Goal: Task Accomplishment & Management: Complete application form

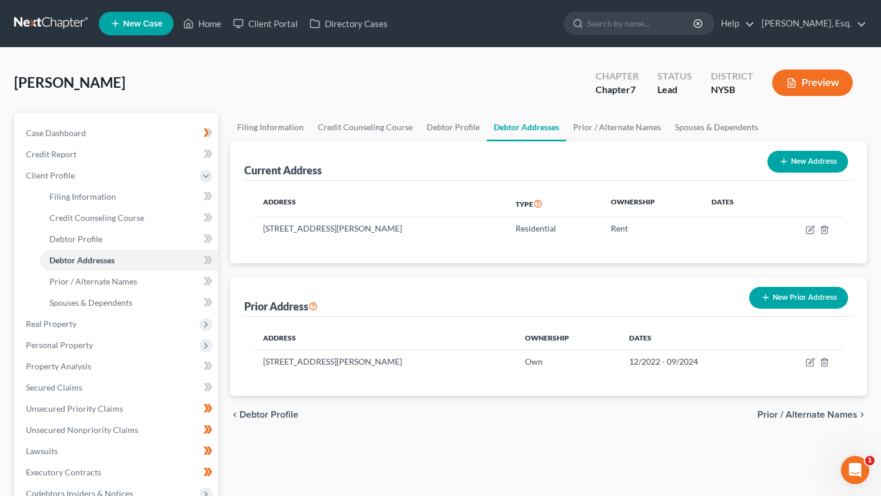
click at [785, 164] on icon "button" at bounding box center [784, 161] width 9 height 9
select select "0"
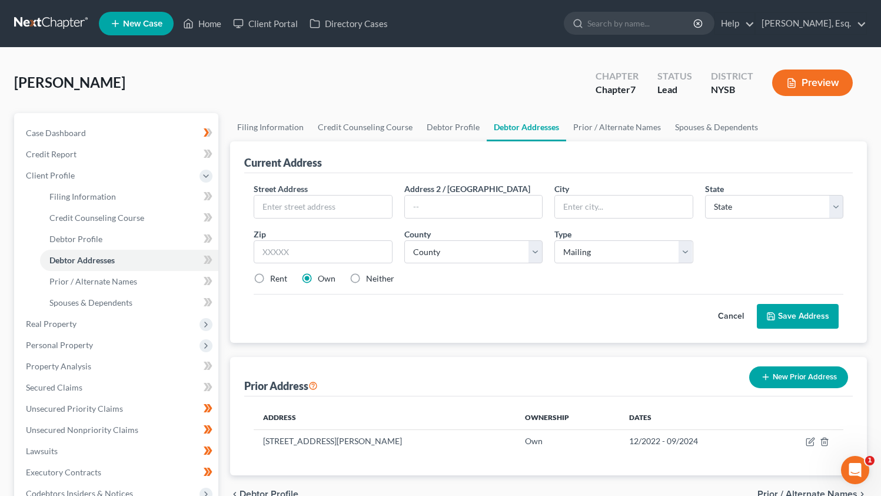
click at [366, 279] on label "Neither" at bounding box center [380, 279] width 28 height 12
click at [371, 279] on input "Neither" at bounding box center [375, 277] width 8 height 8
radio input "true"
click at [584, 256] on select "Select Mailing Rental Business" at bounding box center [624, 252] width 138 height 24
click at [737, 320] on button "Cancel" at bounding box center [731, 316] width 52 height 24
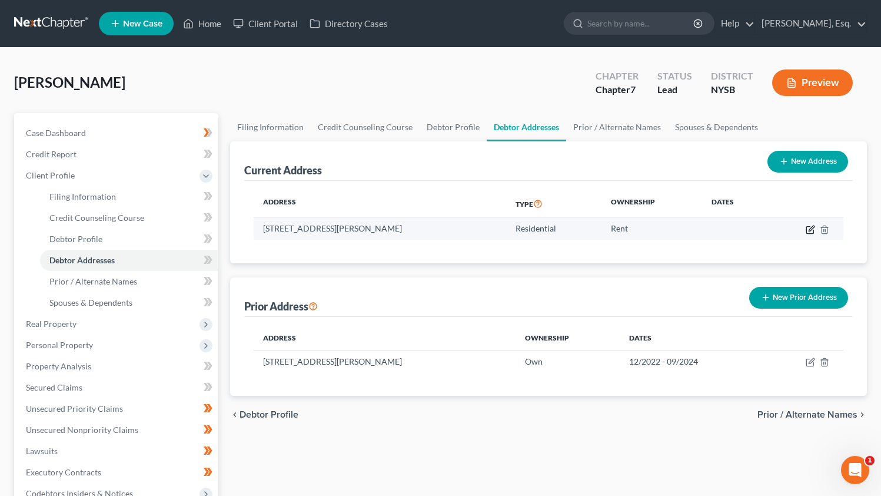
click at [810, 232] on icon "button" at bounding box center [810, 229] width 9 height 9
select select "35"
select select "0"
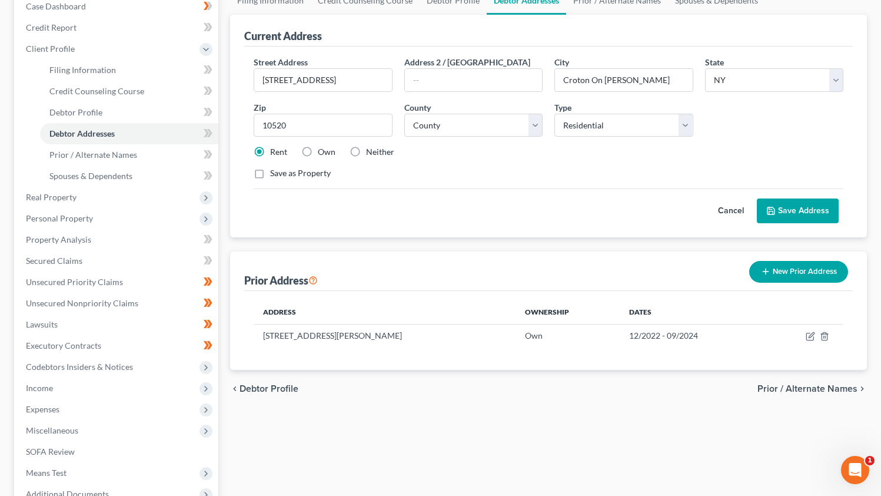
scroll to position [67, 0]
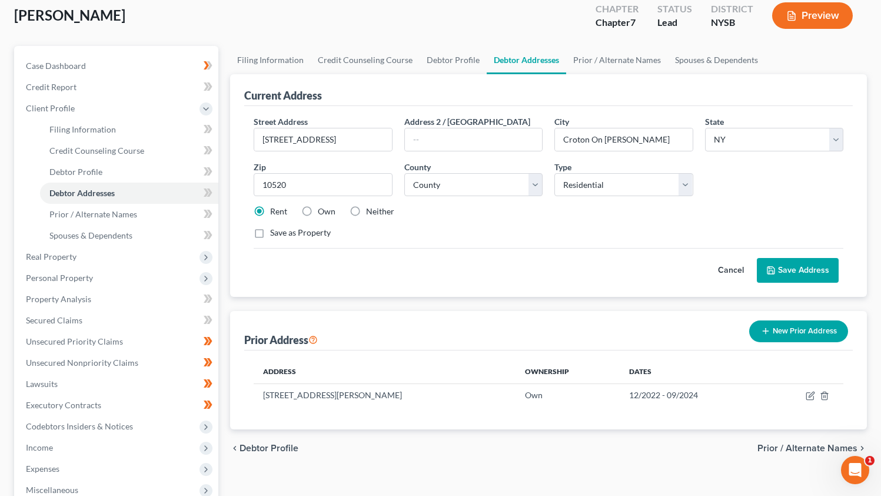
click at [803, 267] on button "Save Address" at bounding box center [798, 270] width 82 height 25
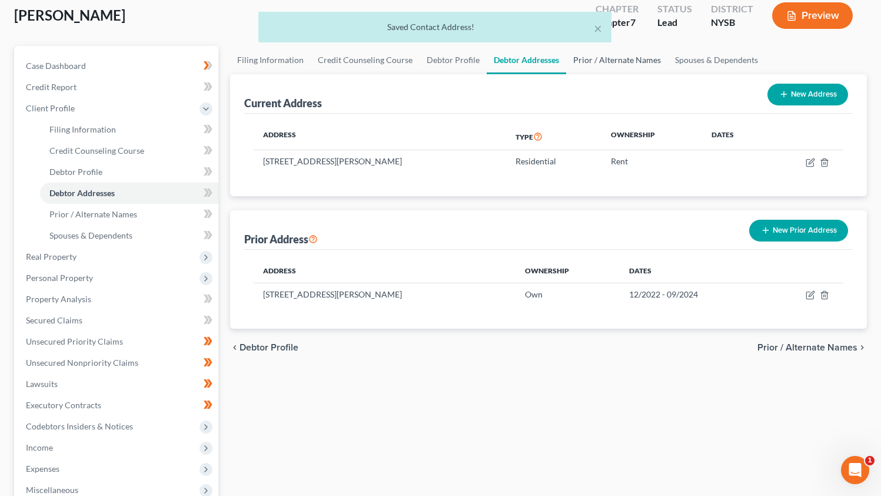
click at [617, 52] on link "Prior / Alternate Names" at bounding box center [617, 60] width 102 height 28
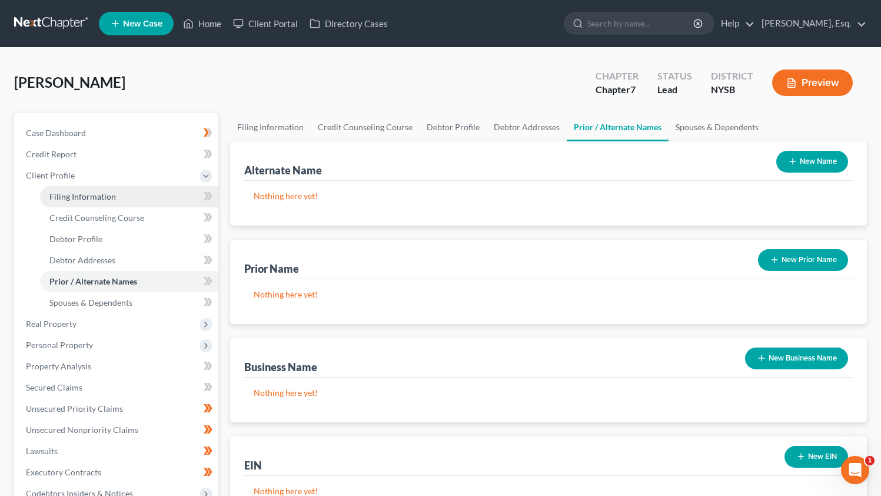
click at [103, 197] on span "Filing Information" at bounding box center [82, 196] width 67 height 10
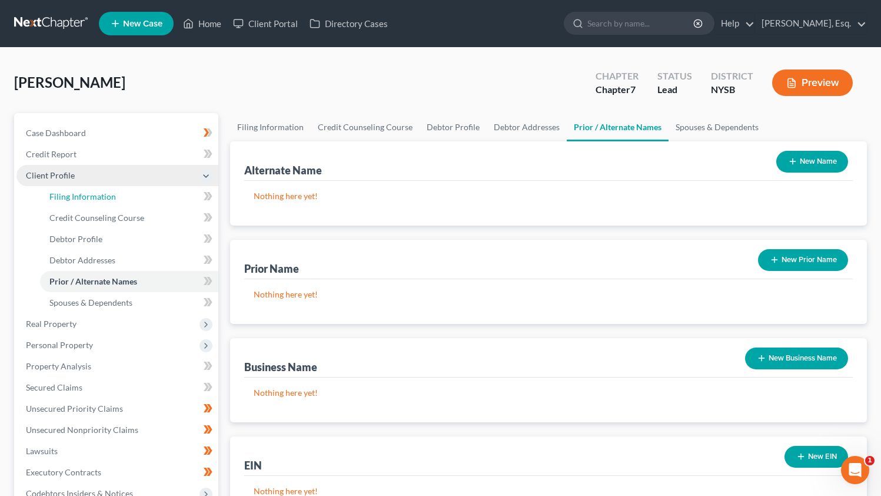
select select "1"
select select "0"
select select "55"
select select "0"
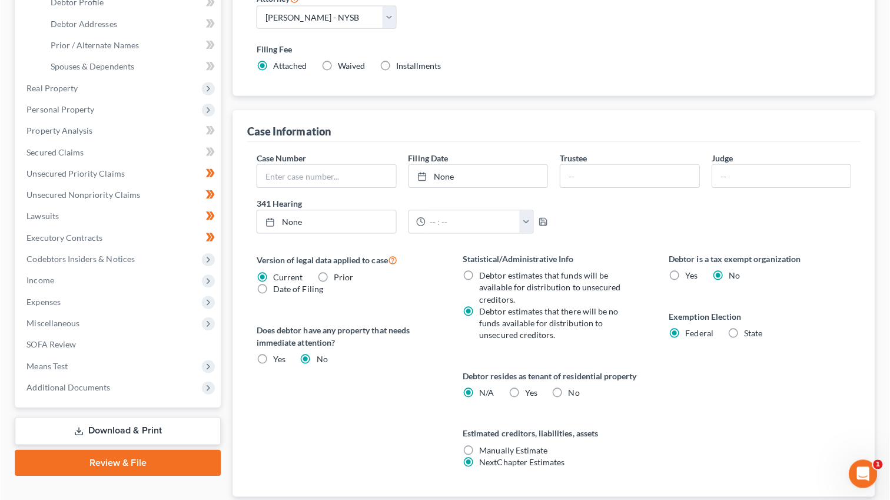
scroll to position [274, 0]
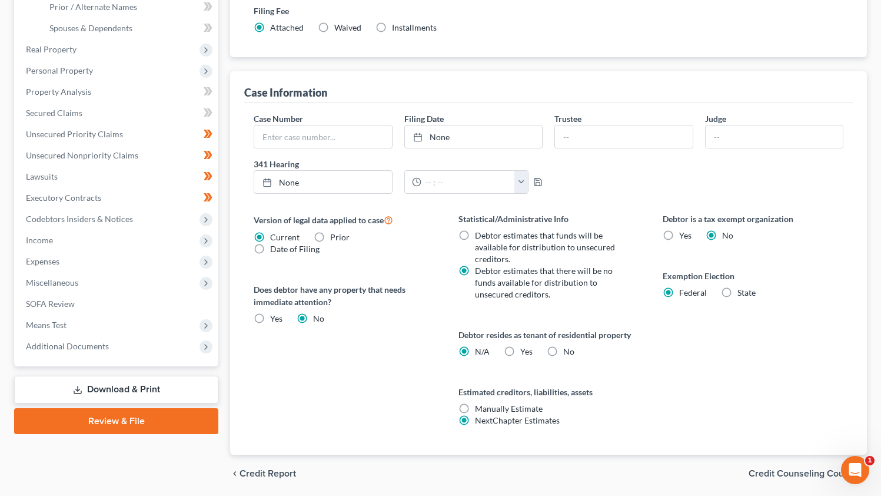
click at [521, 350] on label "Yes Yes" at bounding box center [527, 352] width 12 height 12
click at [525, 350] on input "Yes Yes" at bounding box center [529, 350] width 8 height 8
radio input "true"
radio input "false"
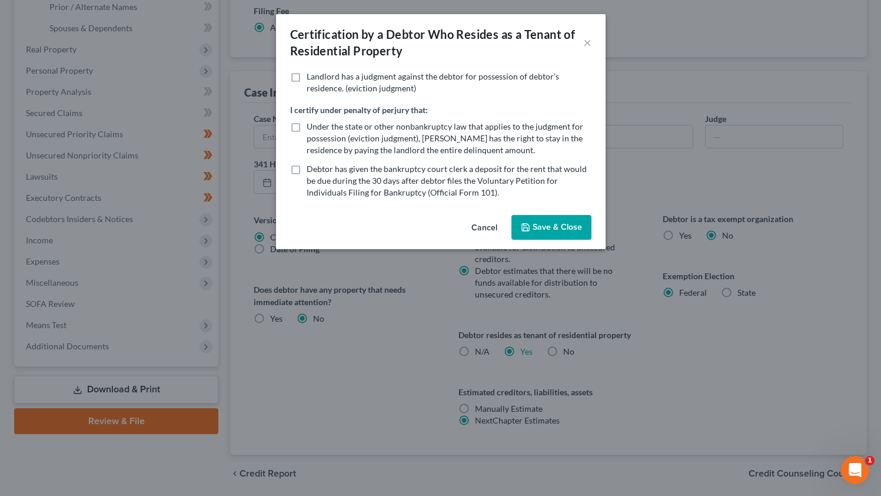
click at [560, 220] on button "Save & Close" at bounding box center [552, 227] width 80 height 25
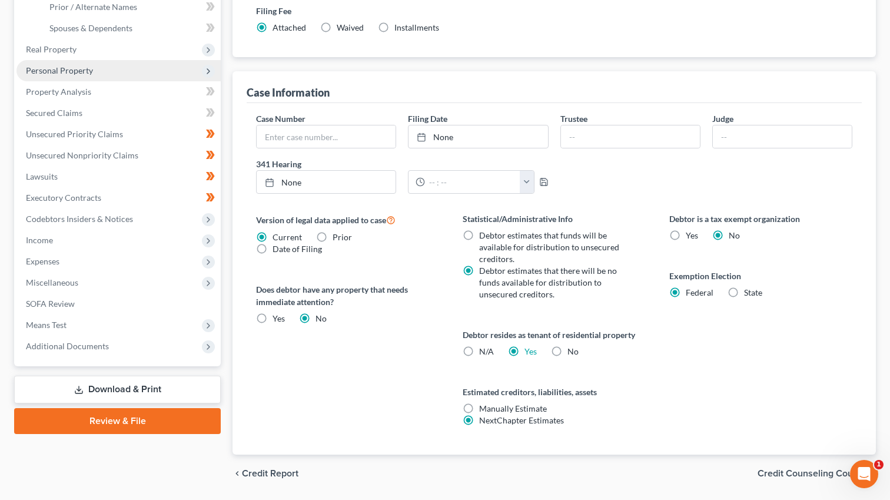
click at [88, 67] on span "Personal Property" at bounding box center [59, 70] width 67 height 10
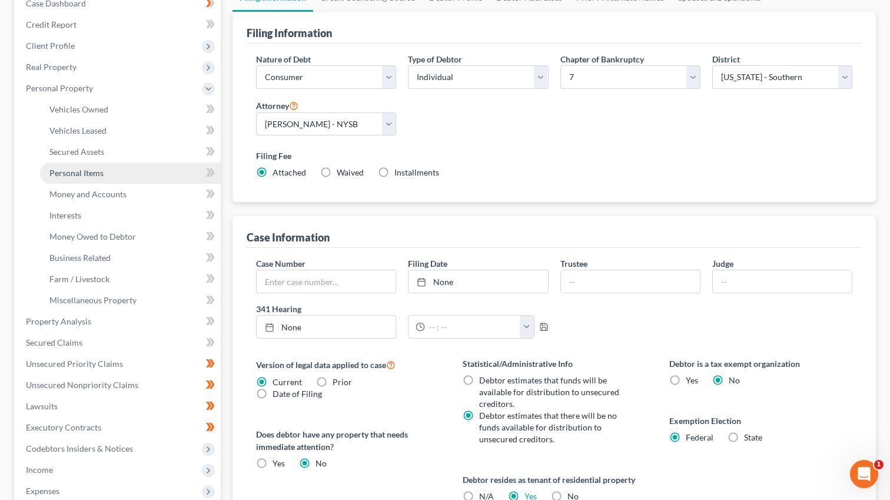
click at [96, 175] on span "Personal Items" at bounding box center [76, 173] width 54 height 10
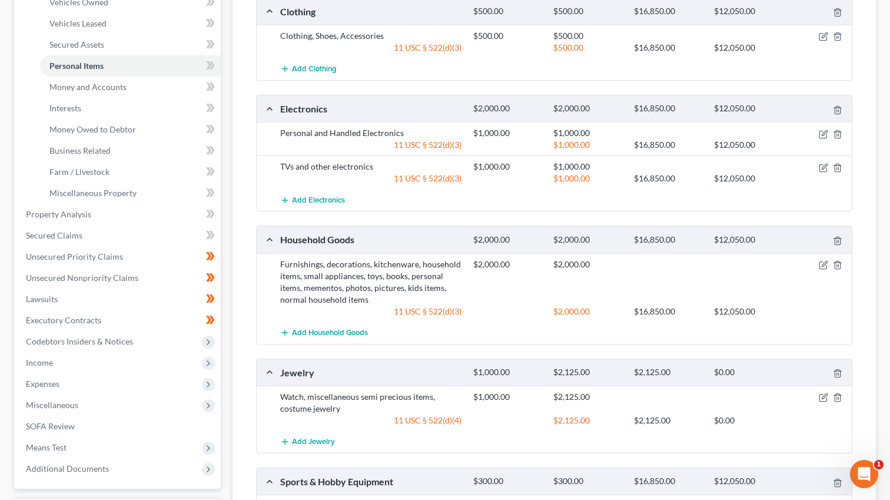
scroll to position [240, 0]
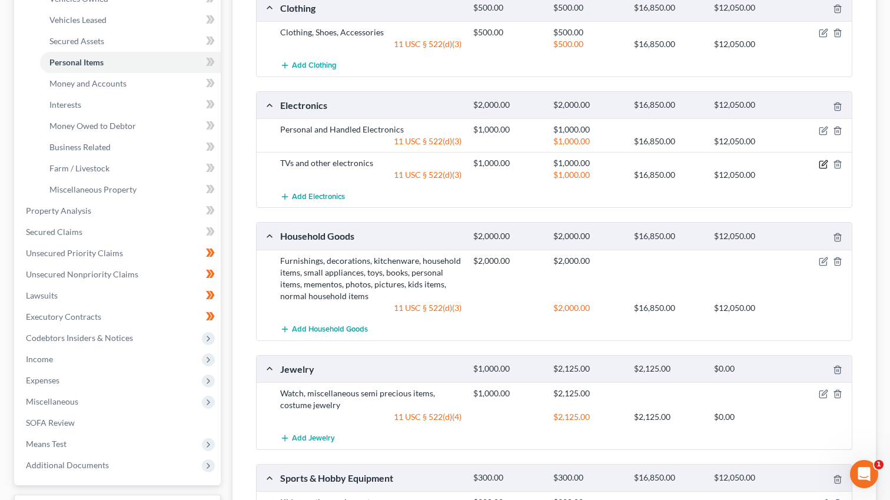
click at [821, 163] on icon "button" at bounding box center [823, 164] width 9 height 9
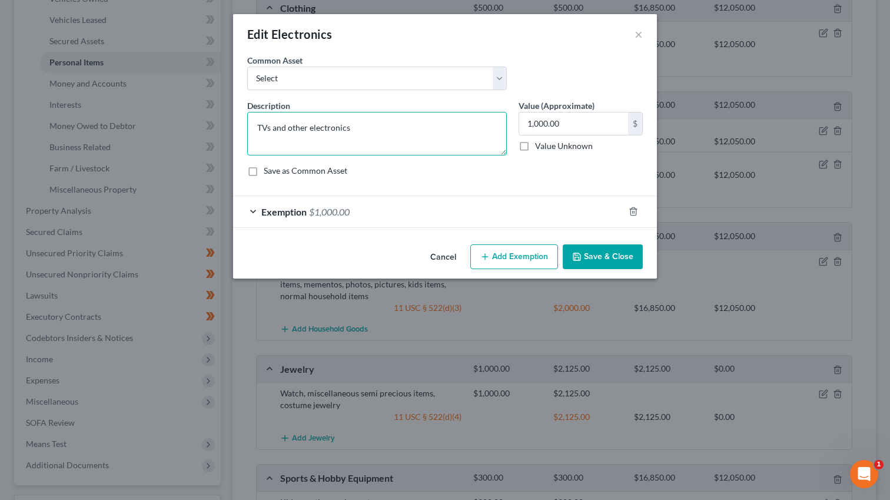
click at [270, 131] on textarea "TVs and other electronics" at bounding box center [377, 134] width 260 height 44
type textarea "TV, printer and other electronics"
click at [548, 124] on input "1,000.00" at bounding box center [573, 123] width 109 height 22
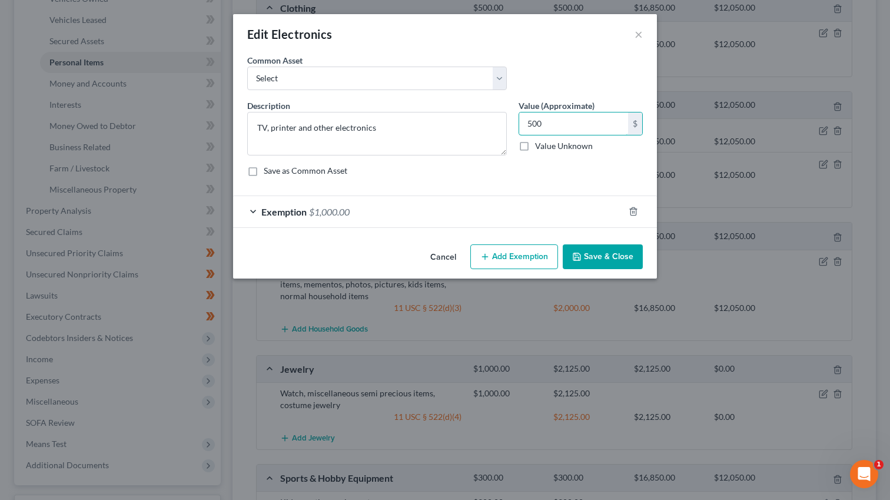
type input "500"
click at [603, 256] on button "Save & Close" at bounding box center [603, 256] width 80 height 25
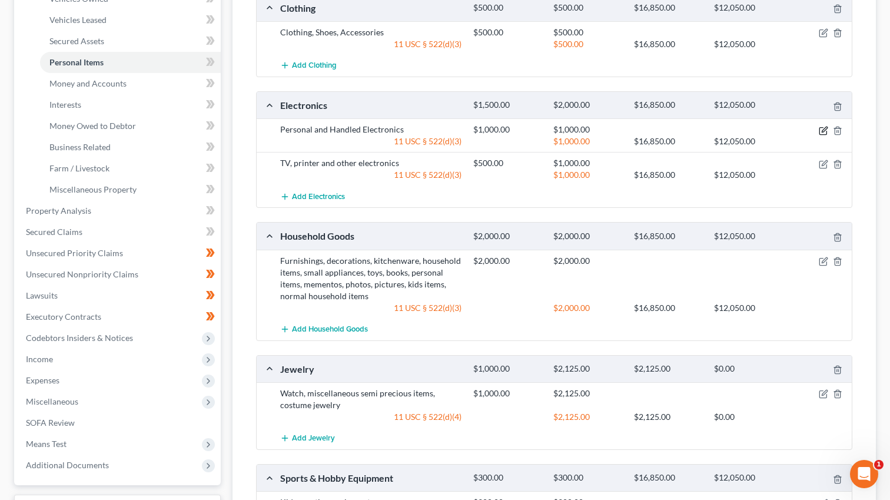
click at [824, 130] on icon "button" at bounding box center [823, 130] width 9 height 9
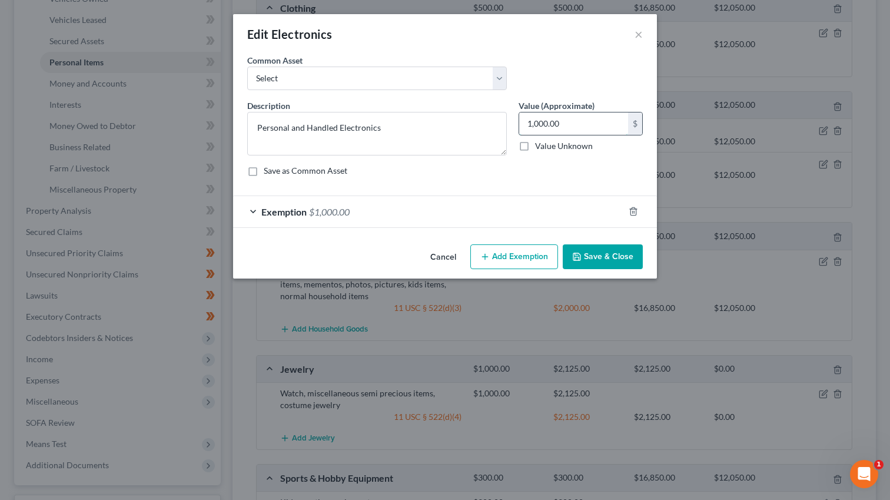
click at [552, 124] on input "1,000.00" at bounding box center [573, 123] width 109 height 22
type input "500"
click at [622, 261] on button "Save & Close" at bounding box center [603, 256] width 80 height 25
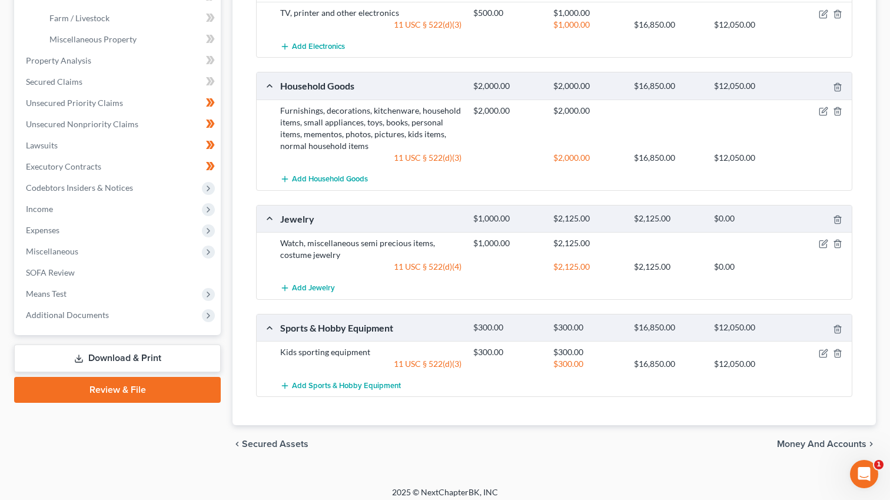
scroll to position [387, 0]
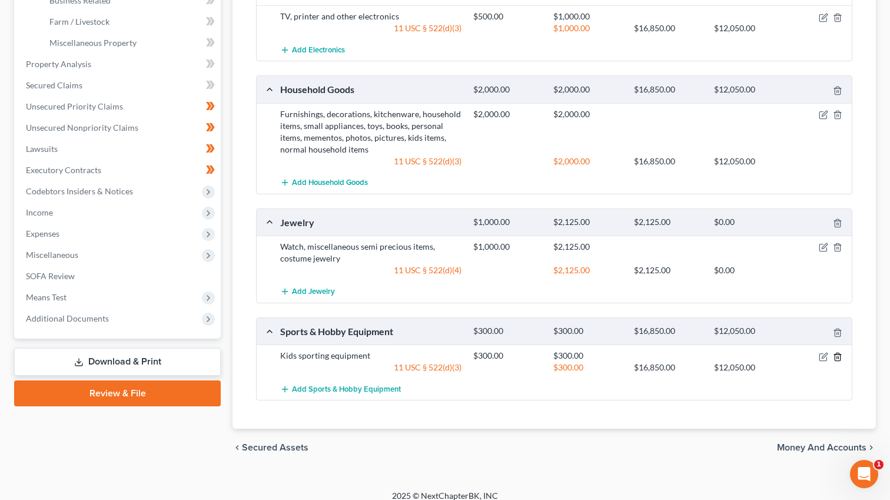
click at [838, 356] on line "button" at bounding box center [838, 357] width 0 height 2
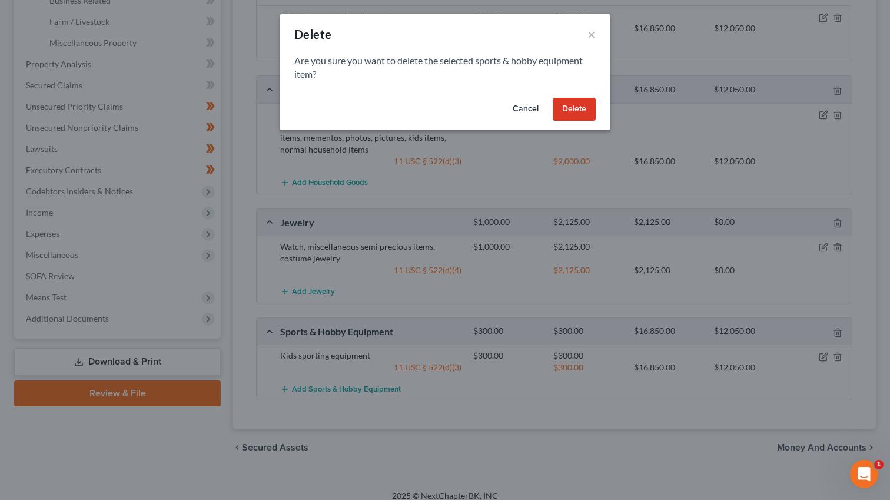
click at [589, 108] on button "Delete" at bounding box center [574, 110] width 43 height 24
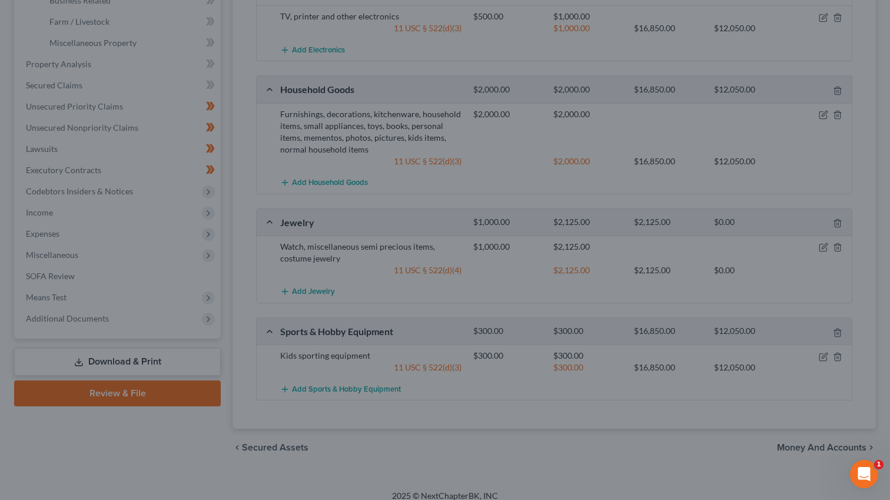
scroll to position [337, 0]
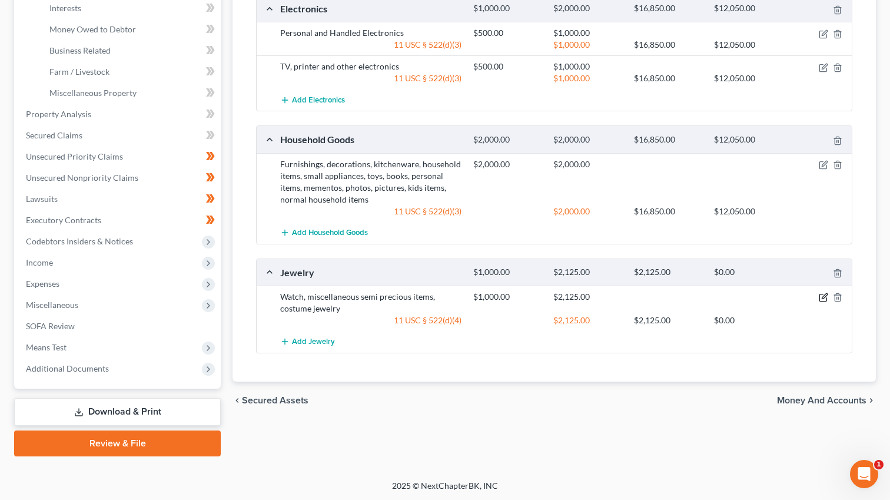
click at [823, 296] on icon "button" at bounding box center [824, 296] width 5 height 5
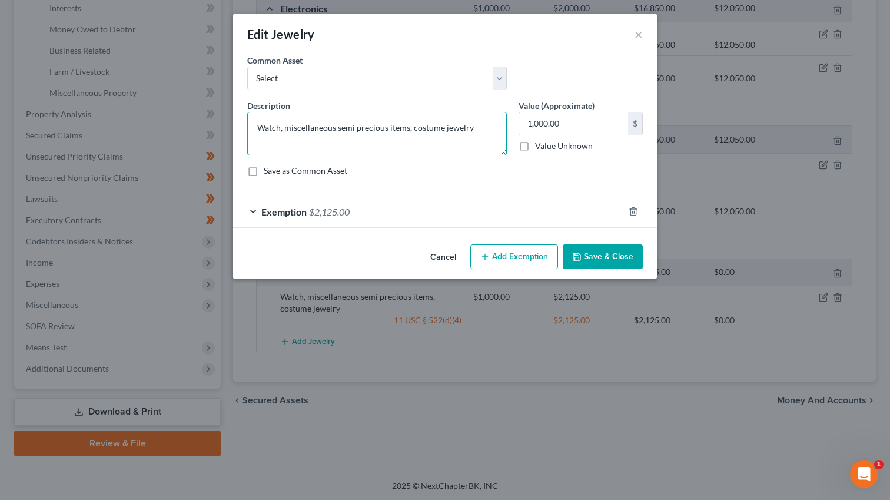
drag, startPoint x: 254, startPoint y: 129, endPoint x: 290, endPoint y: 130, distance: 36.5
click at [290, 130] on textarea "Watch, miscellaneous semi precious items, costume jewelry" at bounding box center [377, 134] width 260 height 44
type textarea "Miscellaneous semi precious items, costume jewelry"
click at [552, 127] on input "1,000.00" at bounding box center [573, 123] width 109 height 22
click at [550, 128] on input "1,000.00" at bounding box center [573, 123] width 109 height 22
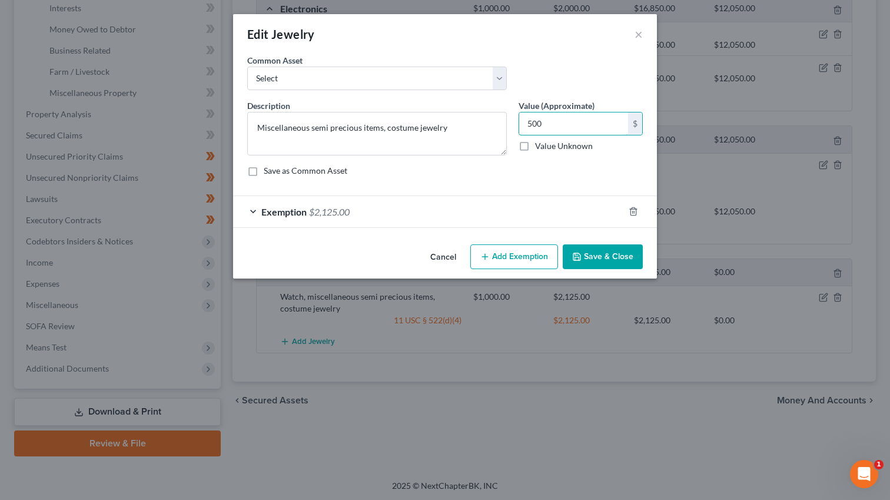
type input "500"
click at [616, 253] on button "Save & Close" at bounding box center [603, 256] width 80 height 25
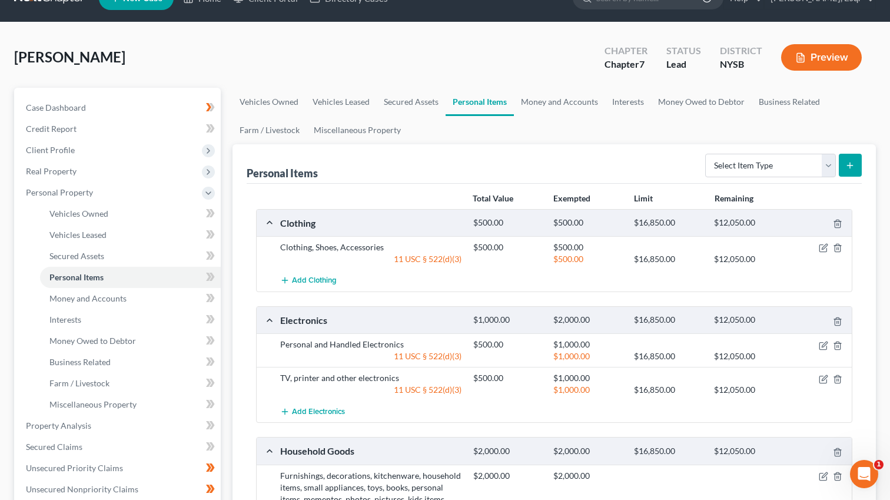
scroll to position [0, 0]
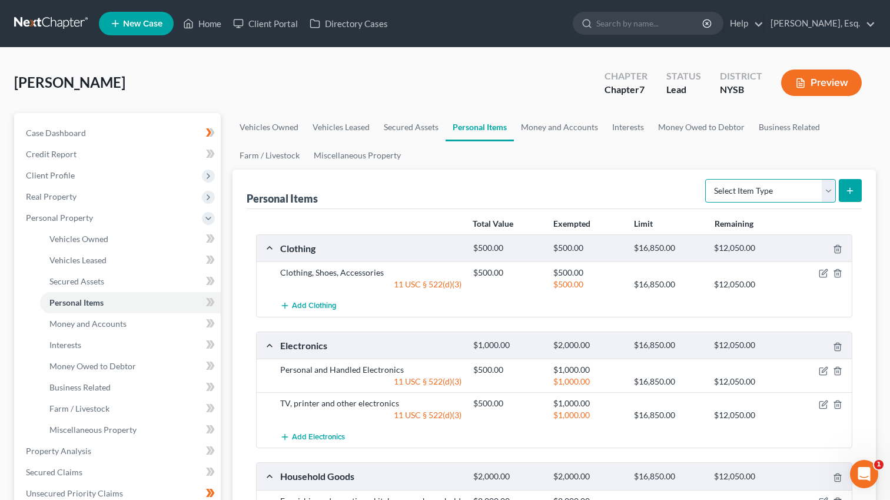
click at [807, 191] on select "Select Item Type Clothing Collectibles Of Value Electronics Firearms Household …" at bounding box center [770, 191] width 131 height 24
select select "pets"
click at [707, 179] on select "Select Item Type Clothing Collectibles Of Value Electronics Firearms Household …" at bounding box center [770, 191] width 131 height 24
click at [854, 186] on icon "submit" at bounding box center [850, 190] width 9 height 9
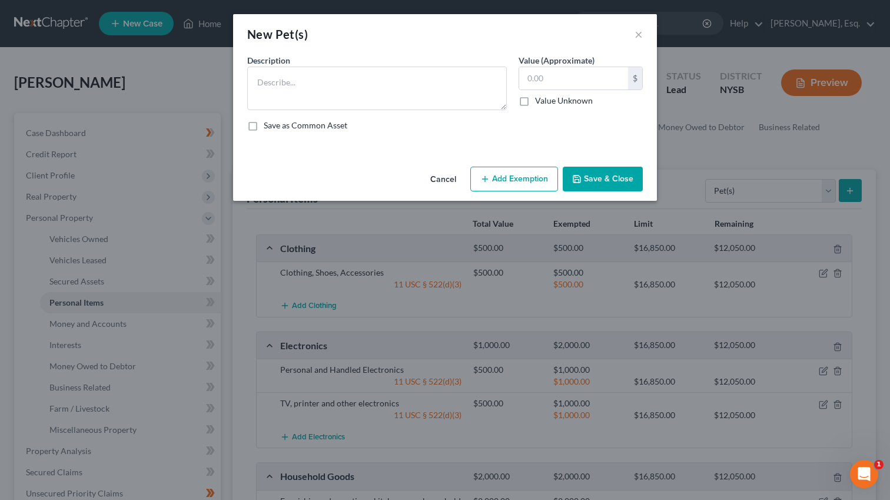
click at [274, 114] on div "Description * Value (Approximate) $ Value Unknown Balance Undetermined $ Value …" at bounding box center [444, 97] width 407 height 87
click at [283, 90] on textarea at bounding box center [377, 89] width 260 height 44
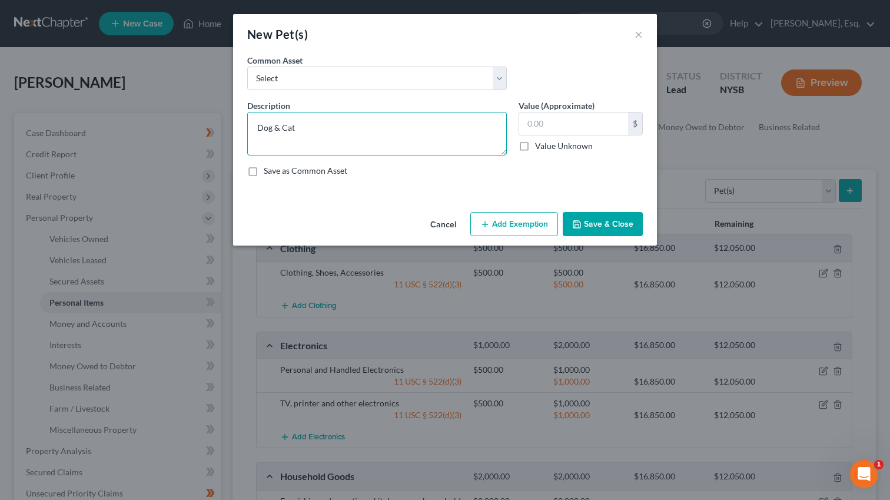
type textarea "Dog & Cat"
click at [535, 145] on label "Value Unknown" at bounding box center [564, 146] width 58 height 12
click at [540, 145] on input "Value Unknown" at bounding box center [544, 144] width 8 height 8
checkbox input "true"
type input "0.00"
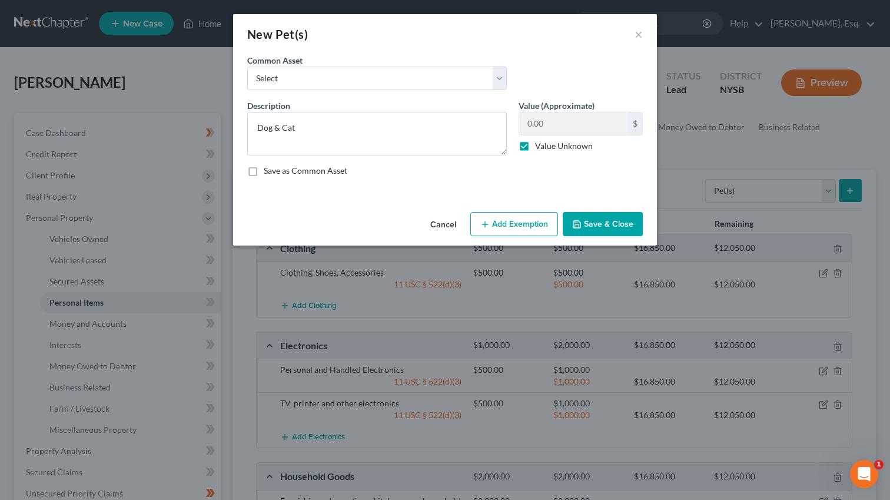
click at [624, 223] on button "Save & Close" at bounding box center [603, 224] width 80 height 25
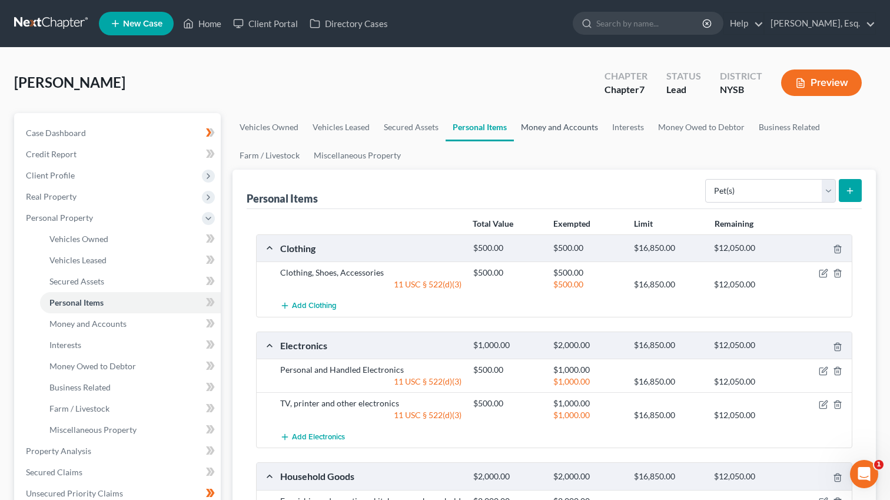
click at [585, 130] on link "Money and Accounts" at bounding box center [559, 127] width 91 height 28
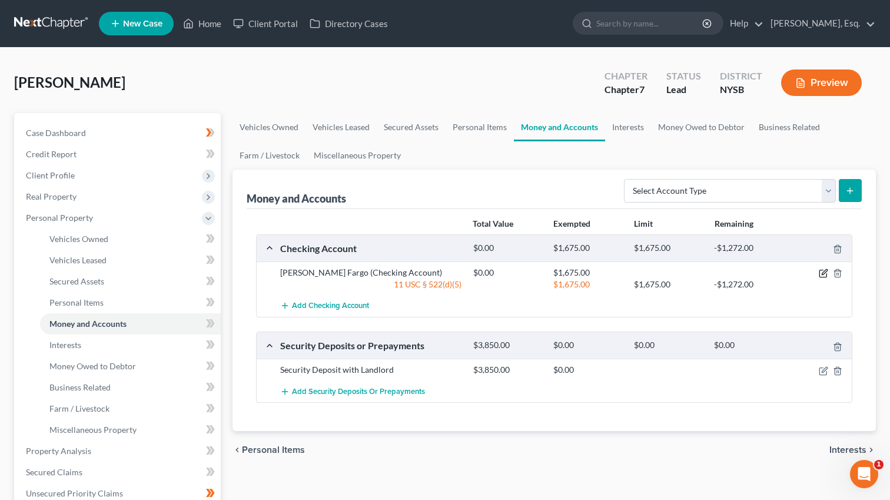
click at [823, 274] on icon "button" at bounding box center [824, 272] width 5 height 5
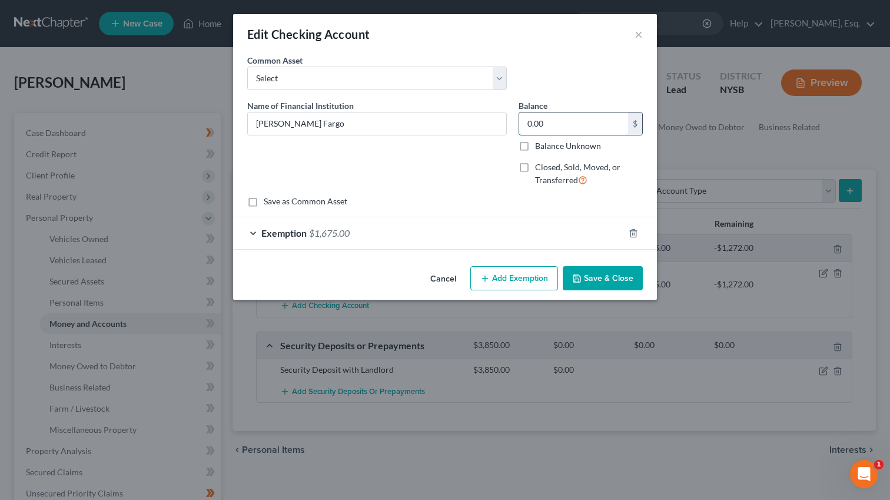
click at [569, 123] on input "0.00" at bounding box center [573, 123] width 109 height 22
type input "7,276"
click at [535, 279] on button "Add Exemption" at bounding box center [514, 278] width 88 height 25
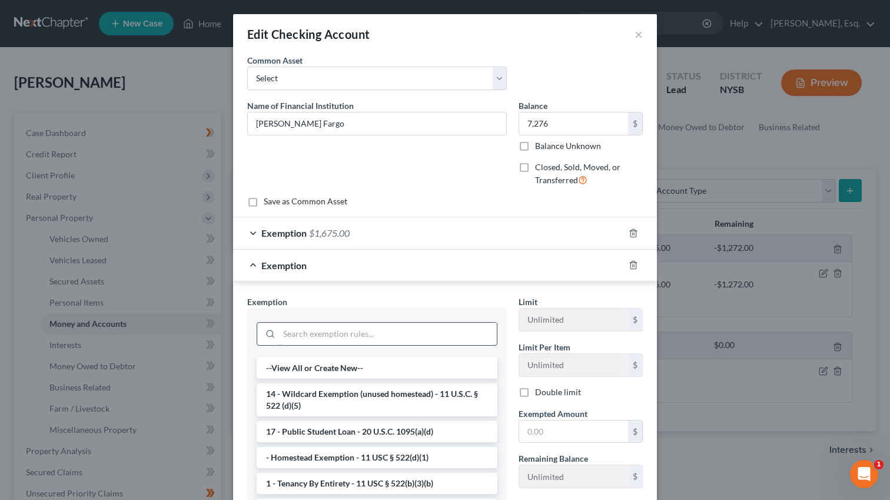
click at [398, 330] on input "search" at bounding box center [388, 334] width 218 height 22
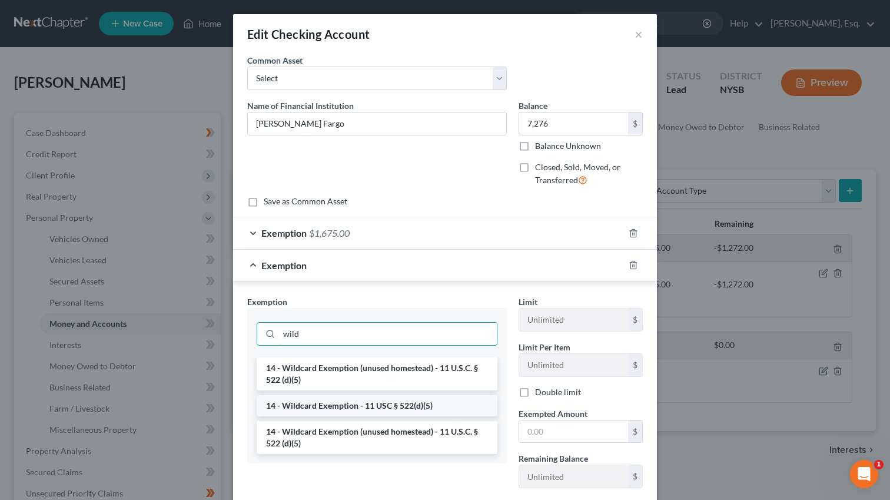
type input "wild"
click at [389, 406] on li "14 - Wildcard Exemption - 11 USC § 522(d)(5)" at bounding box center [377, 405] width 241 height 21
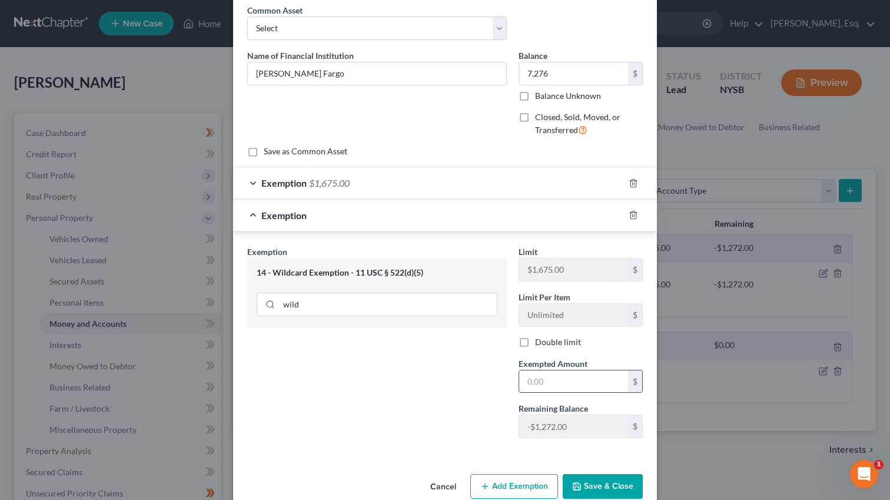
scroll to position [72, 0]
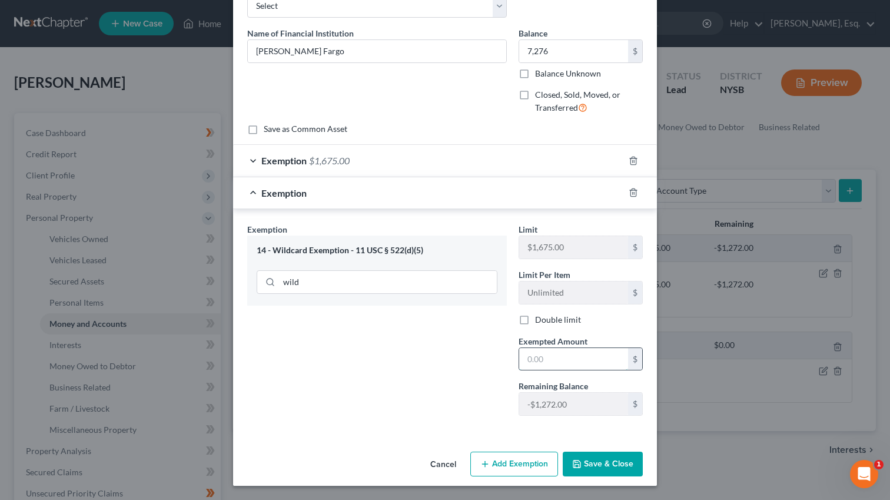
click at [557, 360] on input "text" at bounding box center [573, 359] width 109 height 22
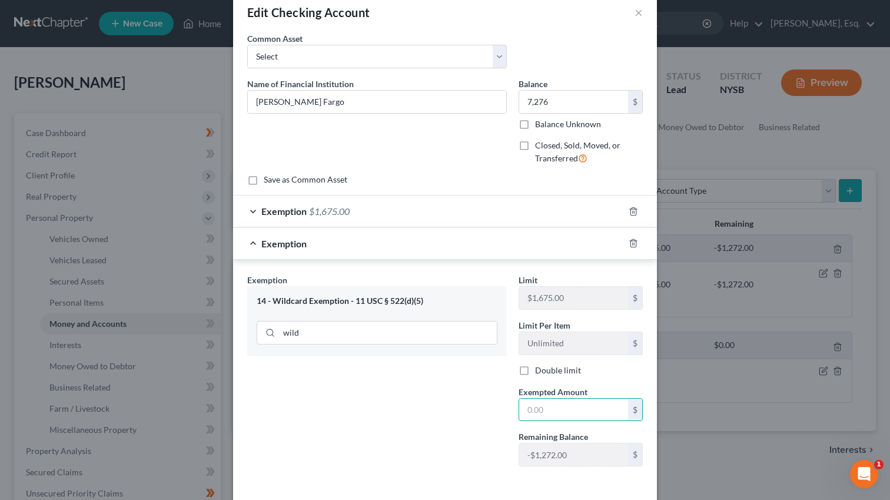
scroll to position [30, 0]
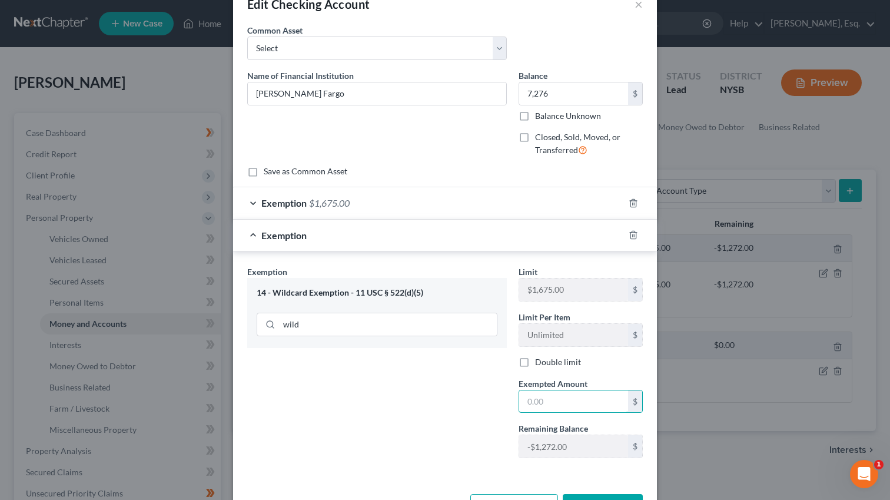
paste input "5601"
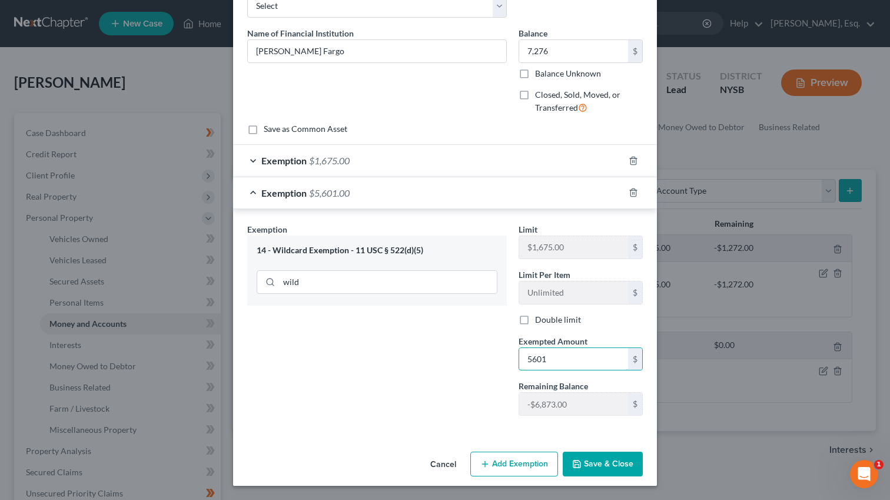
type input "5601"
click at [607, 464] on button "Save & Close" at bounding box center [603, 464] width 80 height 25
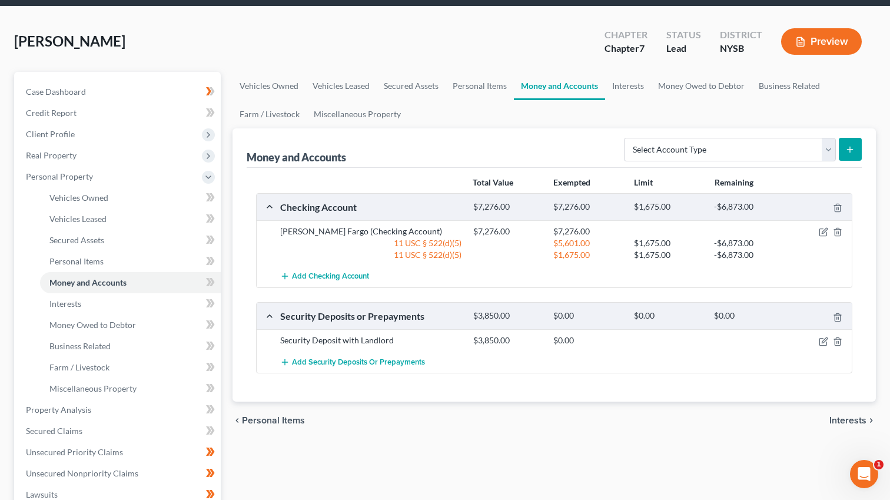
scroll to position [43, 0]
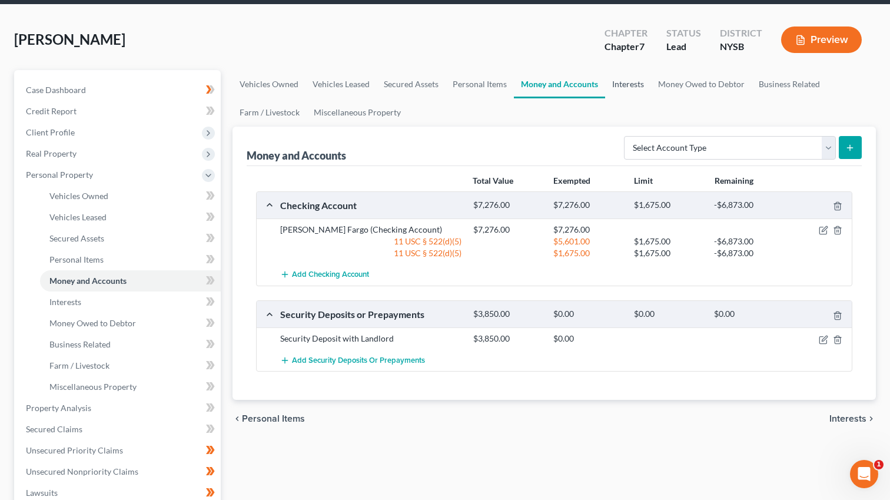
click at [625, 80] on link "Interests" at bounding box center [628, 84] width 46 height 28
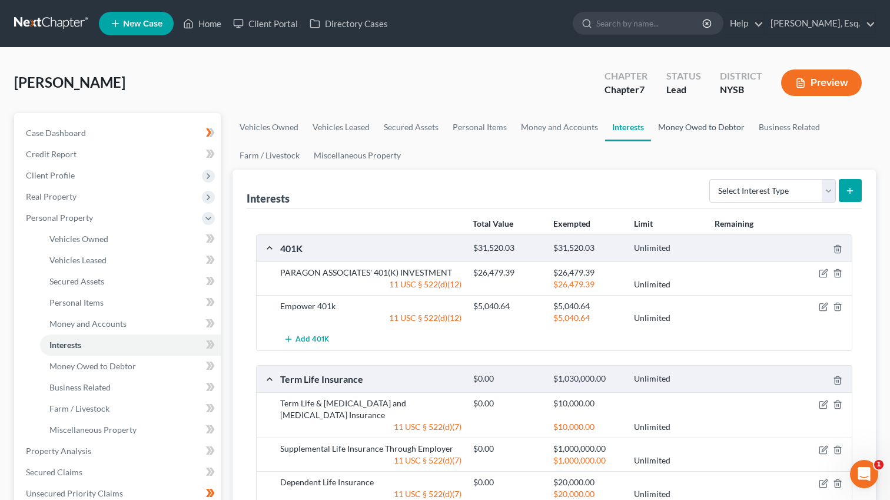
click at [707, 127] on link "Money Owed to Debtor" at bounding box center [701, 127] width 101 height 28
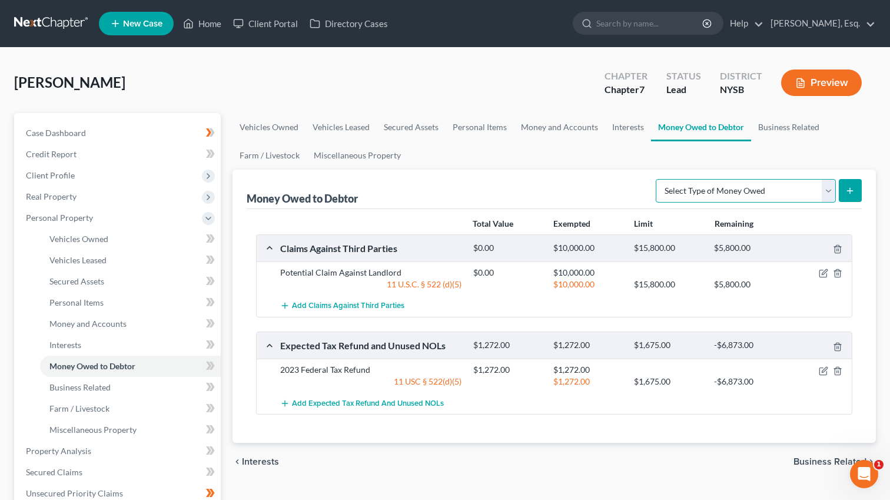
click at [782, 190] on select "Select Type of Money Owed Accounts Receivable Alimony Child Support Claims Agai…" at bounding box center [746, 191] width 180 height 24
select select "child_support"
click at [658, 179] on select "Select Type of Money Owed Accounts Receivable Alimony Child Support Claims Agai…" at bounding box center [746, 191] width 180 height 24
click at [853, 187] on icon "submit" at bounding box center [850, 190] width 9 height 9
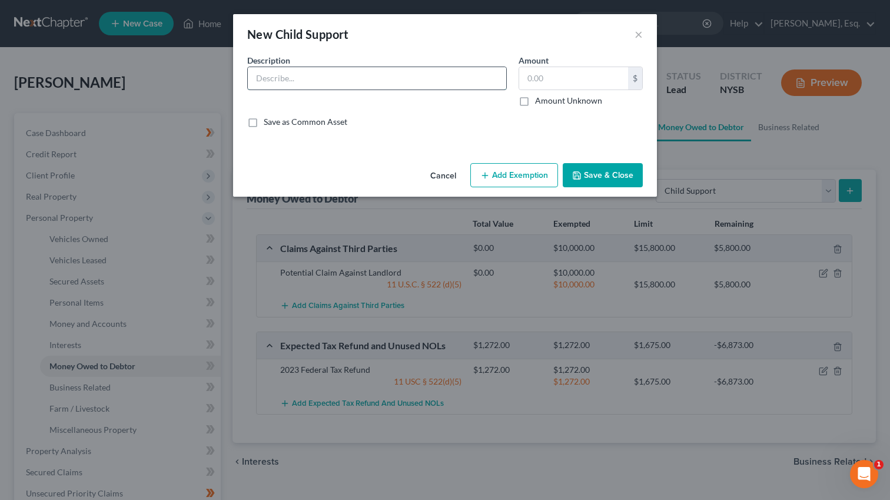
click at [393, 71] on input "text" at bounding box center [377, 78] width 258 height 22
click at [428, 78] on input "Ex Husband's Owed Contributions for Extra Curriculars" at bounding box center [377, 78] width 258 height 22
type input "Ex Husband's Owed Contributions for Extra Expenses"
click at [559, 75] on input "text" at bounding box center [573, 78] width 109 height 22
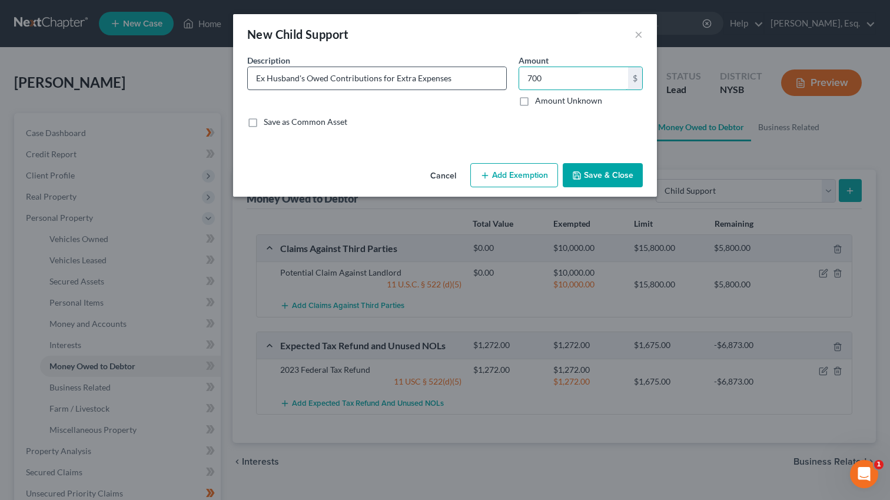
type input "700"
click at [456, 75] on input "Ex Husband's Owed Contributions for Extra Expenses" at bounding box center [377, 78] width 258 height 22
type input "Ex Husband's Owed Contributions for Extra Expenses/[PERSON_NAME]"
click at [515, 171] on button "Add Exemption" at bounding box center [514, 175] width 88 height 25
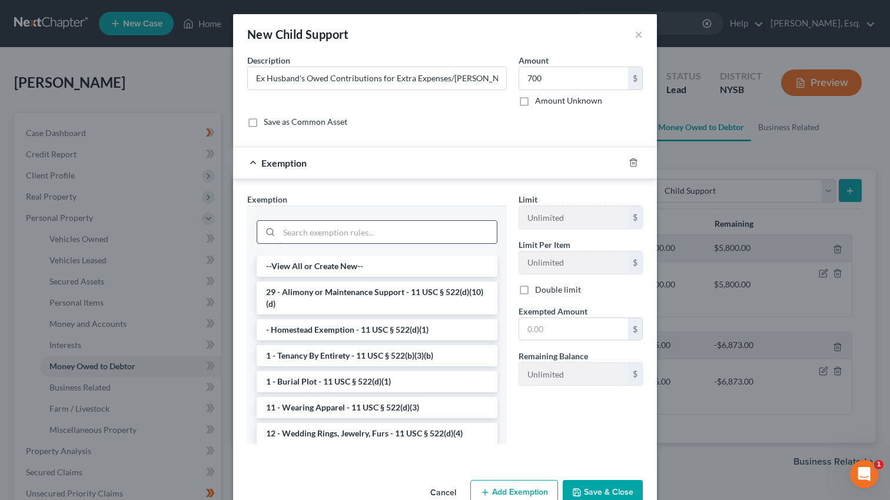
click at [377, 234] on input "search" at bounding box center [388, 232] width 218 height 22
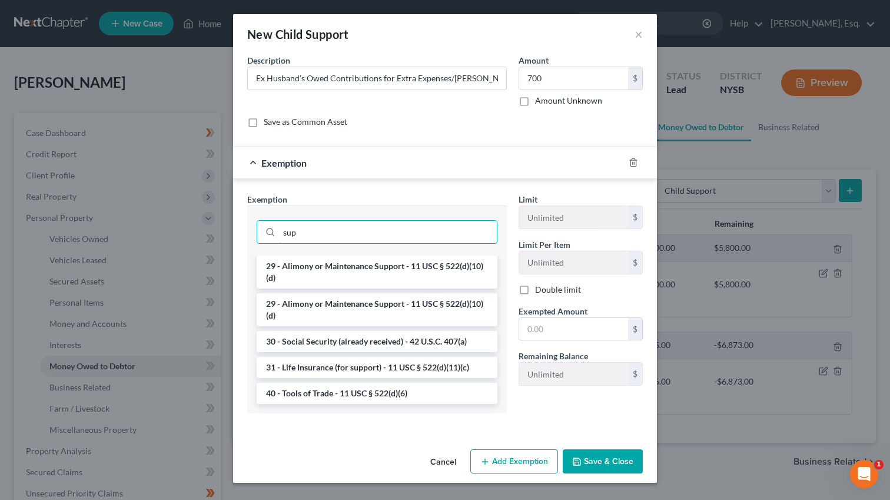
type input "sup"
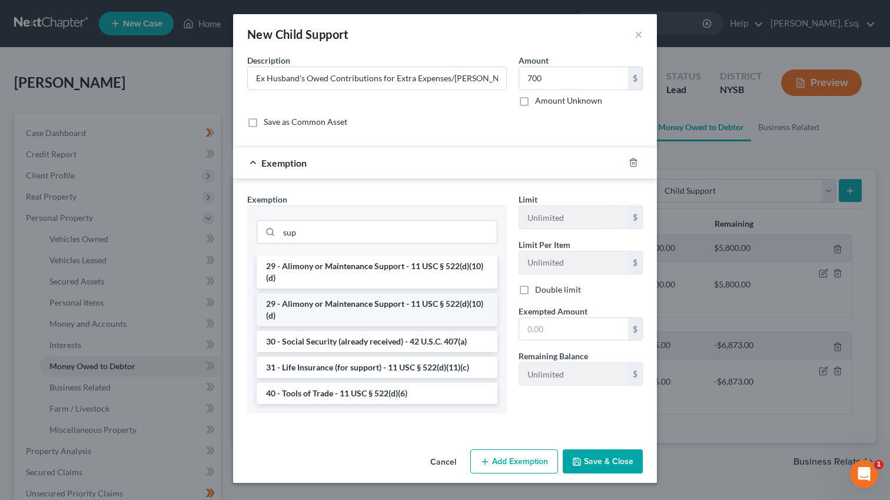
click at [363, 311] on li "29 - Alimony or Maintenance Support - 11 USC § 522(d)(10)(d)" at bounding box center [377, 309] width 241 height 33
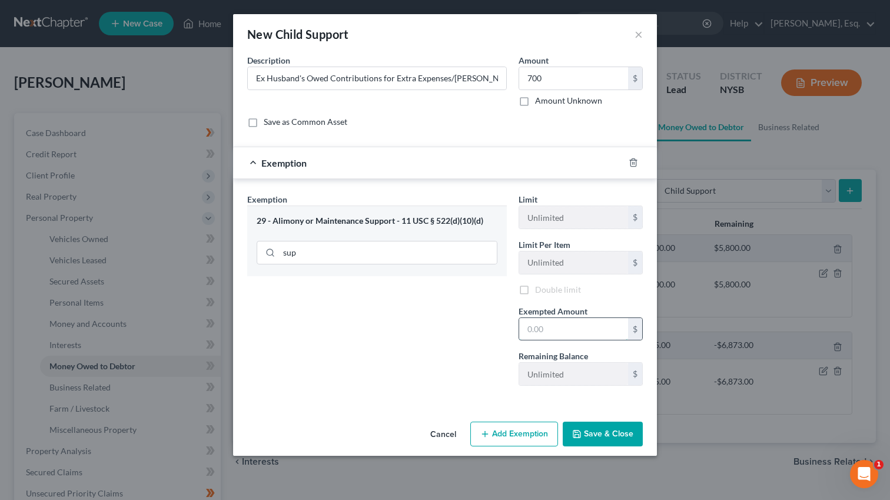
click at [539, 326] on input "text" at bounding box center [573, 329] width 109 height 22
type input "700"
click at [621, 424] on button "Save & Close" at bounding box center [603, 434] width 80 height 25
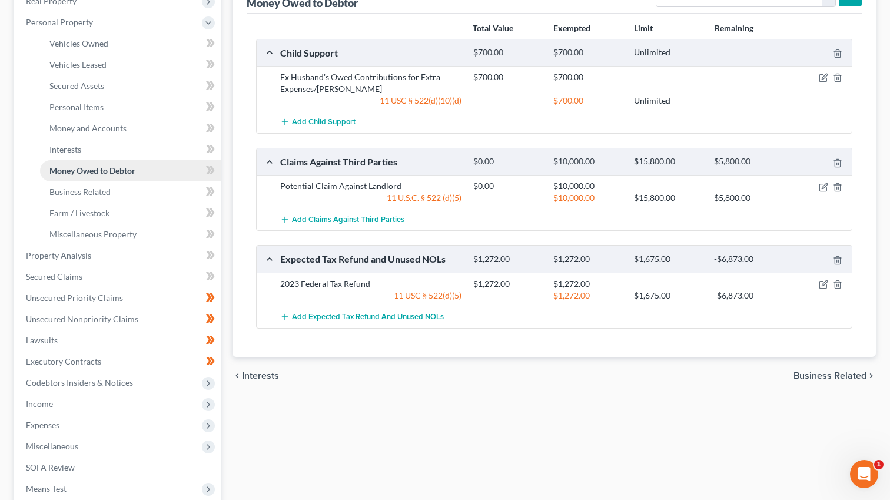
scroll to position [207, 0]
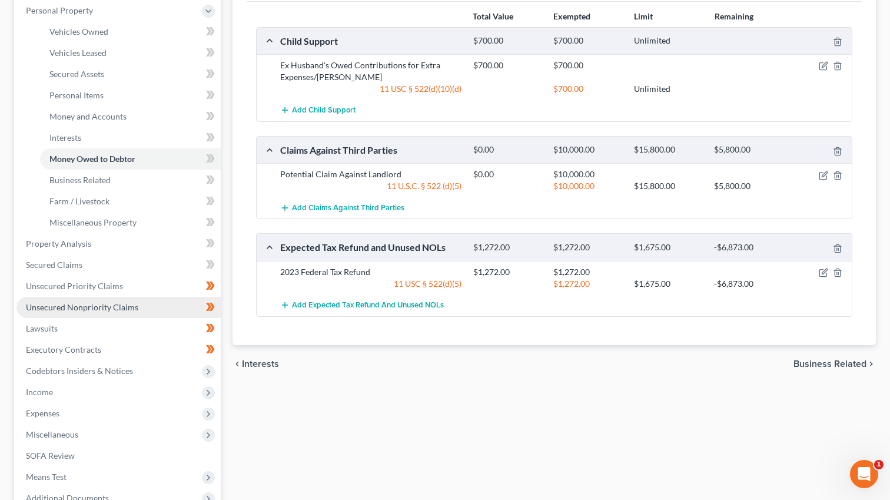
click at [120, 310] on span "Unsecured Nonpriority Claims" at bounding box center [82, 307] width 112 height 10
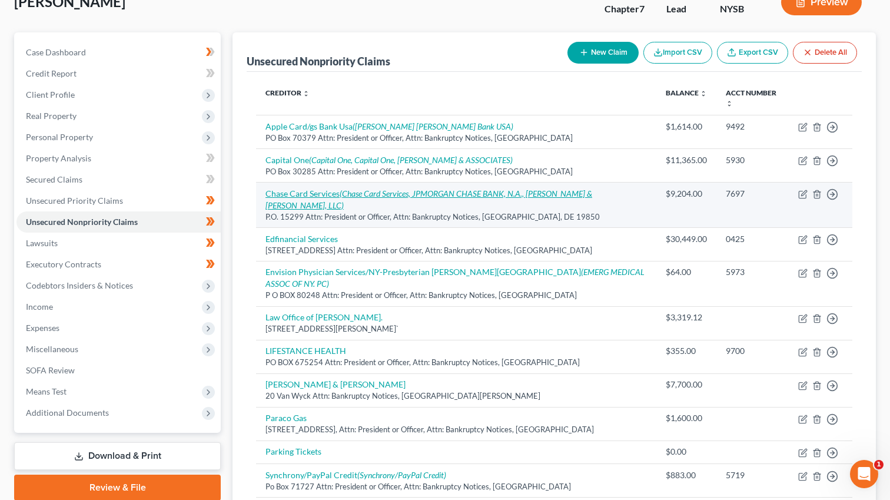
scroll to position [239, 0]
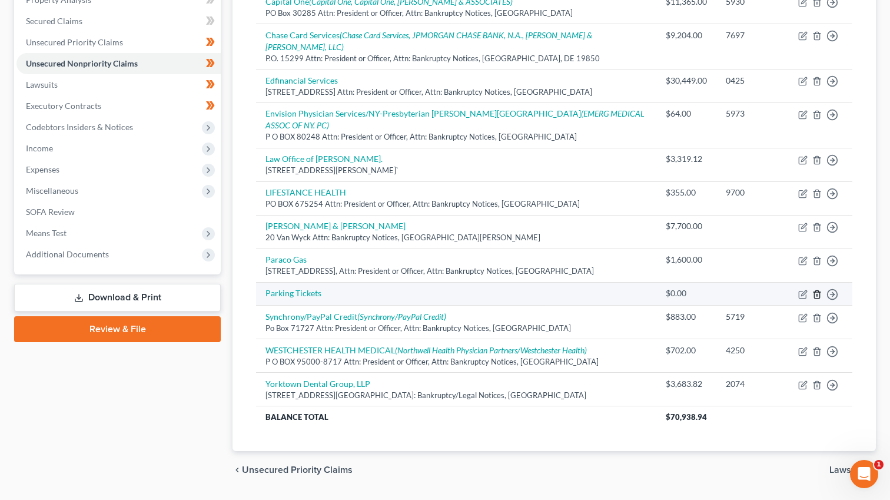
click at [818, 290] on icon "button" at bounding box center [817, 294] width 9 height 9
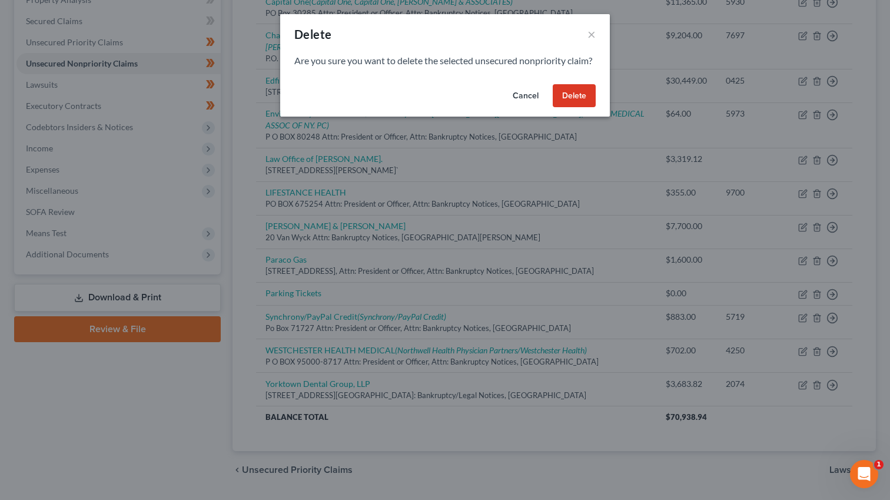
click at [561, 107] on button "Delete" at bounding box center [574, 96] width 43 height 24
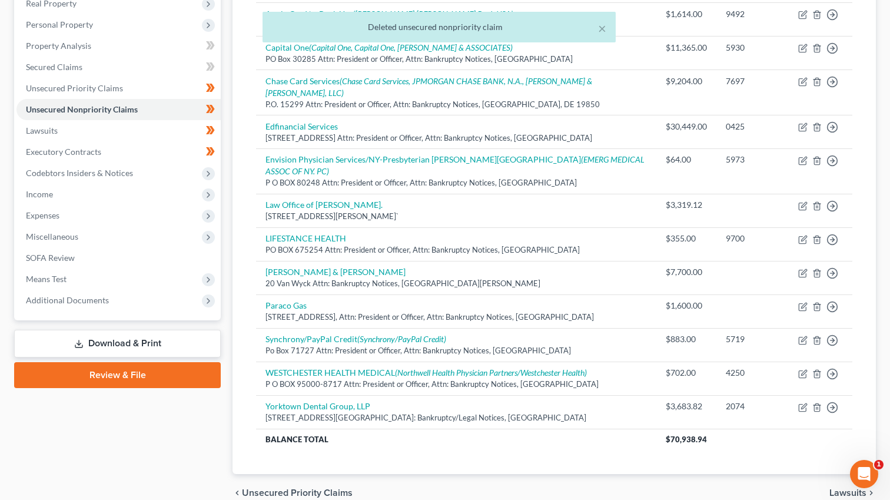
scroll to position [191, 0]
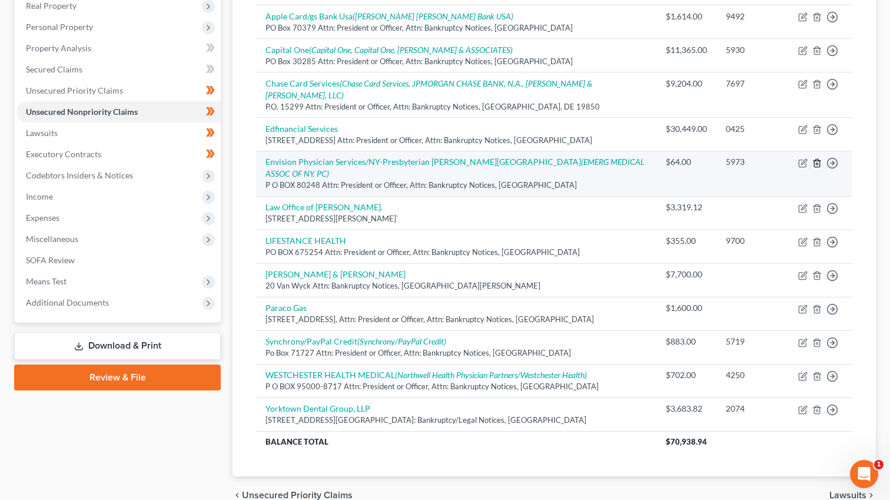
click at [815, 158] on icon "button" at bounding box center [817, 162] width 9 height 9
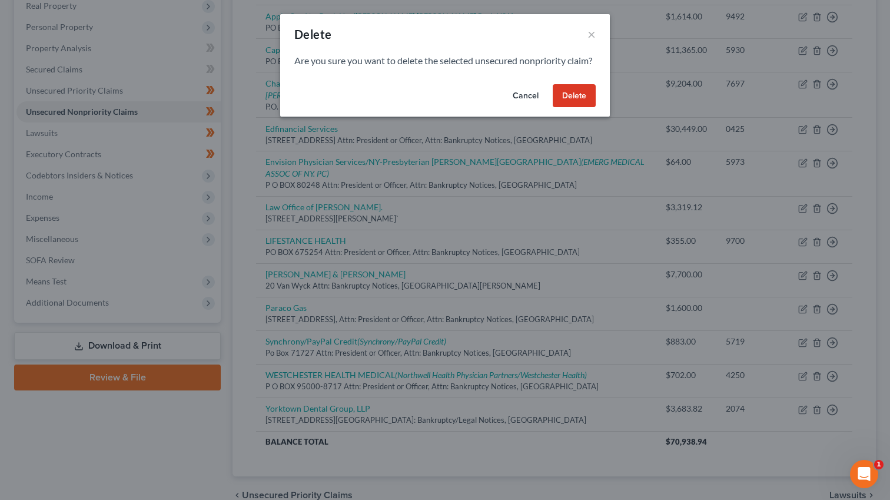
click at [579, 108] on button "Delete" at bounding box center [574, 96] width 43 height 24
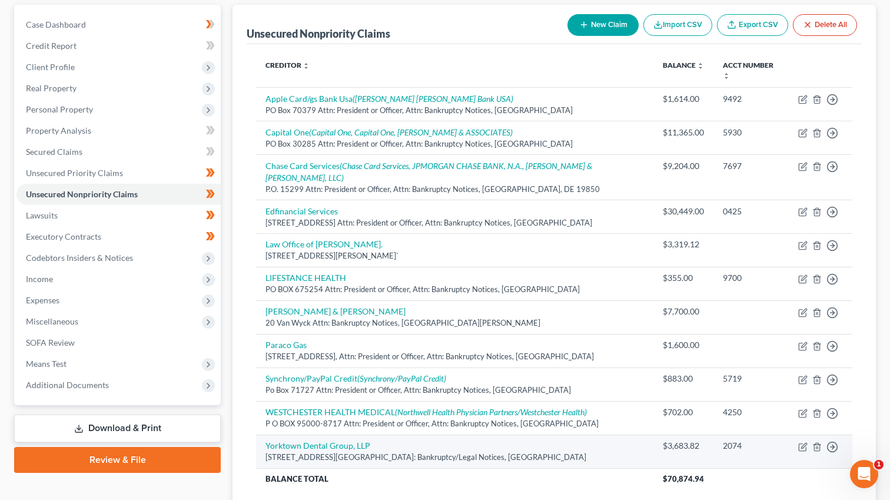
scroll to position [0, 0]
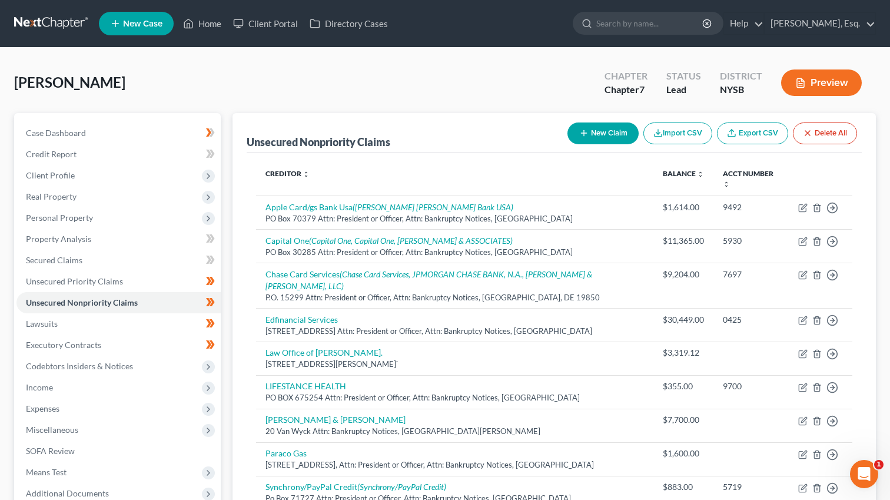
click at [608, 142] on button "New Claim" at bounding box center [603, 133] width 71 height 22
select select "0"
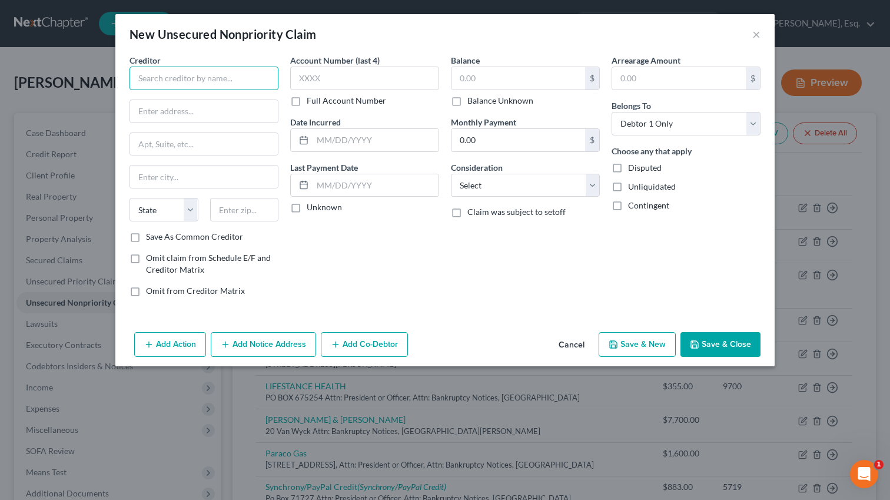
click at [216, 71] on input "text" at bounding box center [204, 79] width 149 height 24
type input "Memorial Sloan Kettering"
click at [638, 340] on button "Save & New" at bounding box center [637, 344] width 77 height 25
type input "0.00"
select select "0"
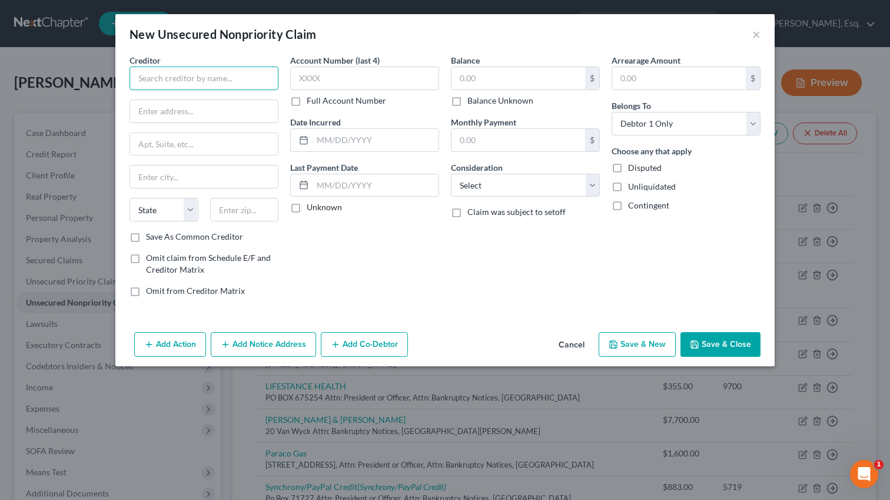
click at [189, 74] on input "text" at bounding box center [204, 79] width 149 height 24
type input "Pediatric Opthamology"
click at [459, 77] on input "text" at bounding box center [519, 78] width 134 height 22
click at [649, 349] on button "Save & New" at bounding box center [637, 344] width 77 height 25
type input "1,000.00"
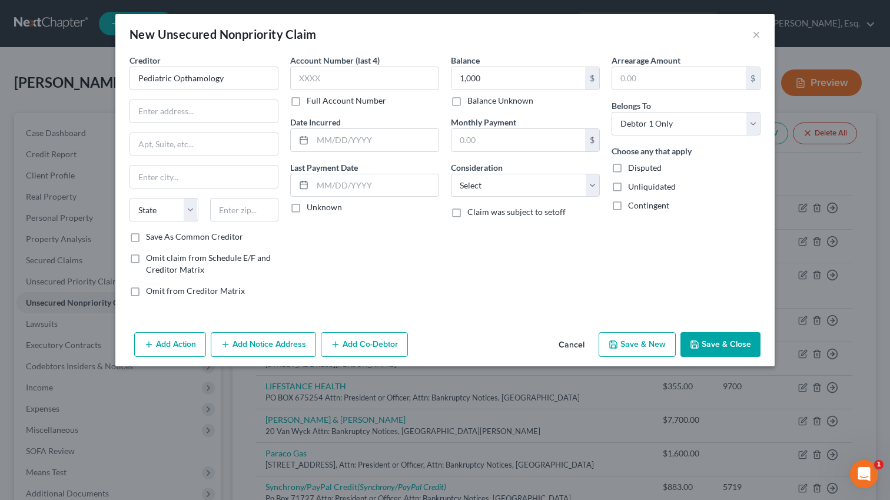
type input "0.00"
select select "0"
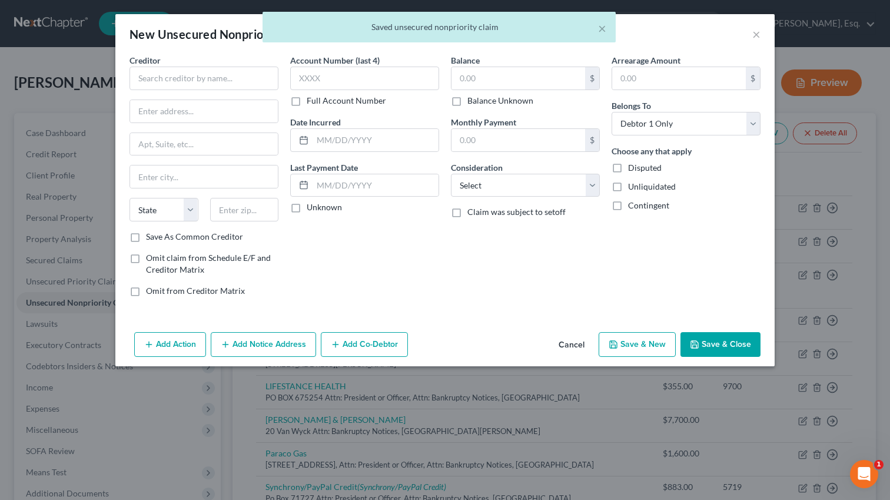
click at [758, 28] on div "× Saved unsecured nonpriority claim" at bounding box center [439, 30] width 890 height 37
click at [758, 35] on div "× Saved unsecured nonpriority claim" at bounding box center [439, 30] width 890 height 37
click at [605, 25] on button "×" at bounding box center [602, 28] width 8 height 14
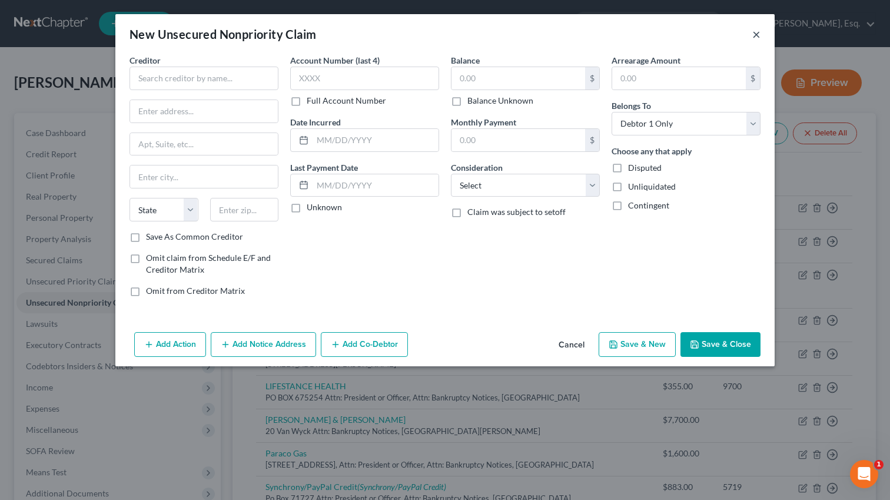
click at [753, 34] on button "×" at bounding box center [756, 34] width 8 height 14
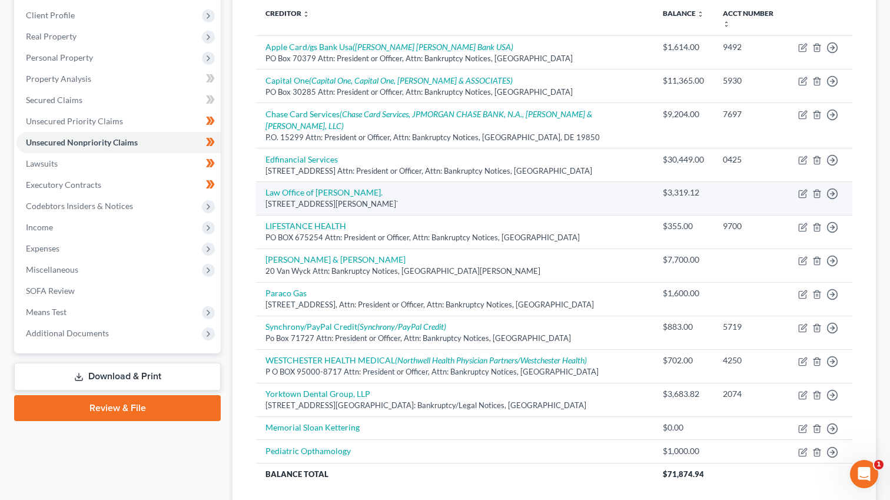
scroll to position [229, 0]
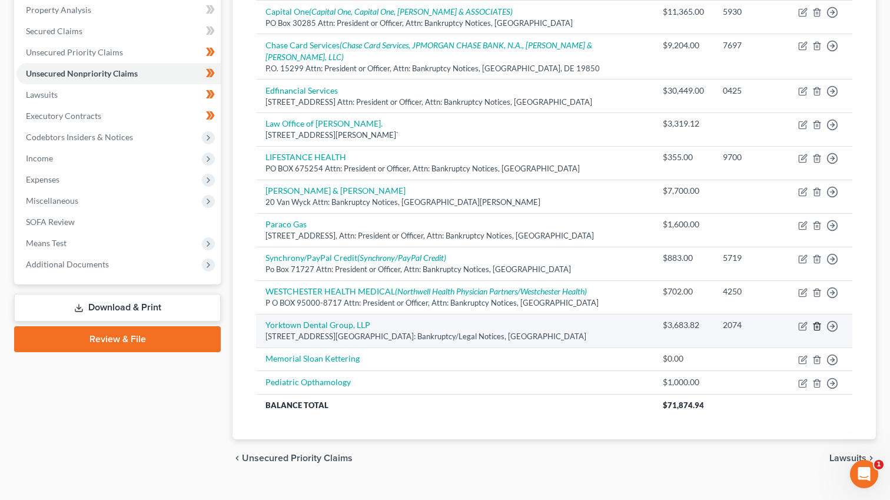
click at [815, 321] on icon "button" at bounding box center [817, 325] width 9 height 9
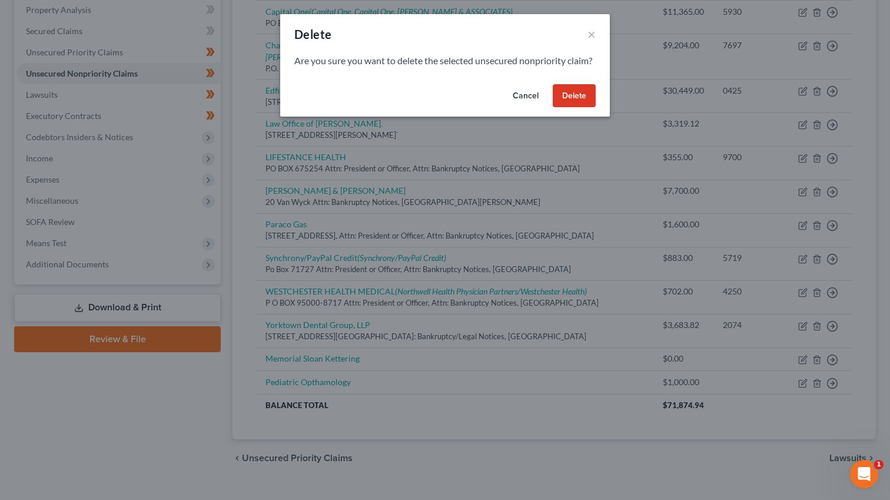
click at [583, 108] on button "Delete" at bounding box center [574, 96] width 43 height 24
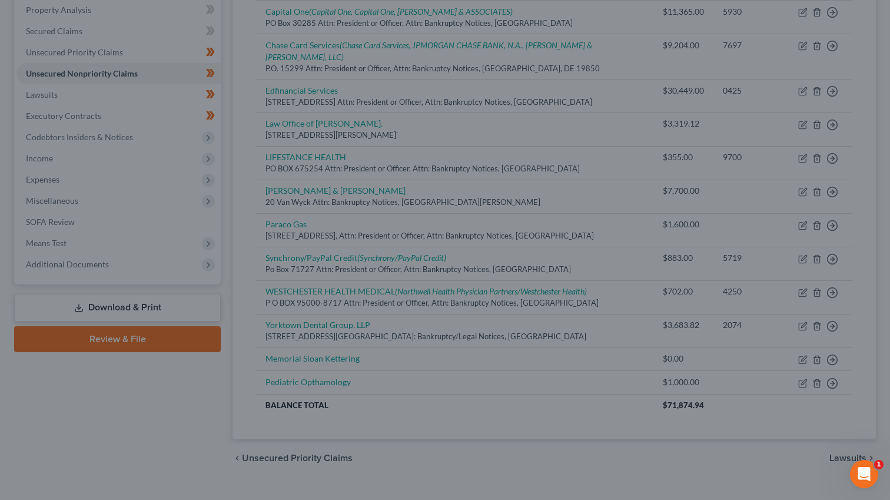
scroll to position [195, 0]
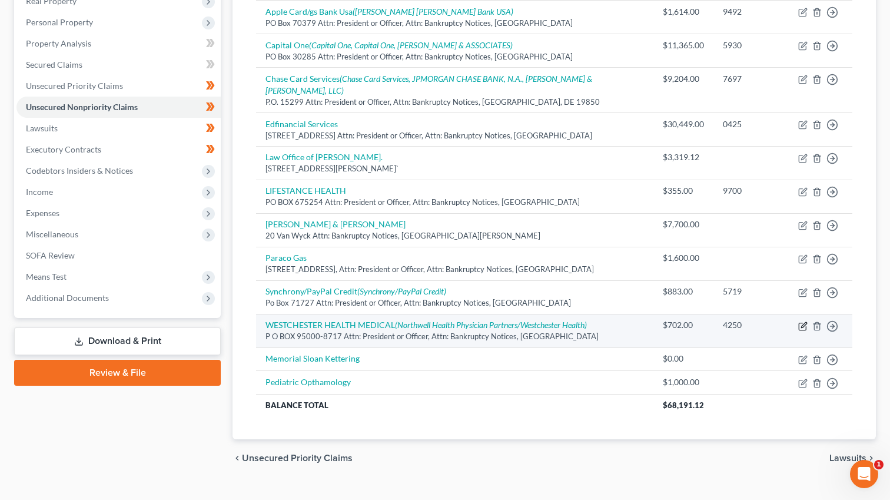
click at [802, 321] on icon "button" at bounding box center [802, 325] width 9 height 9
select select "39"
select select "9"
select select "0"
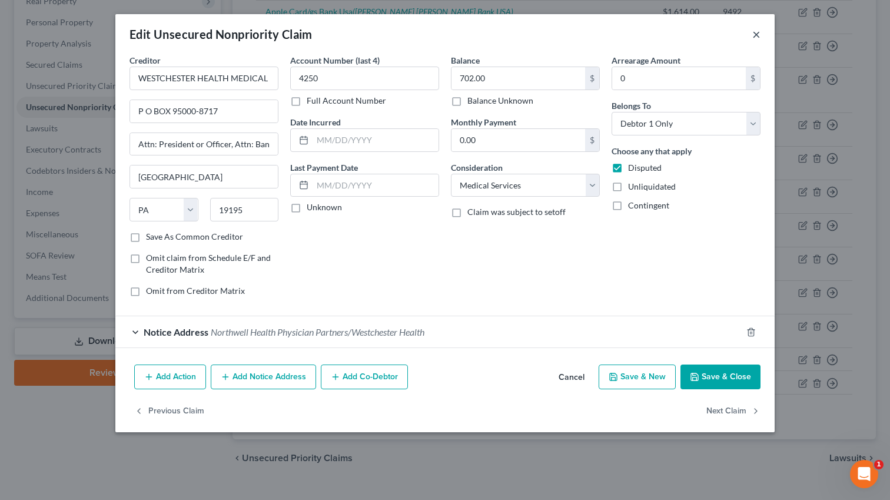
click at [755, 35] on button "×" at bounding box center [756, 34] width 8 height 14
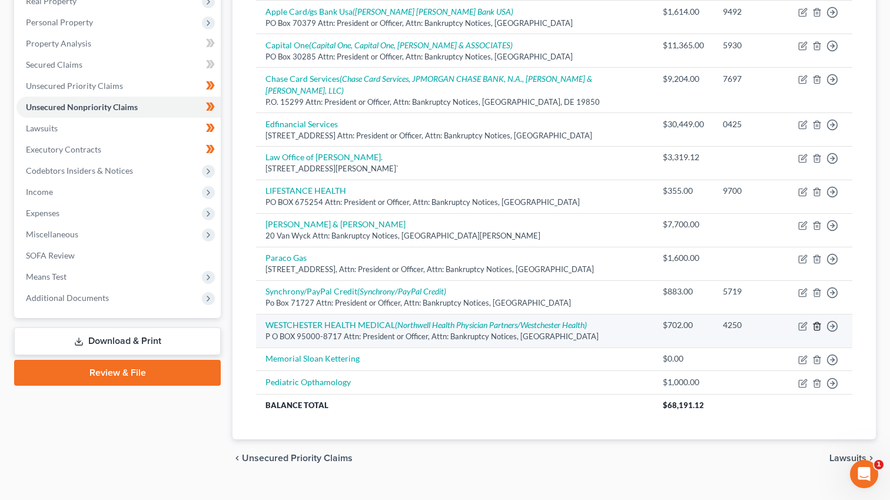
click at [818, 321] on icon "button" at bounding box center [817, 325] width 9 height 9
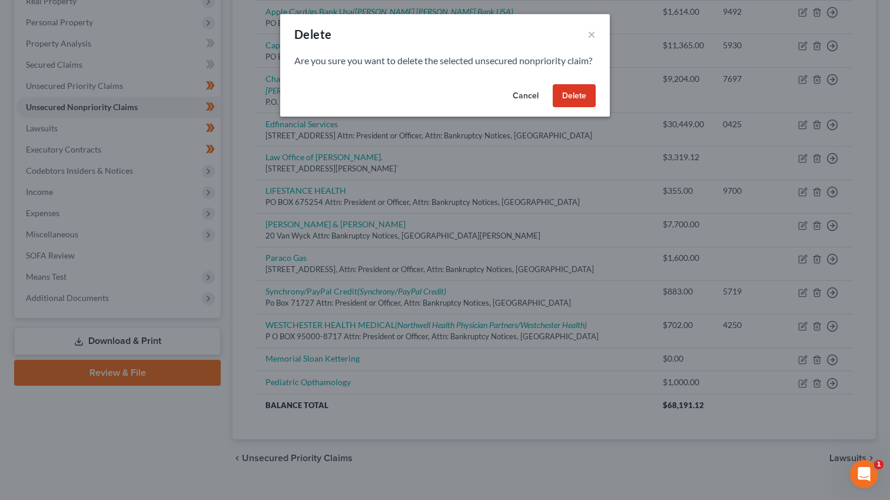
click at [576, 108] on button "Delete" at bounding box center [574, 96] width 43 height 24
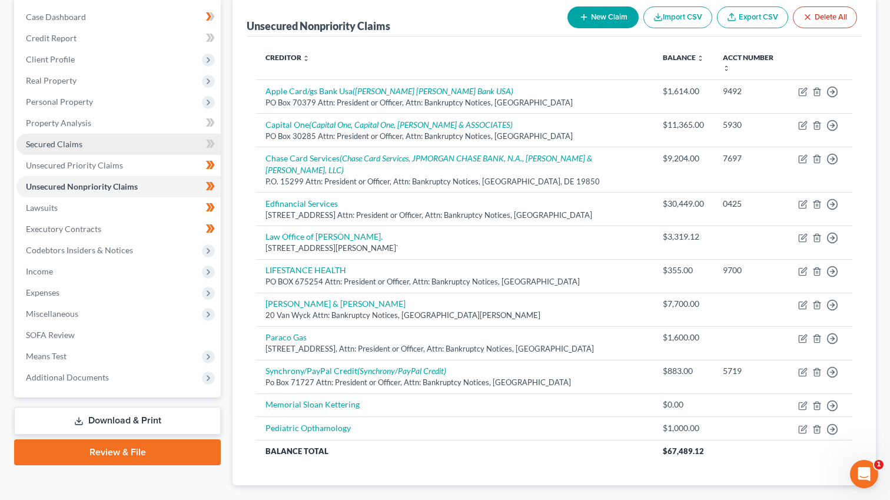
scroll to position [105, 0]
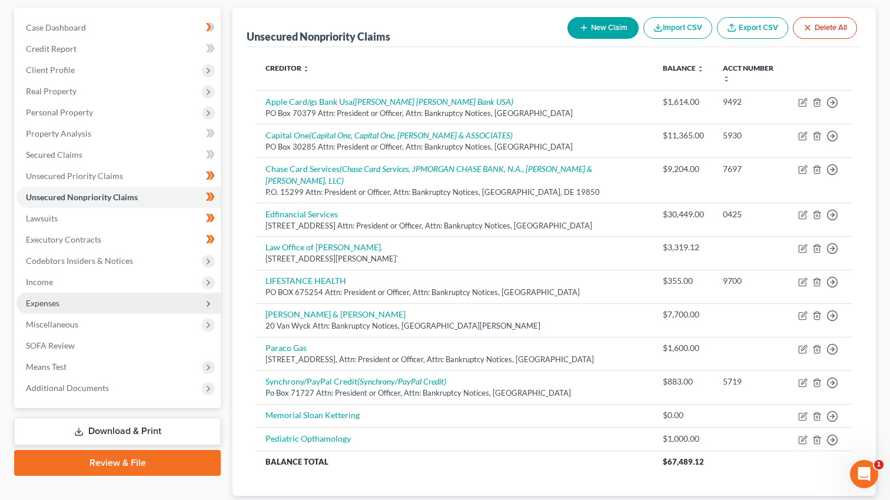
click at [47, 304] on span "Expenses" at bounding box center [43, 303] width 34 height 10
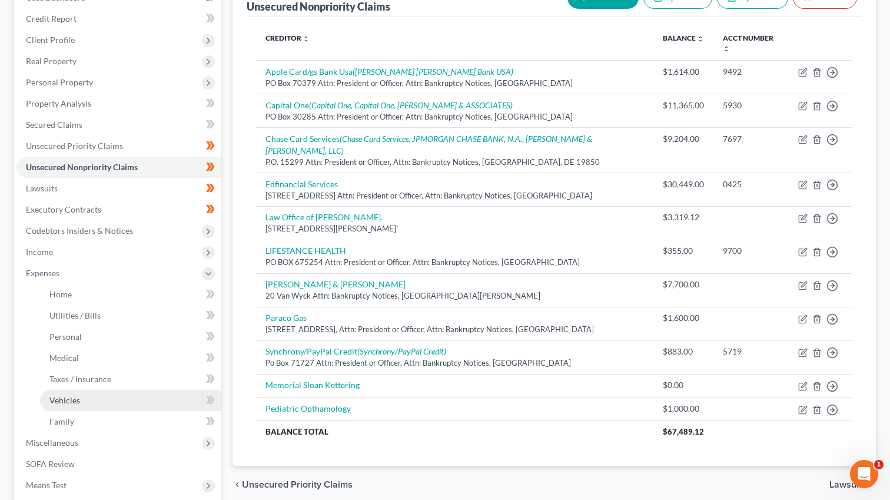
scroll to position [153, 0]
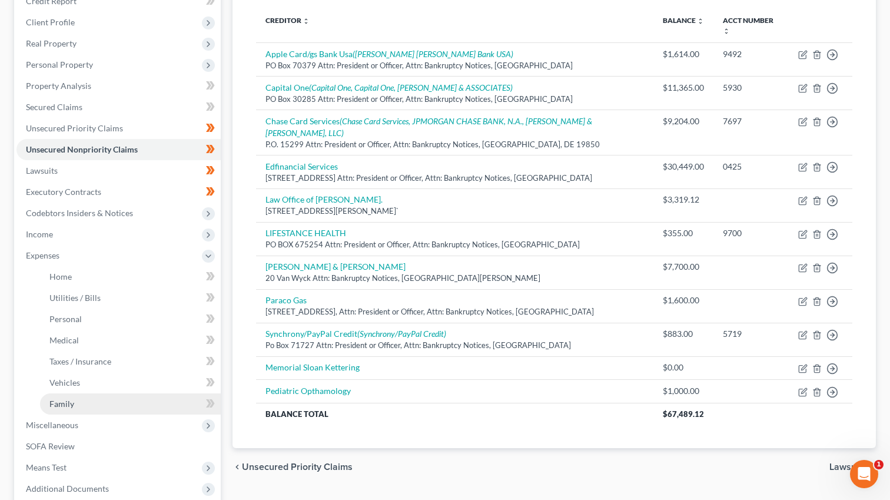
click at [92, 399] on link "Family" at bounding box center [130, 403] width 181 height 21
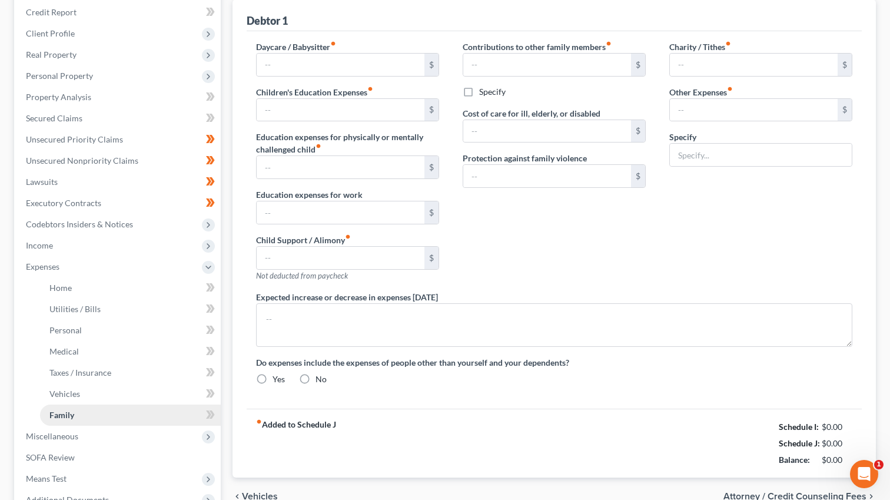
type input "0.00"
type input "100.00"
type input "0.00"
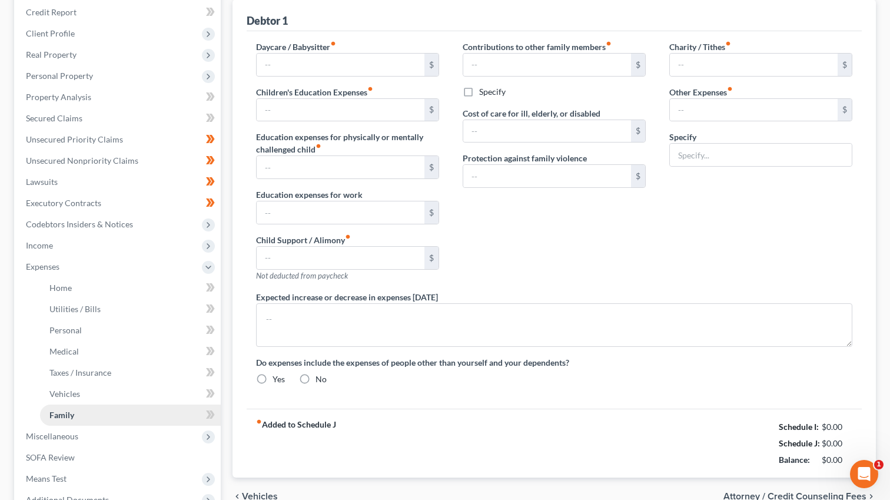
type input "0.00"
type input "42.00"
type input "25.00"
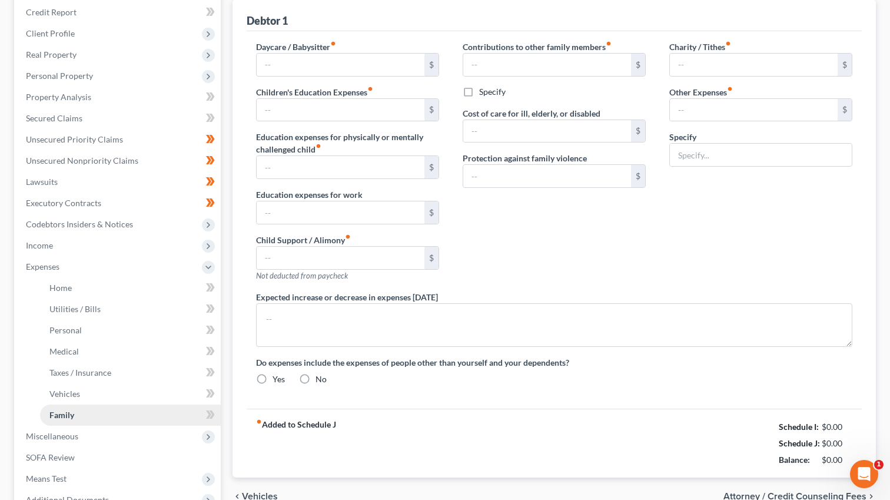
type input "Bank/ATM Fees"
radio input "true"
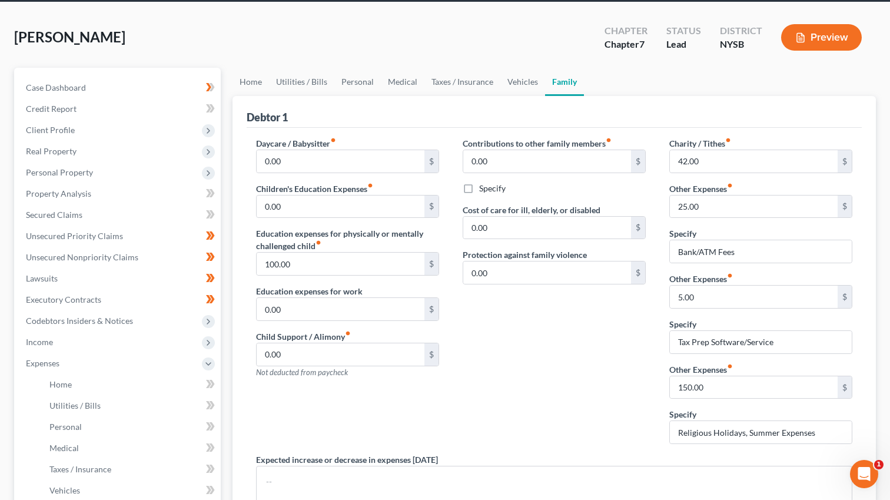
scroll to position [51, 0]
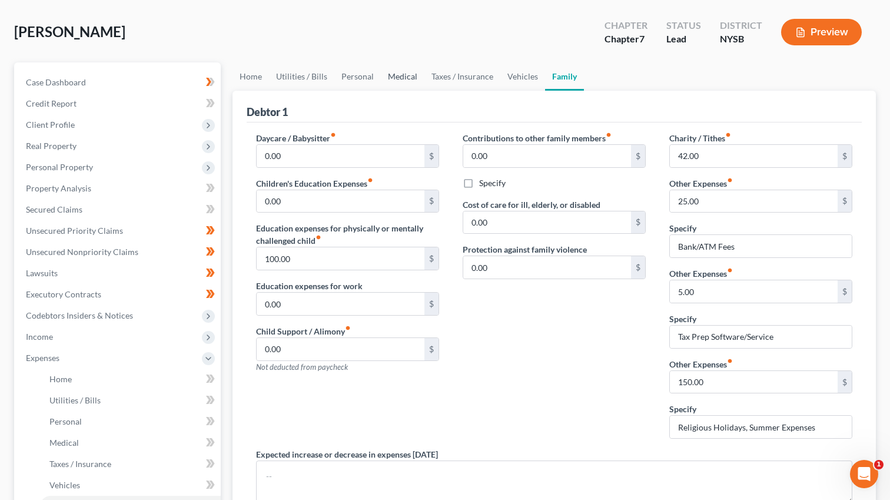
click at [381, 76] on link "Medical" at bounding box center [403, 76] width 44 height 28
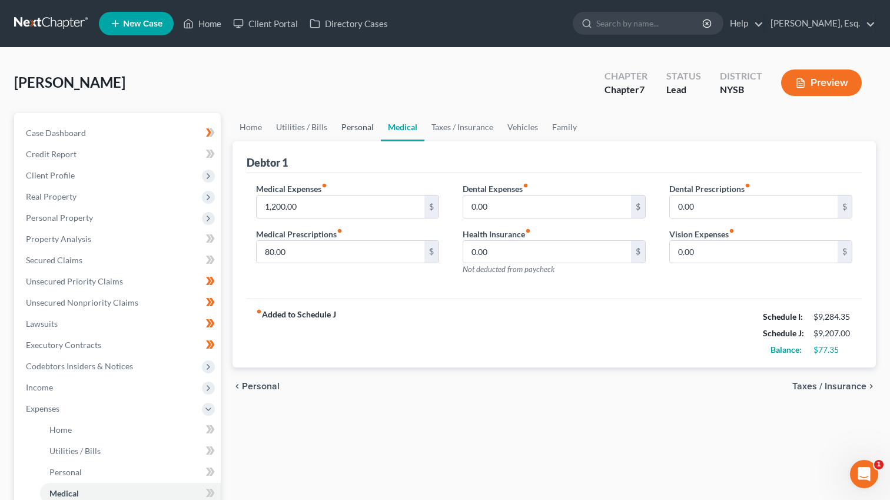
click at [344, 127] on link "Personal" at bounding box center [357, 127] width 47 height 28
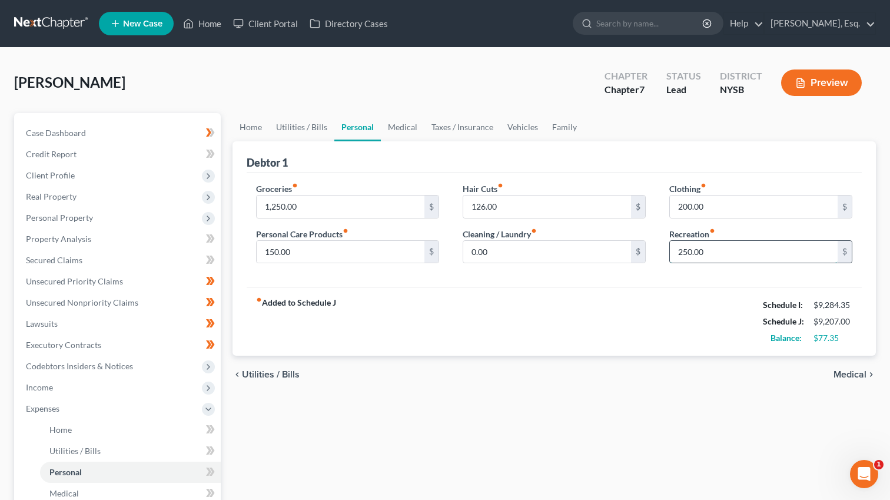
click at [712, 252] on input "250.00" at bounding box center [754, 252] width 168 height 22
type input "150"
click at [466, 131] on link "Taxes / Insurance" at bounding box center [463, 127] width 76 height 28
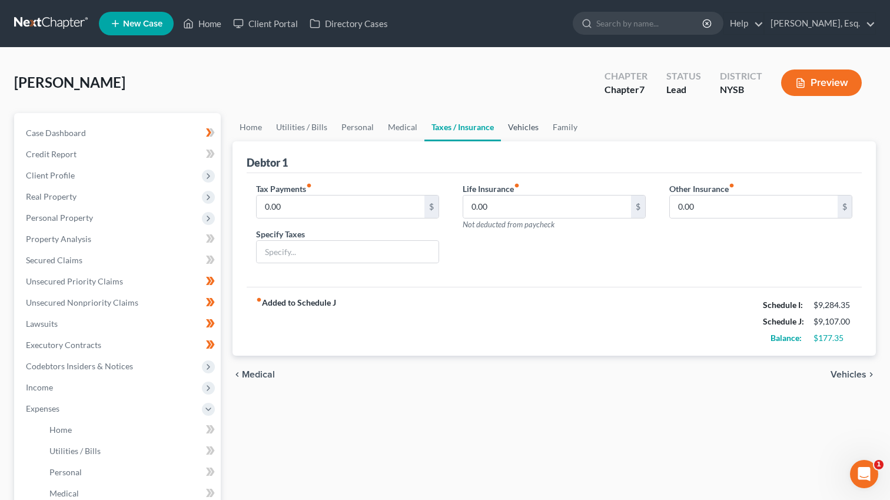
click at [517, 127] on link "Vehicles" at bounding box center [523, 127] width 45 height 28
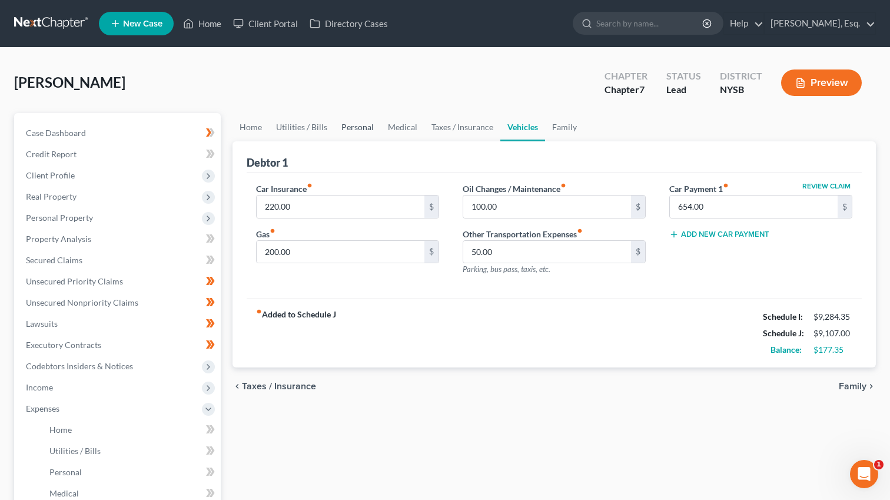
click at [360, 130] on link "Personal" at bounding box center [357, 127] width 47 height 28
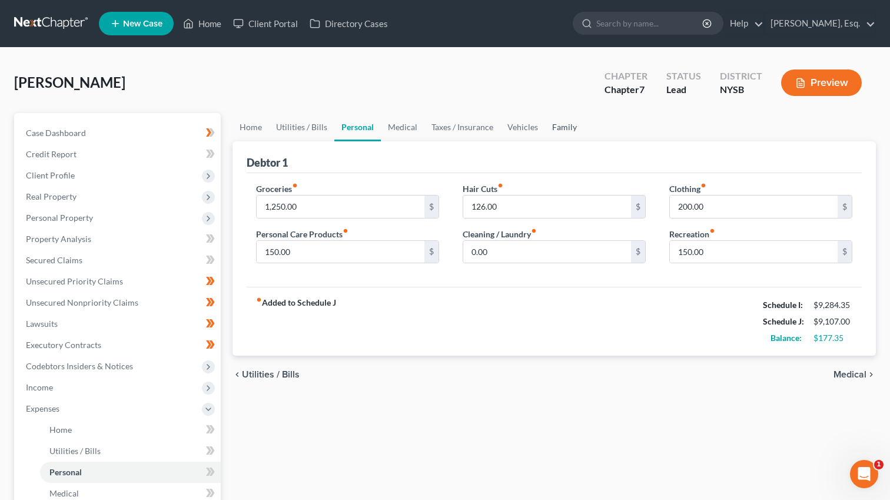
click at [554, 128] on link "Family" at bounding box center [564, 127] width 39 height 28
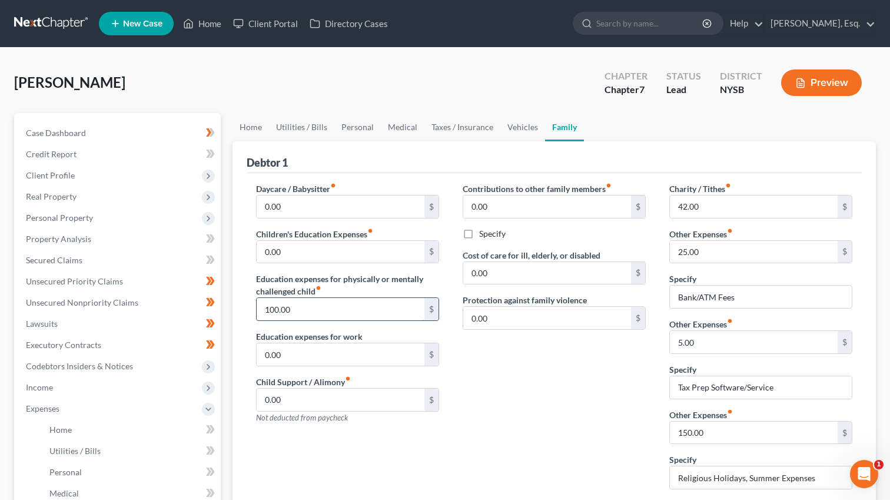
click at [297, 304] on input "100.00" at bounding box center [341, 309] width 168 height 22
click at [300, 248] on input "0.00" at bounding box center [341, 252] width 168 height 22
type input "260"
click at [349, 208] on input "0.00" at bounding box center [341, 206] width 168 height 22
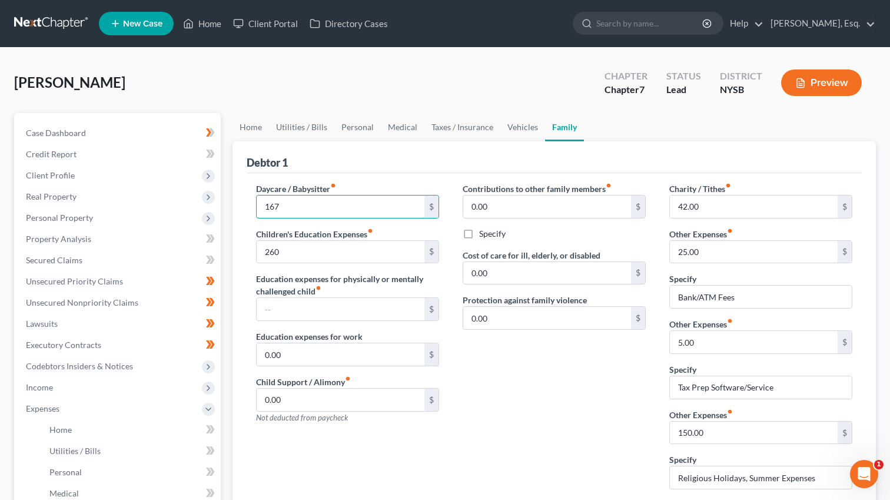
type input "167"
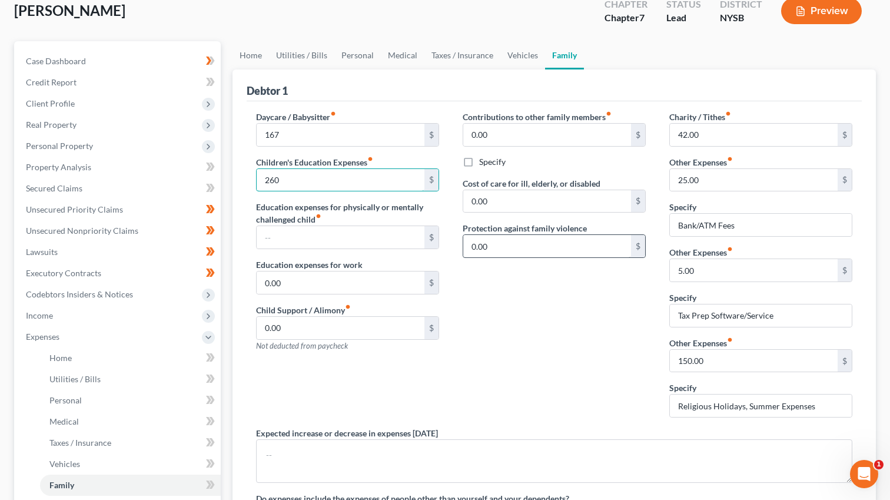
scroll to position [78, 0]
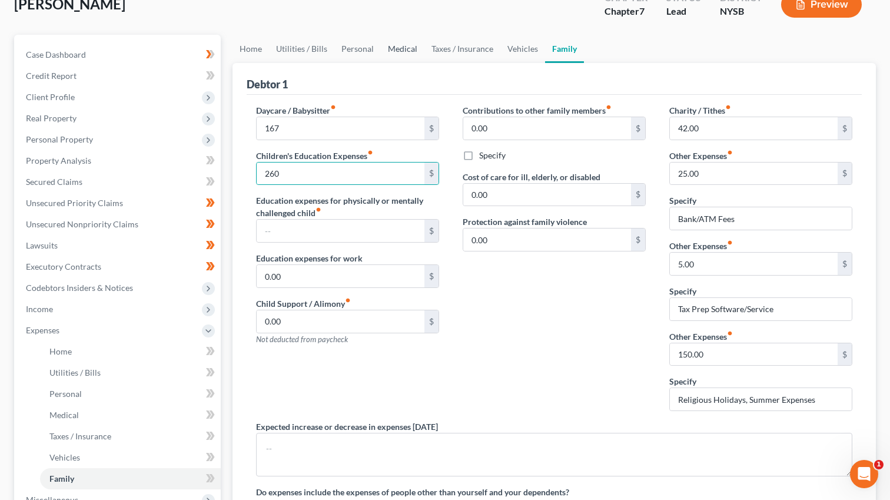
click at [395, 52] on link "Medical" at bounding box center [403, 49] width 44 height 28
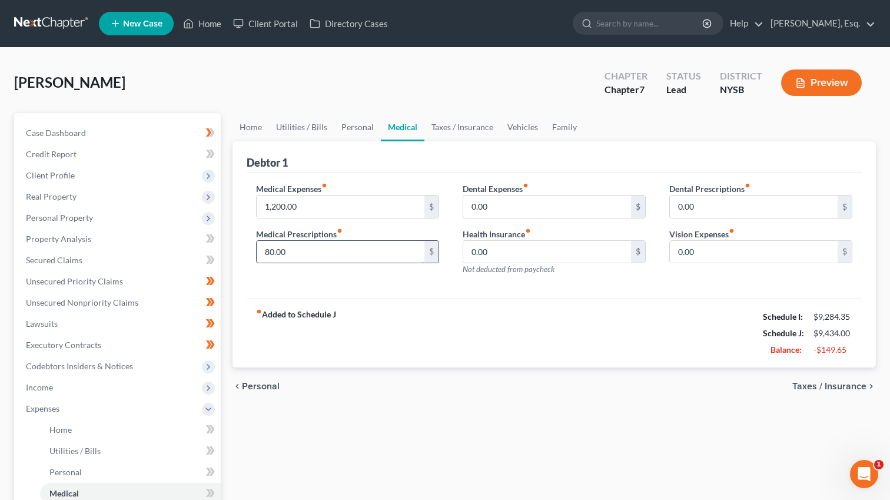
click at [295, 253] on input "80.00" at bounding box center [341, 252] width 168 height 22
click at [565, 130] on link "Family" at bounding box center [564, 127] width 39 height 28
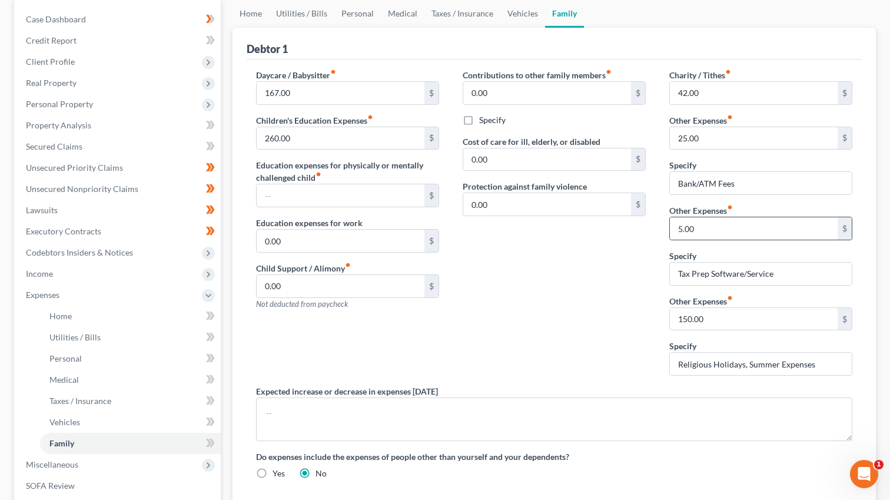
scroll to position [273, 0]
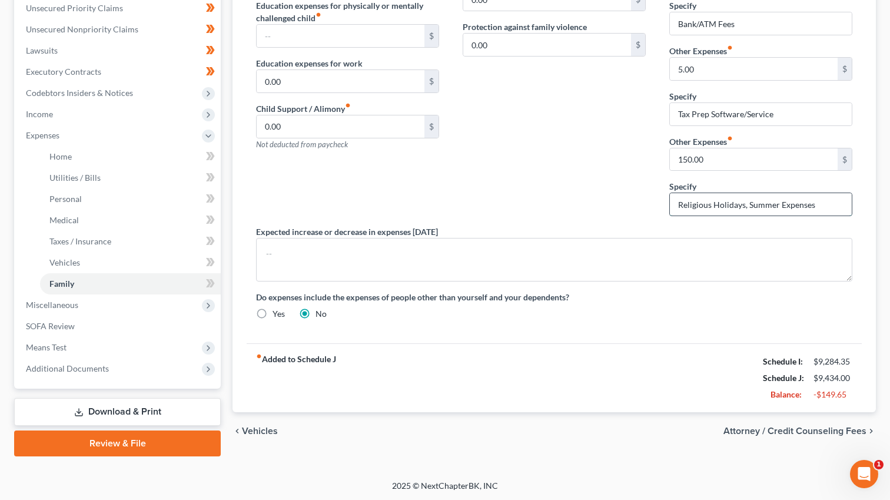
click at [691, 200] on input "Religious Holidays, Summer Expenses" at bounding box center [761, 204] width 182 height 22
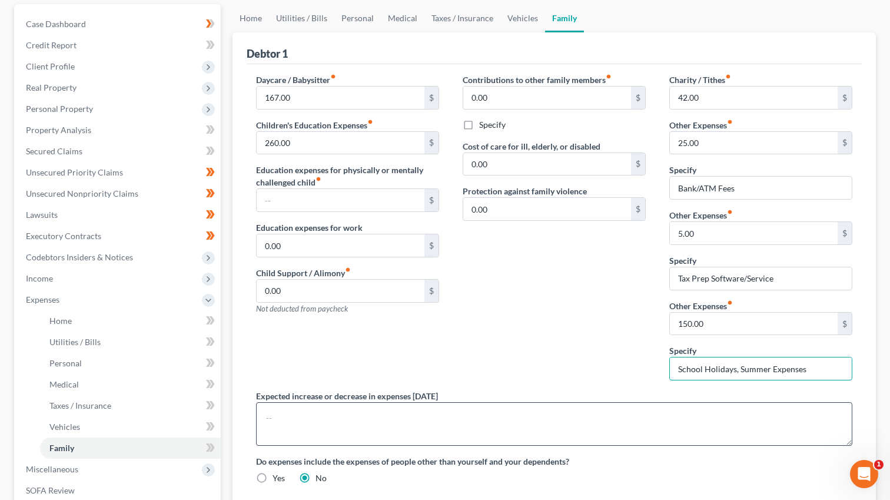
scroll to position [43, 0]
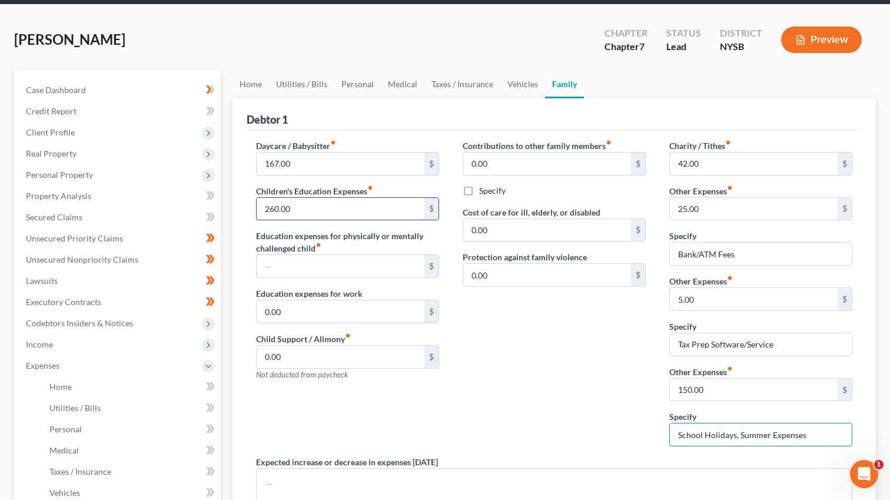
type input "School Holidays, Summer Expenses"
click at [330, 208] on input "260.00" at bounding box center [341, 209] width 168 height 22
click at [500, 330] on div "Contributions to other family members fiber_manual_record 0.00 $ Specify Cost o…" at bounding box center [554, 298] width 207 height 316
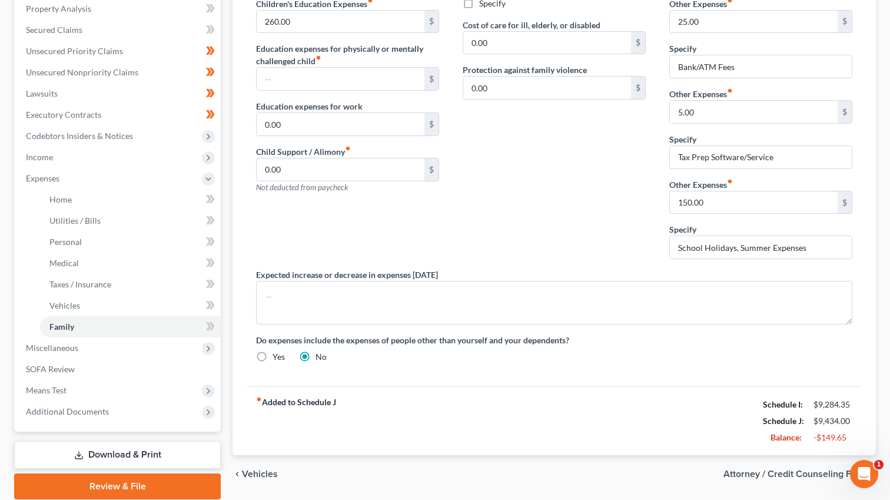
scroll to position [273, 0]
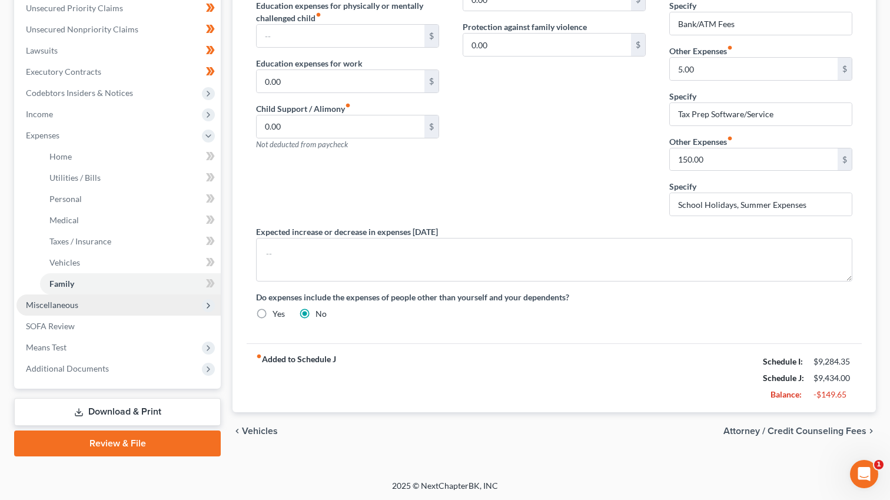
click at [52, 305] on span "Miscellaneous" at bounding box center [52, 305] width 52 height 10
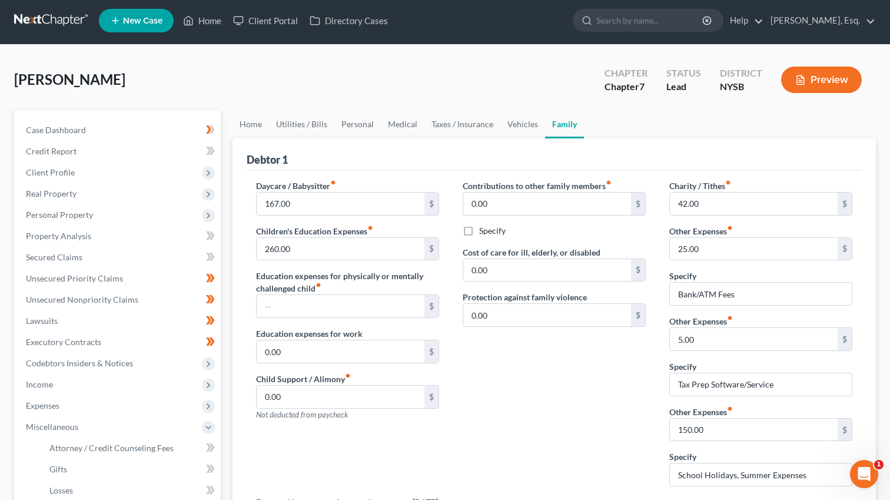
scroll to position [0, 0]
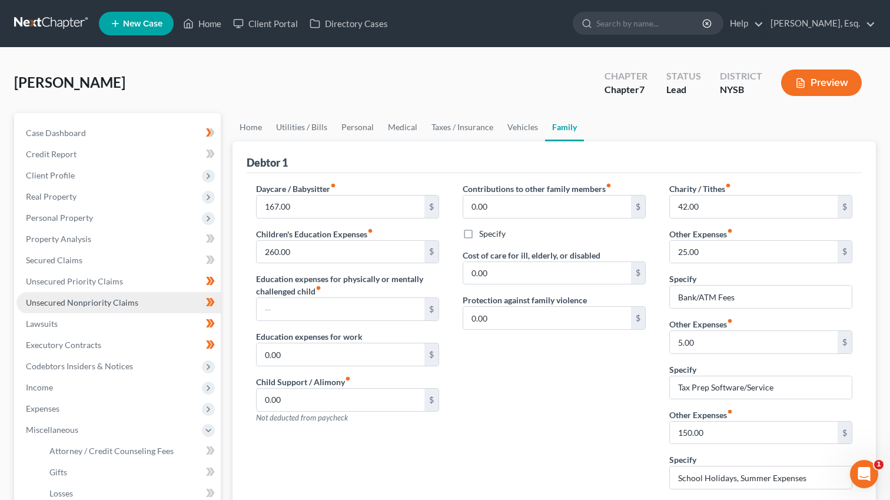
click at [66, 306] on span "Unsecured Nonpriority Claims" at bounding box center [82, 302] width 112 height 10
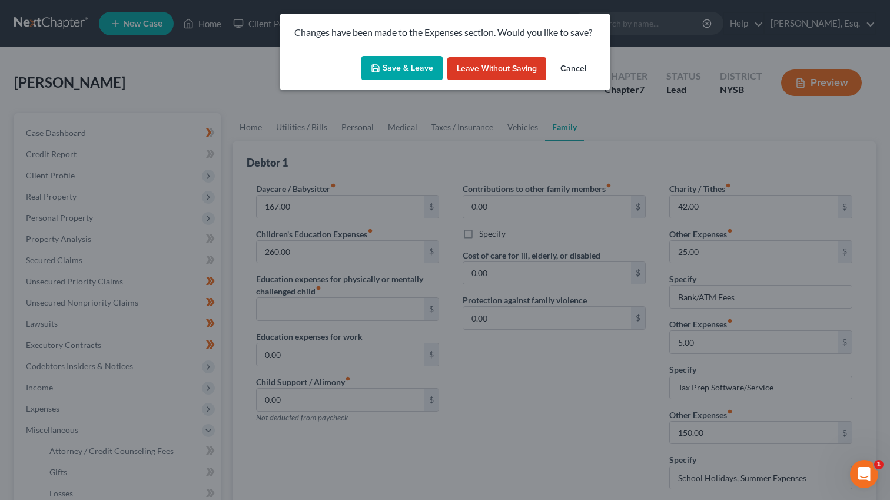
click at [413, 70] on button "Save & Leave" at bounding box center [402, 68] width 81 height 25
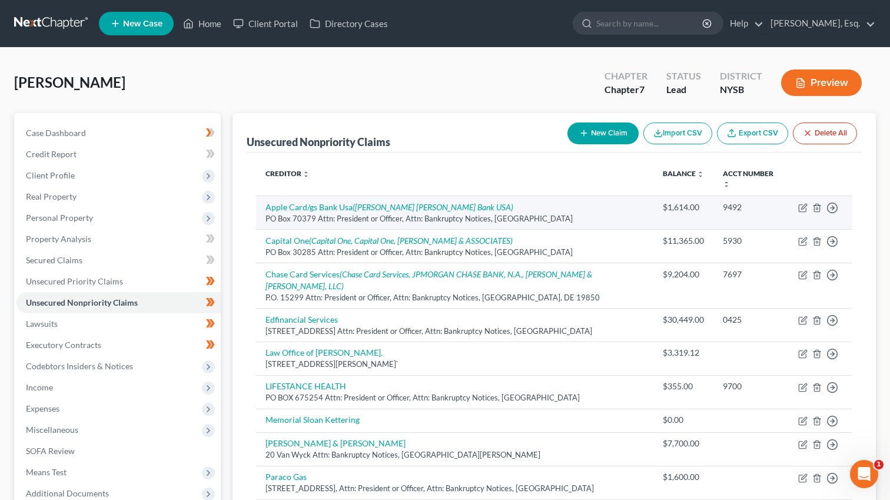
click at [808, 200] on td "Move to D Move to E Move to G Move to Notice Only" at bounding box center [821, 212] width 64 height 34
click at [802, 203] on icon "button" at bounding box center [802, 207] width 9 height 9
select select "39"
select select "2"
select select "0"
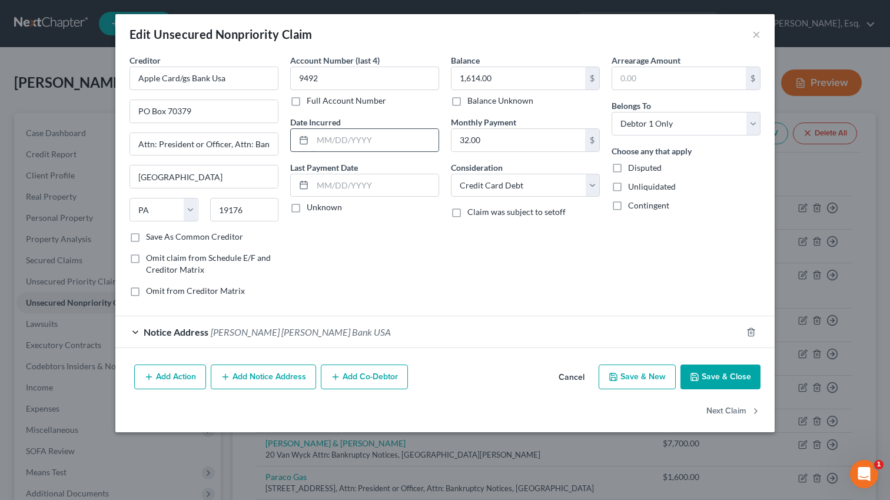
click at [362, 145] on input "text" at bounding box center [376, 140] width 126 height 22
type input "[DATE]"
click at [361, 146] on input "[DATE]" at bounding box center [376, 140] width 126 height 22
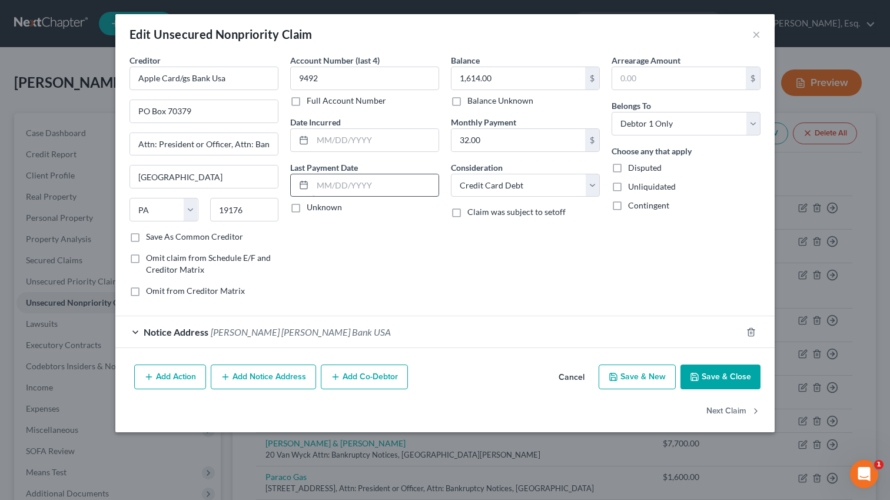
click at [357, 187] on input "text" at bounding box center [376, 185] width 126 height 22
paste input "[DATE]"
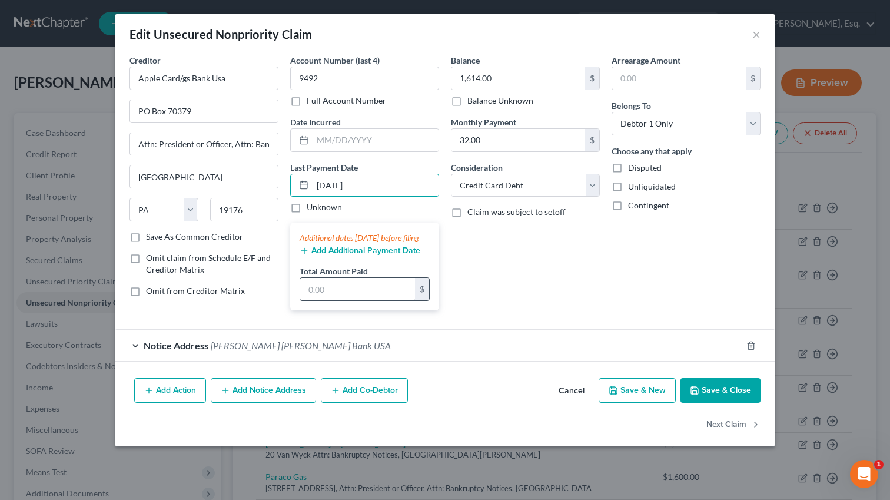
type input "[DATE]"
click at [339, 300] on input "text" at bounding box center [357, 289] width 115 height 22
type input "583"
click at [338, 256] on button "Add Additional Payment Date" at bounding box center [360, 250] width 121 height 9
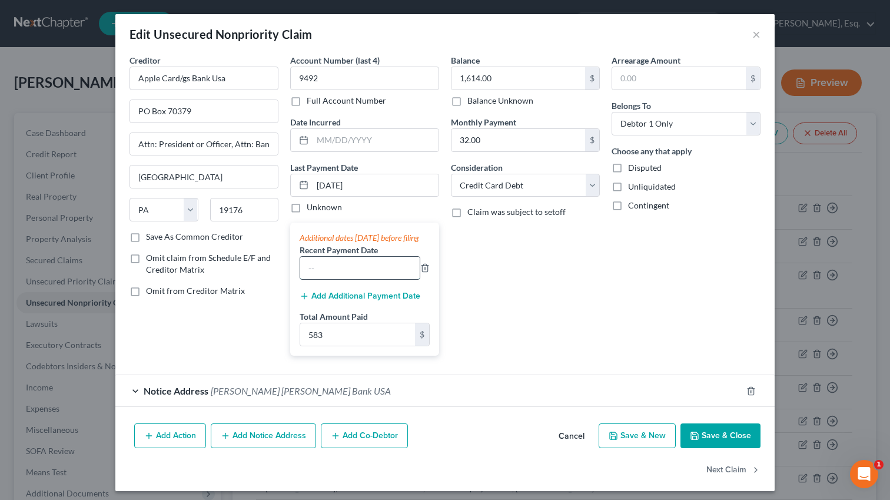
click at [326, 276] on input "text" at bounding box center [360, 268] width 120 height 22
type input "09/2025"
click at [333, 346] on input "583" at bounding box center [357, 334] width 115 height 22
type input "200"
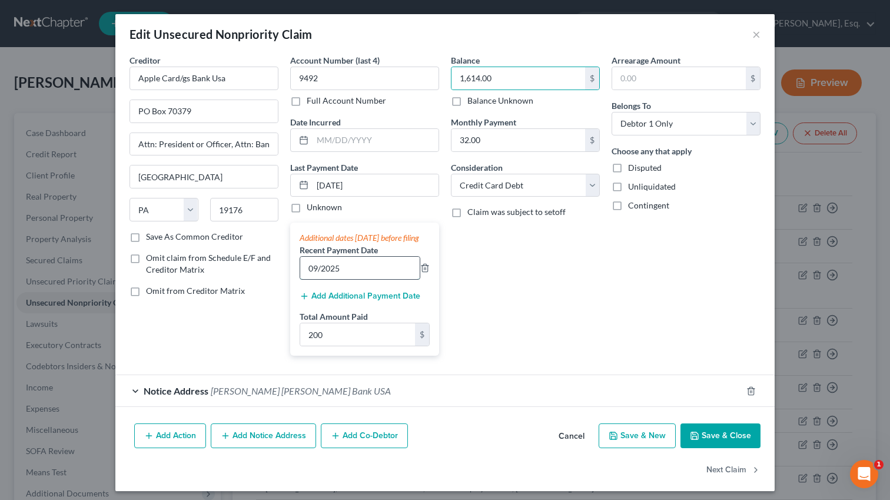
click at [366, 276] on input "09/2025" at bounding box center [360, 268] width 120 height 22
click at [323, 279] on input "09/2025" at bounding box center [360, 268] width 120 height 22
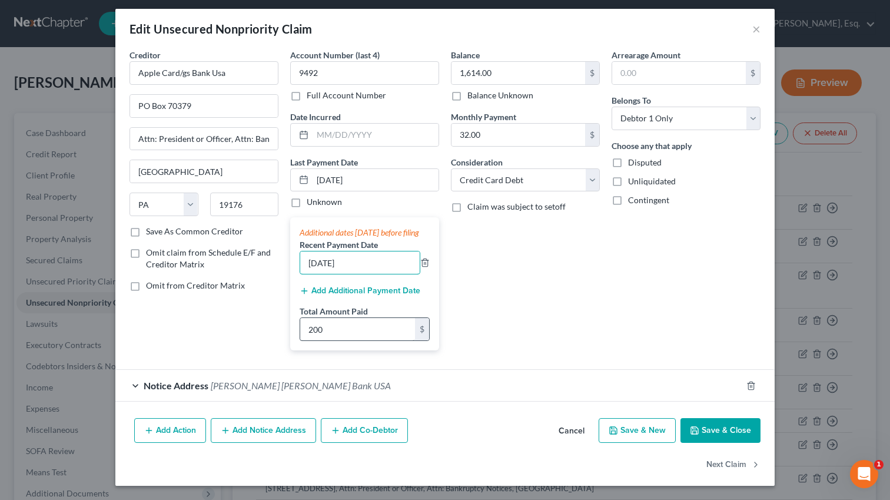
type input "[DATE]"
click at [337, 331] on input "200" at bounding box center [357, 329] width 115 height 22
click at [349, 292] on button "Add Additional Payment Date" at bounding box center [360, 290] width 121 height 9
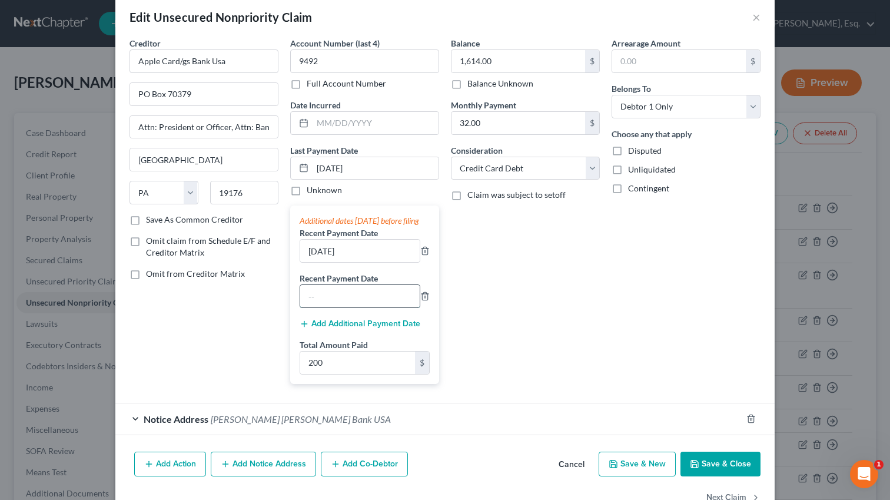
click at [344, 307] on input "text" at bounding box center [360, 296] width 120 height 22
click at [326, 374] on input "200" at bounding box center [357, 363] width 115 height 22
type input "750"
click at [384, 303] on input "text" at bounding box center [360, 296] width 120 height 22
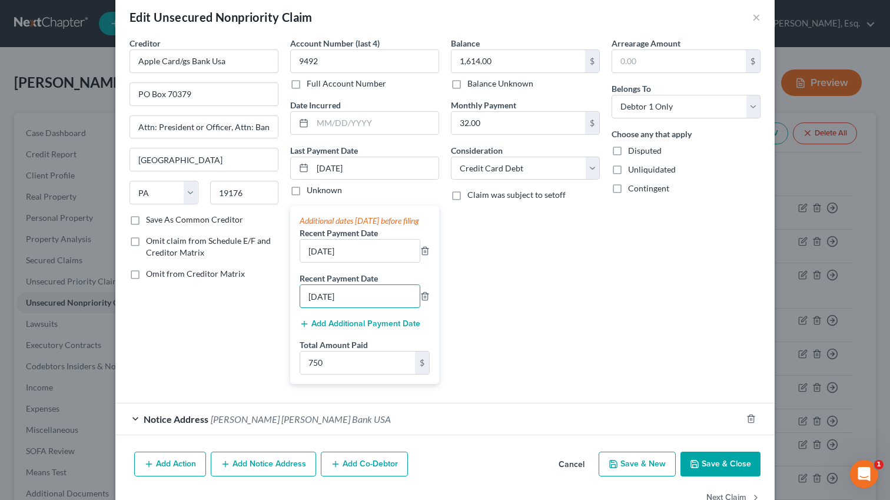
scroll to position [62, 0]
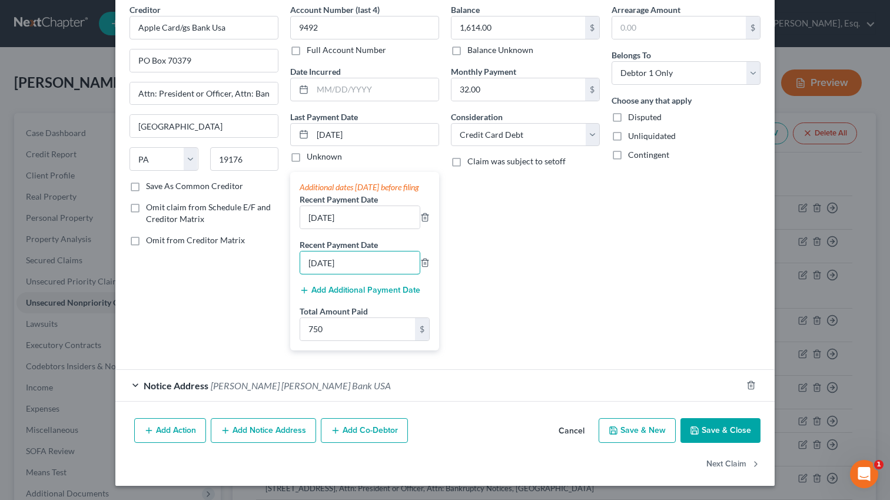
type input "[DATE]"
click at [720, 430] on button "Save & Close" at bounding box center [721, 430] width 80 height 25
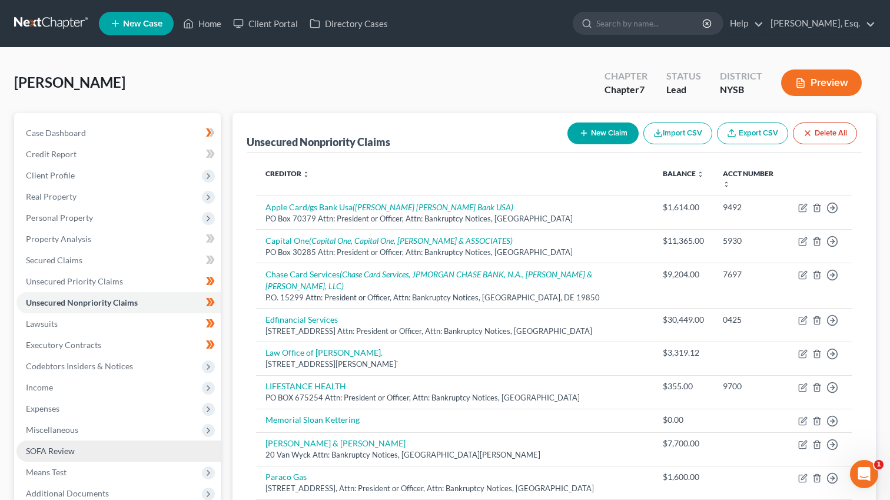
click at [79, 450] on link "SOFA Review" at bounding box center [118, 450] width 204 height 21
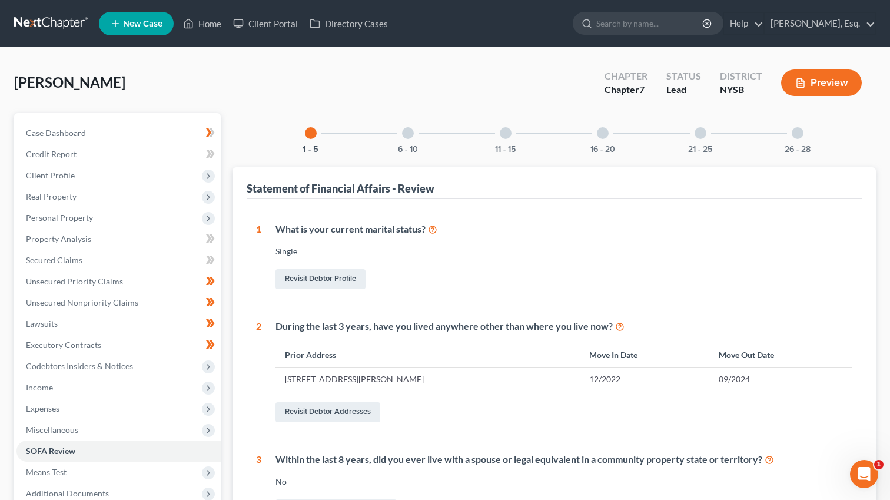
click at [608, 142] on div "16 - 20" at bounding box center [603, 133] width 40 height 40
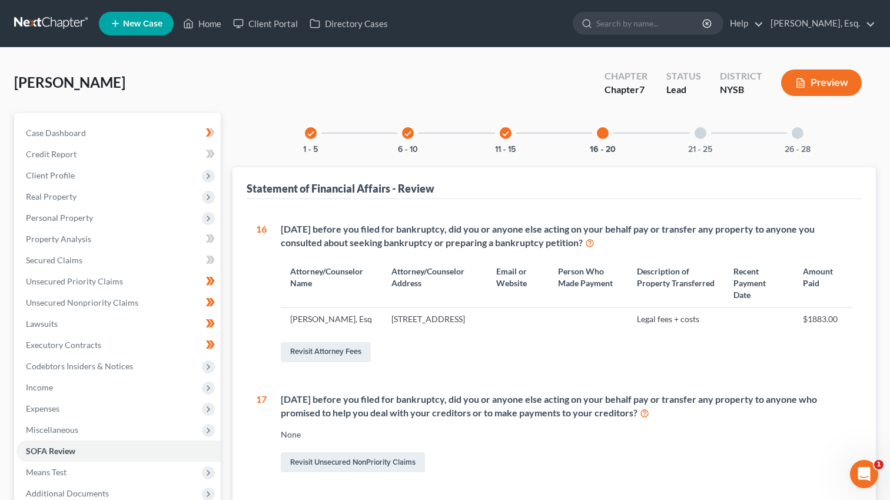
click at [704, 138] on div "21 - 25" at bounding box center [701, 133] width 40 height 40
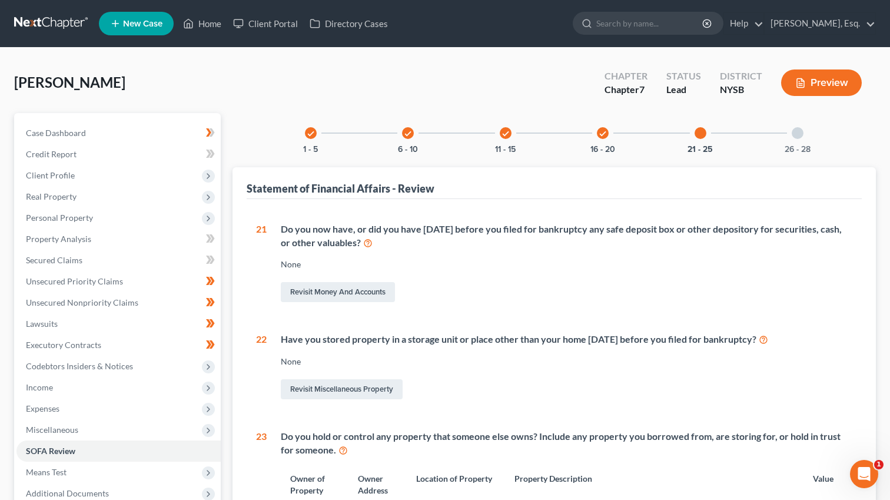
click at [601, 133] on icon "check" at bounding box center [603, 134] width 8 height 8
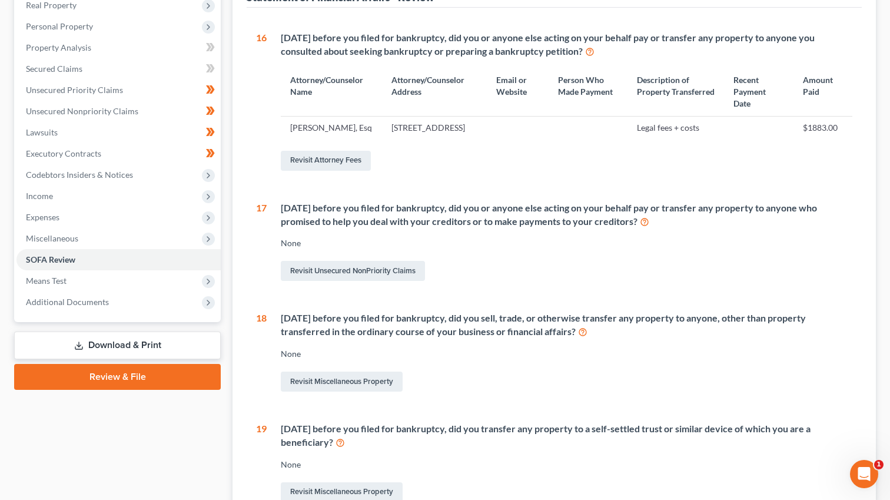
scroll to position [127, 0]
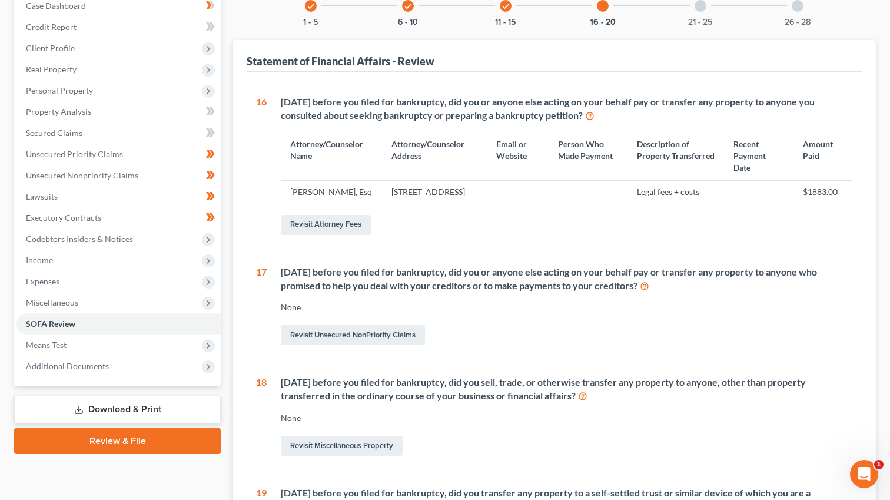
click at [603, 7] on div at bounding box center [603, 6] width 12 height 12
click at [503, 14] on div "check 11 - 15" at bounding box center [506, 6] width 40 height 40
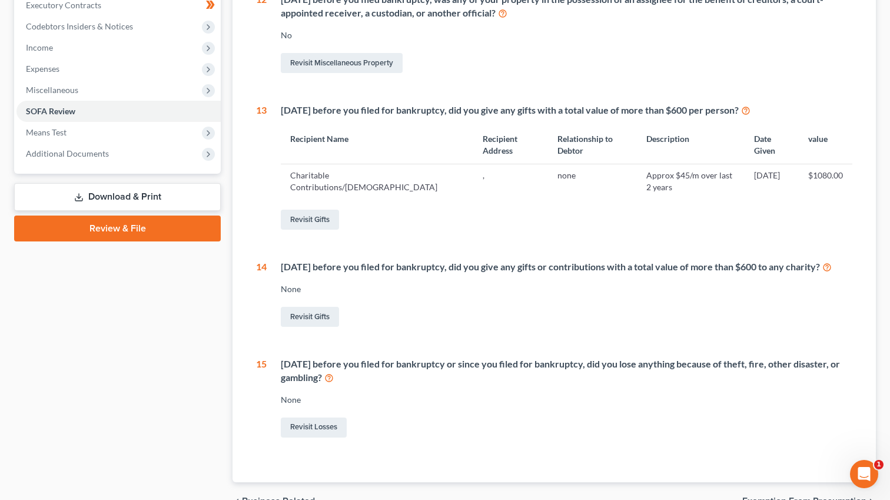
scroll to position [404, 0]
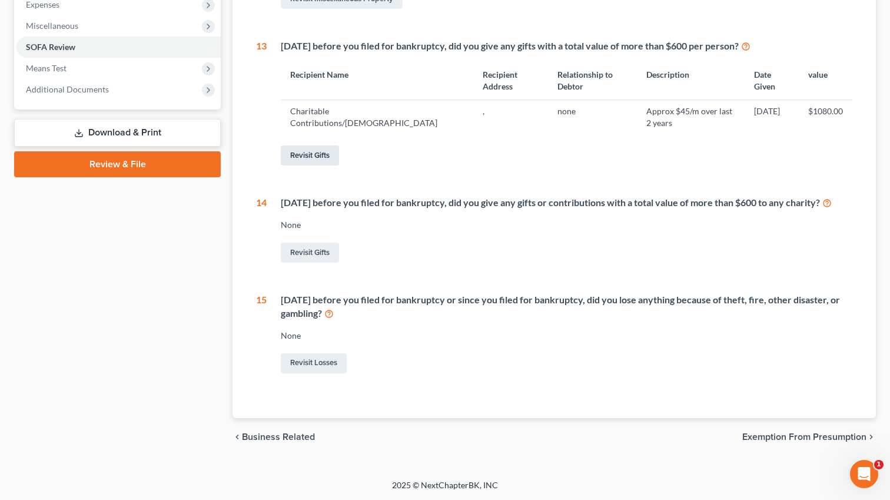
click at [319, 148] on link "Revisit Gifts" at bounding box center [310, 155] width 58 height 20
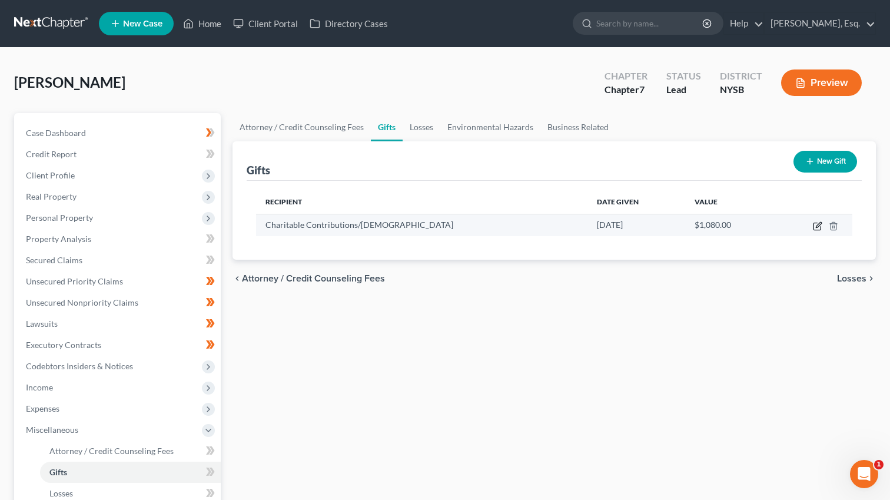
click at [814, 230] on icon "button" at bounding box center [817, 226] width 7 height 7
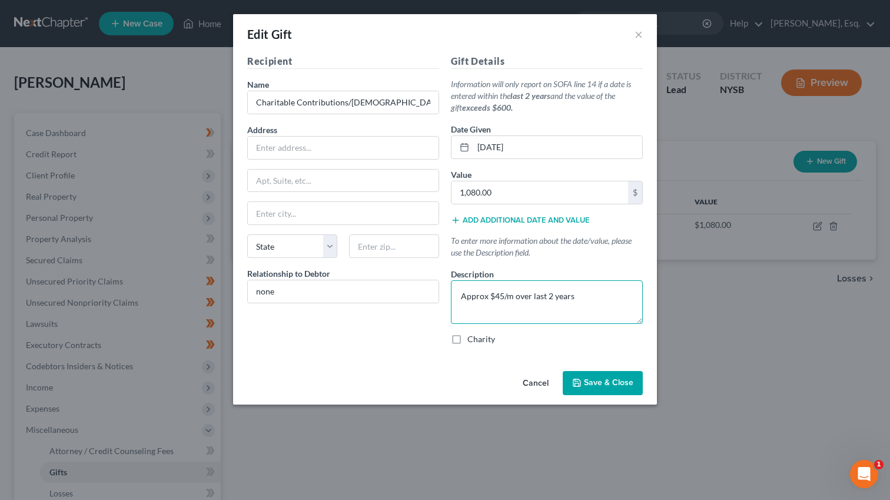
click at [564, 294] on textarea "Approx $45/m over last 2 years" at bounding box center [547, 302] width 192 height 44
click at [546, 381] on button "Cancel" at bounding box center [535, 384] width 45 height 24
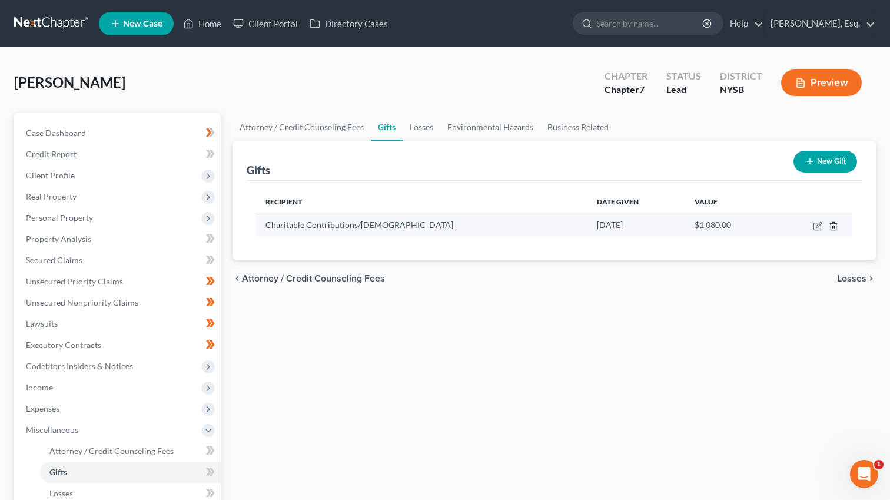
click at [837, 227] on icon "button" at bounding box center [833, 225] width 9 height 9
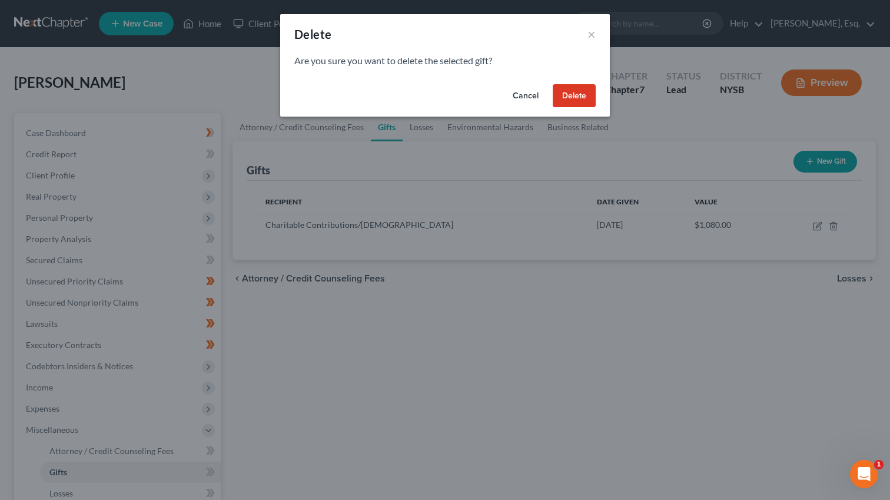
click at [588, 95] on button "Delete" at bounding box center [574, 96] width 43 height 24
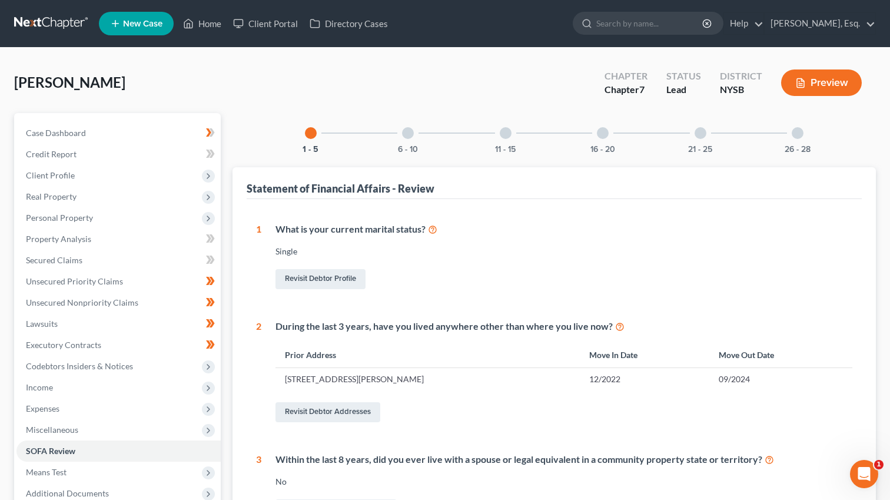
click at [416, 130] on div "6 - 10" at bounding box center [408, 133] width 40 height 40
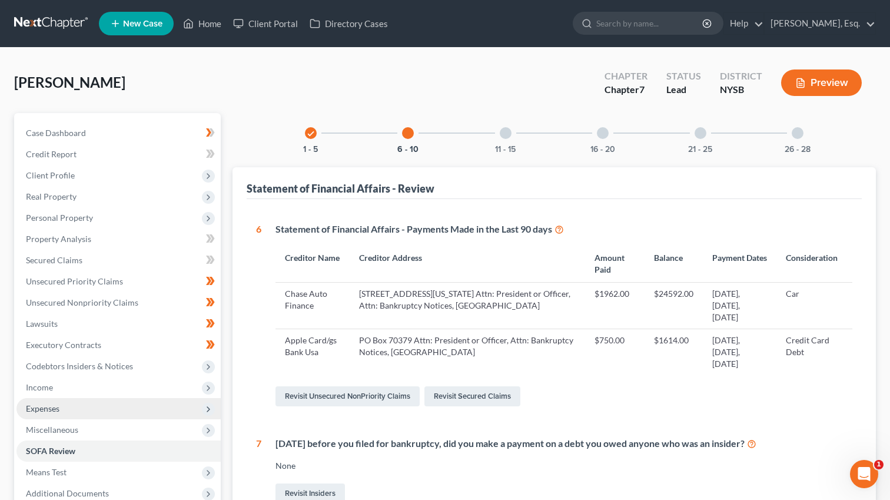
click at [89, 408] on span "Expenses" at bounding box center [118, 408] width 204 height 21
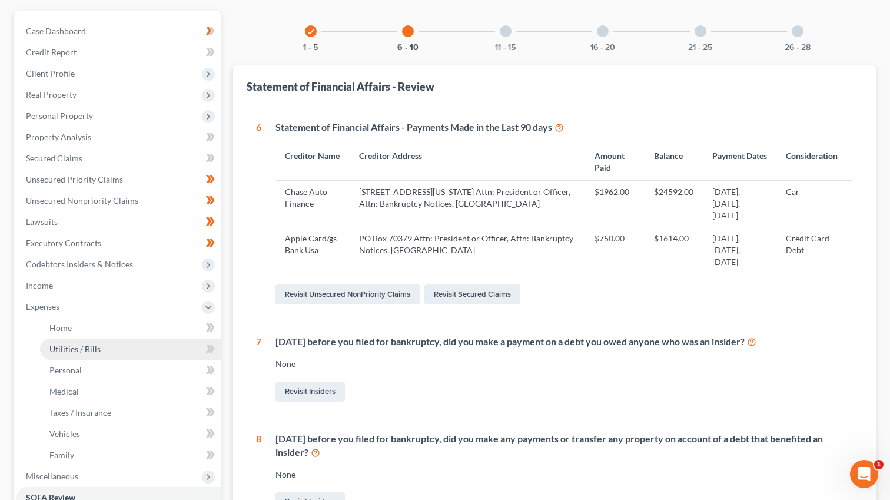
scroll to position [152, 0]
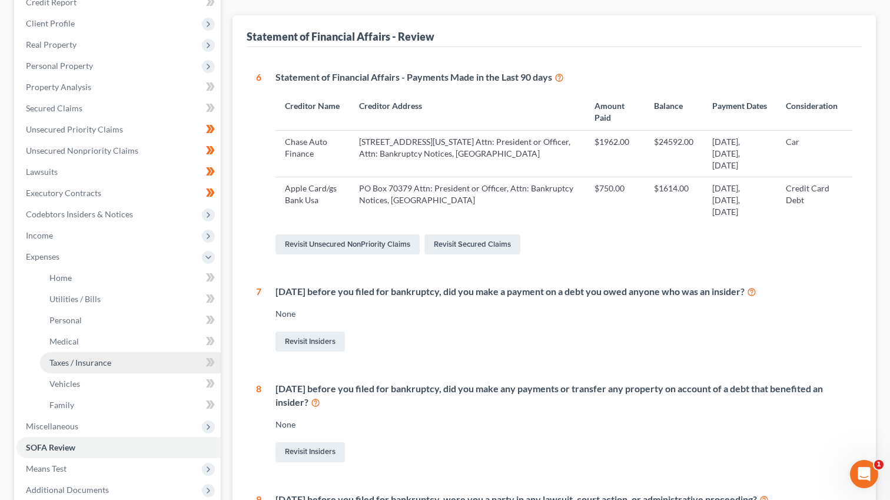
click at [117, 360] on link "Taxes / Insurance" at bounding box center [130, 362] width 181 height 21
click at [120, 384] on link "Vehicles" at bounding box center [130, 383] width 181 height 21
click at [100, 379] on link "Vehicles" at bounding box center [130, 383] width 181 height 21
click at [98, 340] on link "Medical" at bounding box center [130, 341] width 181 height 21
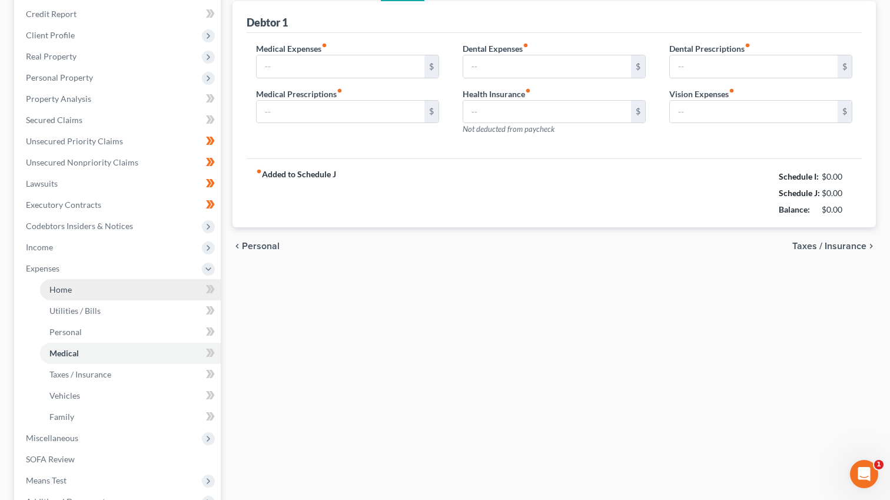
type input "1,200.00"
type input "80.00"
type input "0.00"
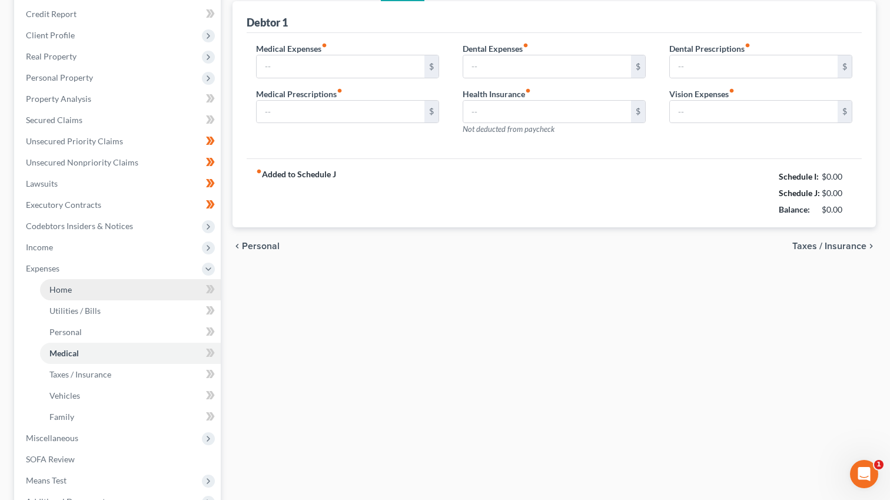
type input "0.00"
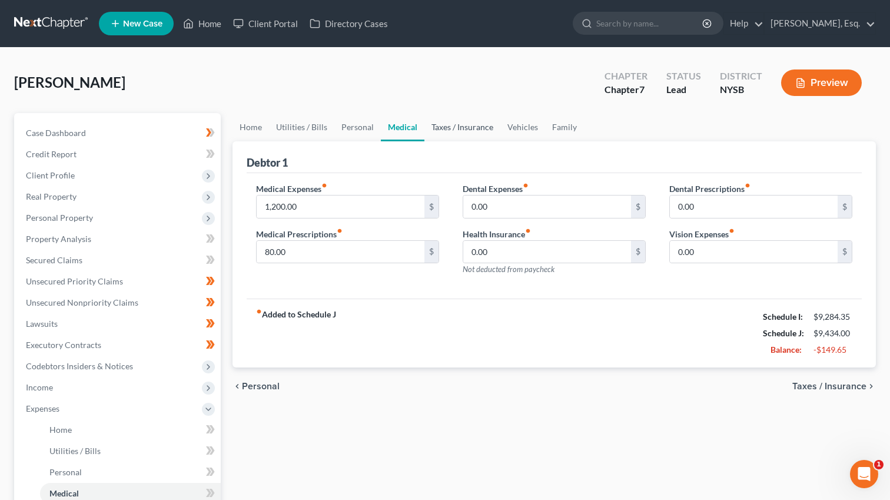
click at [474, 130] on link "Taxes / Insurance" at bounding box center [463, 127] width 76 height 28
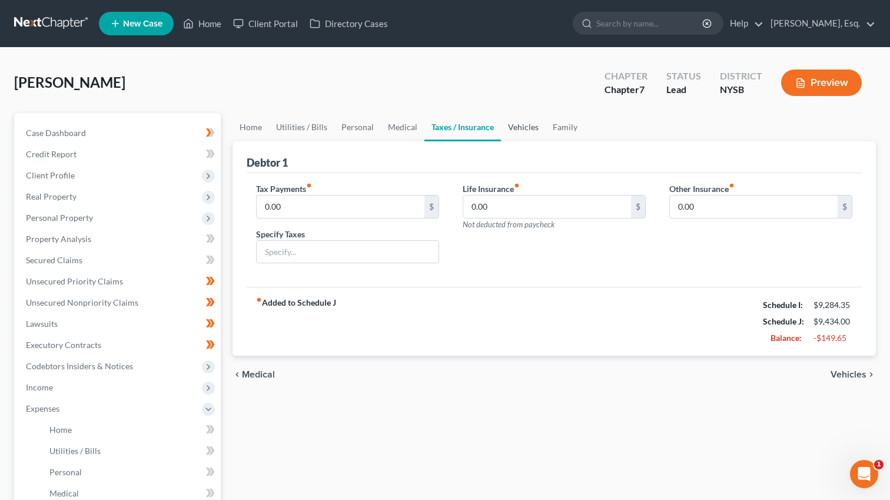
click at [529, 130] on link "Vehicles" at bounding box center [523, 127] width 45 height 28
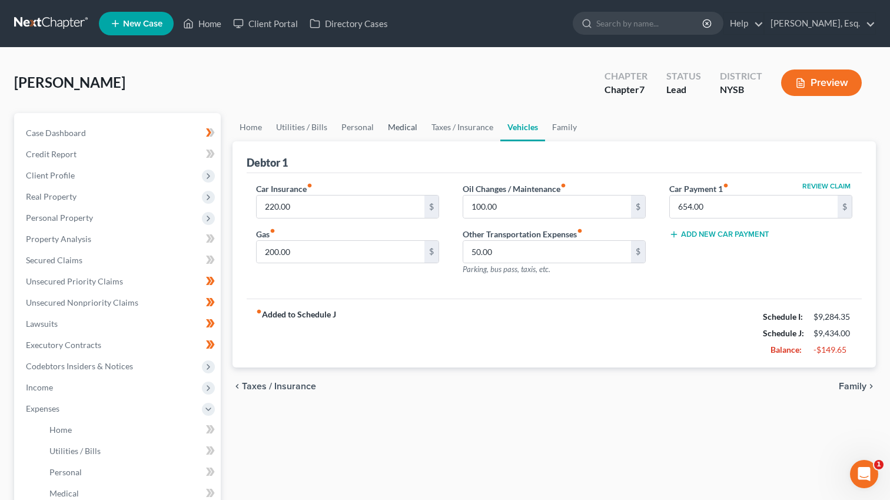
click at [398, 130] on link "Medical" at bounding box center [403, 127] width 44 height 28
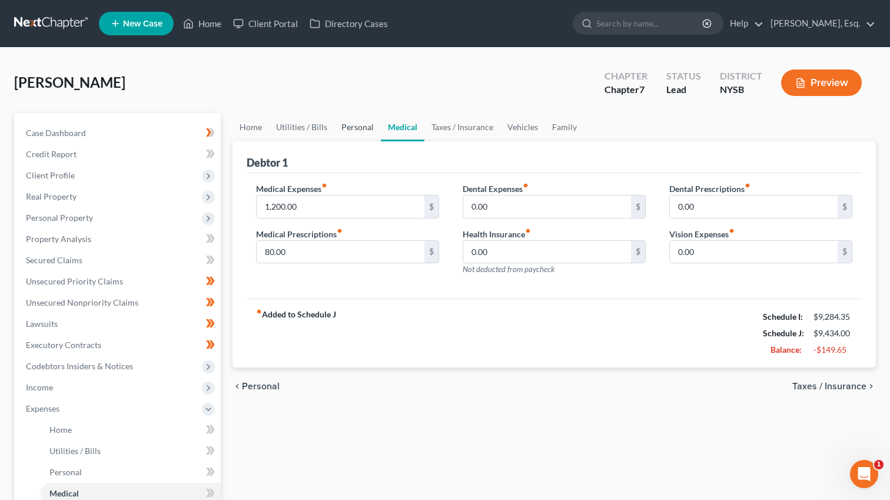
click at [365, 128] on link "Personal" at bounding box center [357, 127] width 47 height 28
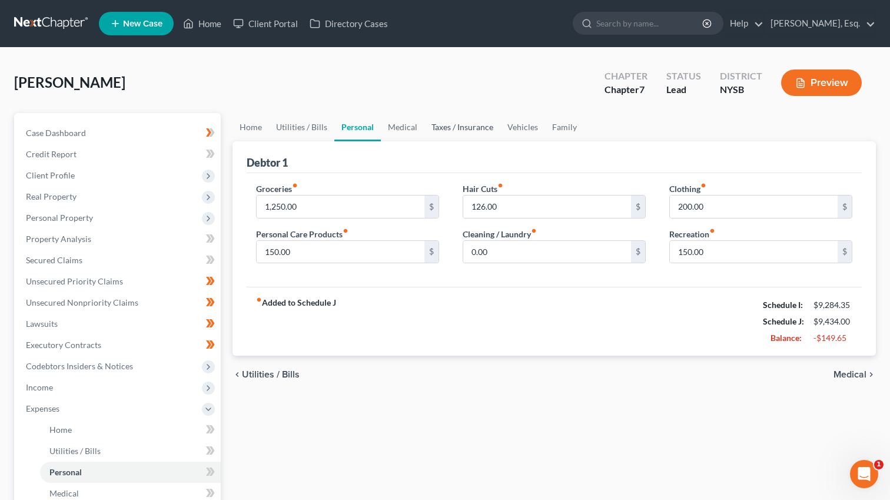
click at [443, 121] on link "Taxes / Insurance" at bounding box center [463, 127] width 76 height 28
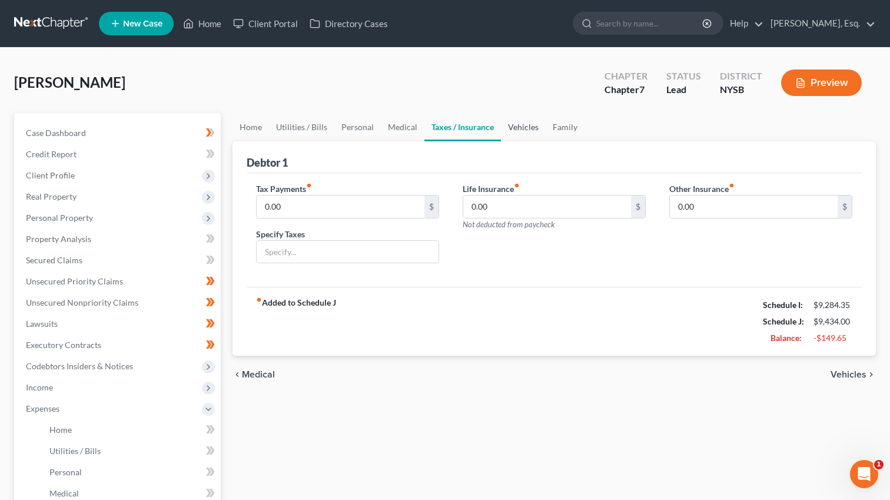
click at [506, 124] on link "Vehicles" at bounding box center [523, 127] width 45 height 28
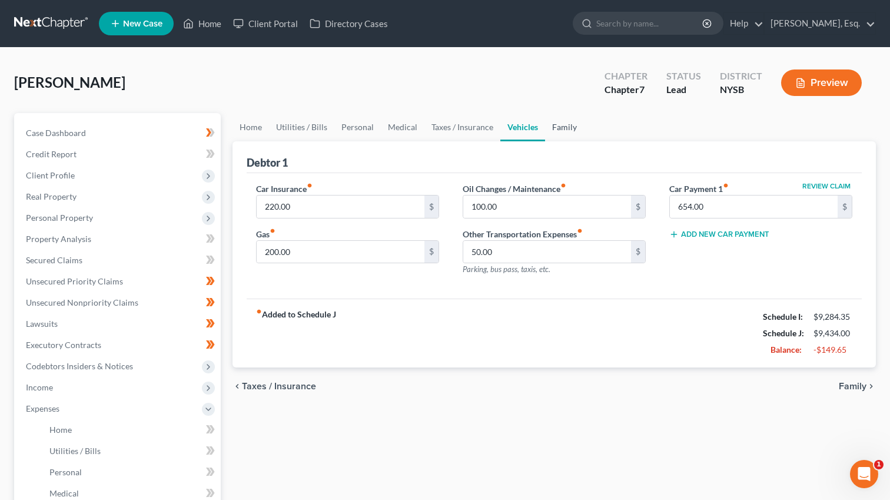
click at [556, 122] on link "Family" at bounding box center [564, 127] width 39 height 28
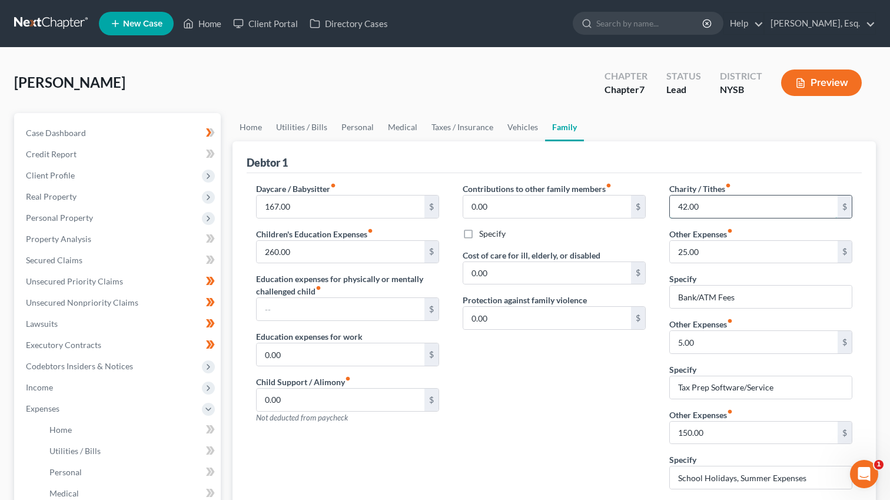
click at [696, 197] on input "42.00" at bounding box center [754, 206] width 168 height 22
click at [591, 281] on input "0.00" at bounding box center [547, 273] width 168 height 22
click at [697, 204] on input "text" at bounding box center [754, 206] width 168 height 22
click at [552, 460] on div "Contributions to other family members fiber_manual_record 0.00 $ Specify Cost o…" at bounding box center [554, 341] width 207 height 316
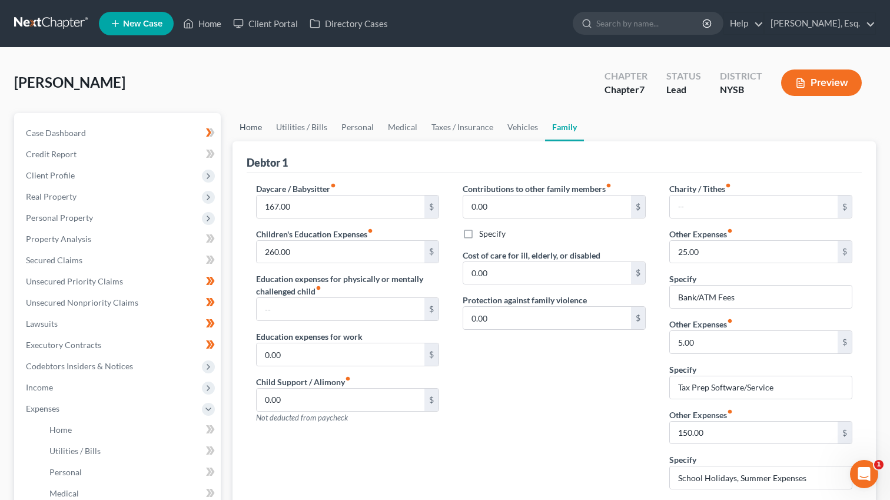
click at [253, 124] on link "Home" at bounding box center [251, 127] width 37 height 28
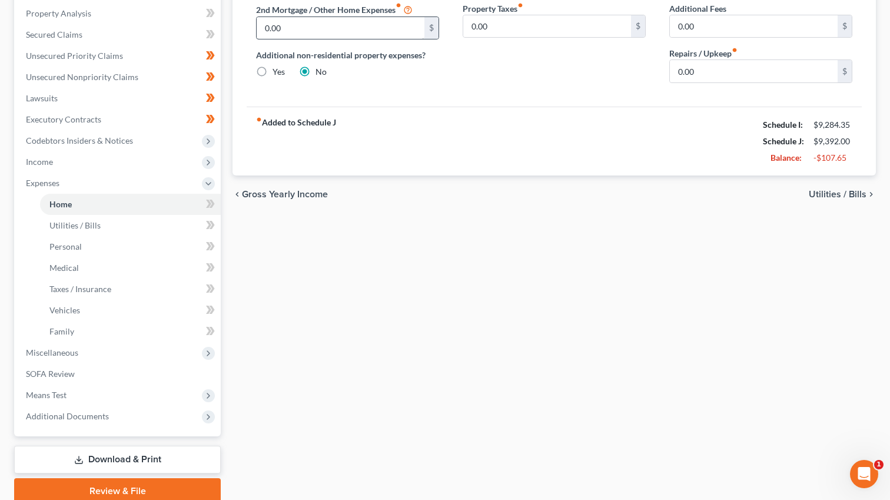
scroll to position [273, 0]
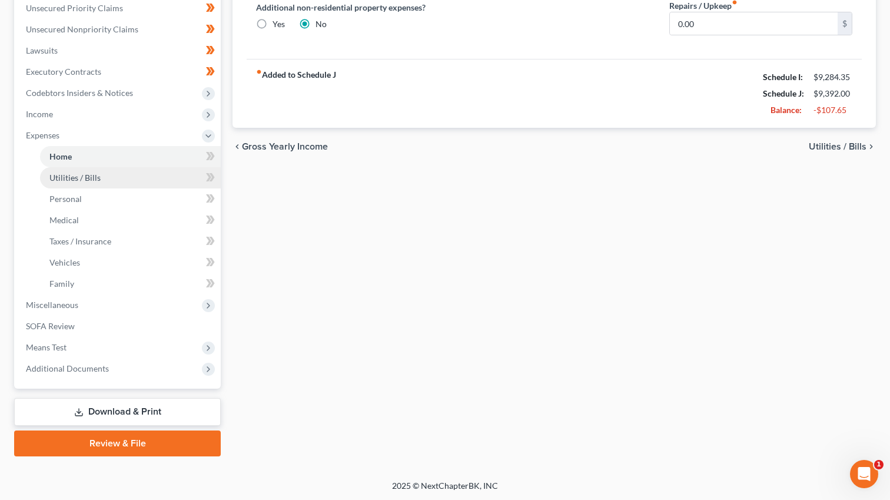
click at [84, 175] on span "Utilities / Bills" at bounding box center [74, 178] width 51 height 10
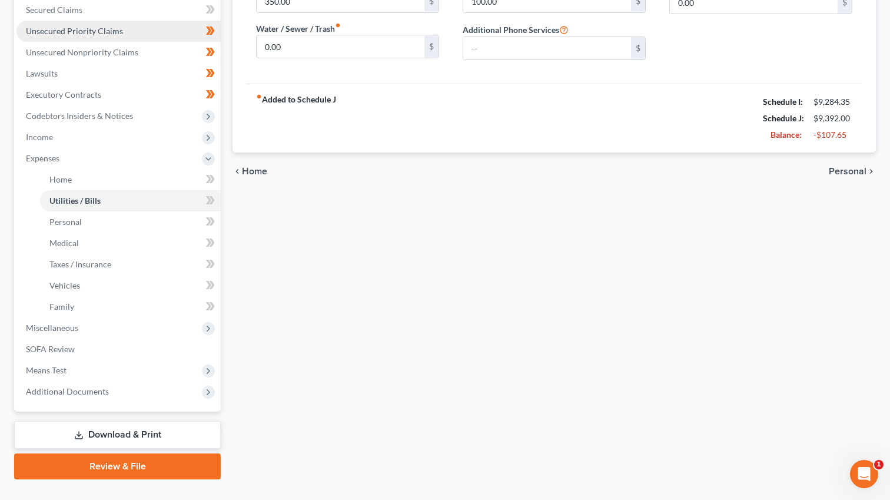
scroll to position [273, 0]
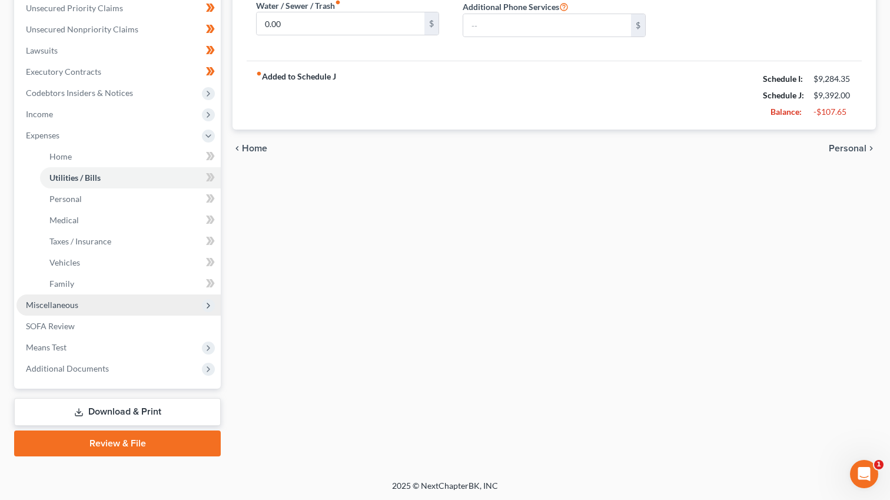
click at [62, 303] on span "Miscellaneous" at bounding box center [52, 305] width 52 height 10
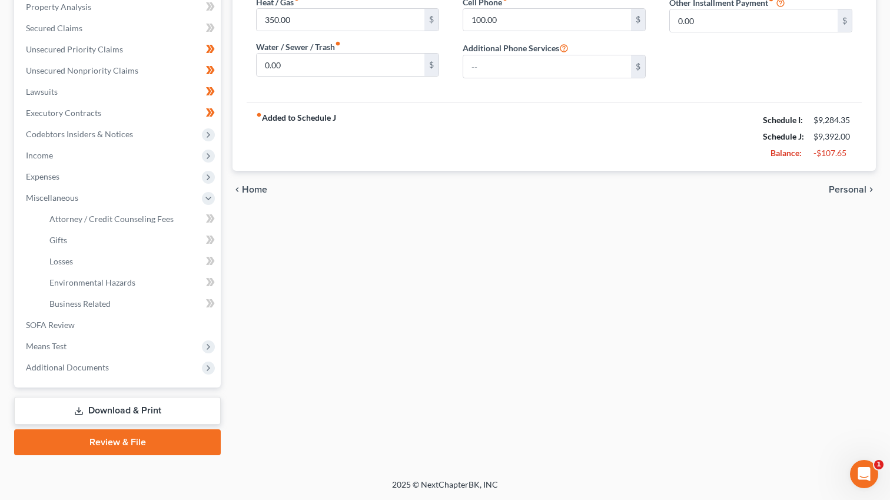
scroll to position [231, 0]
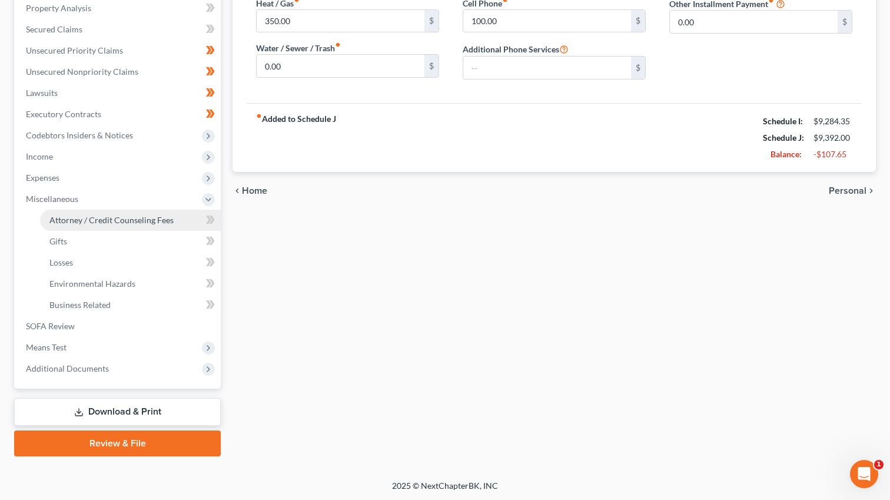
click at [141, 219] on span "Attorney / Credit Counseling Fees" at bounding box center [111, 220] width 124 height 10
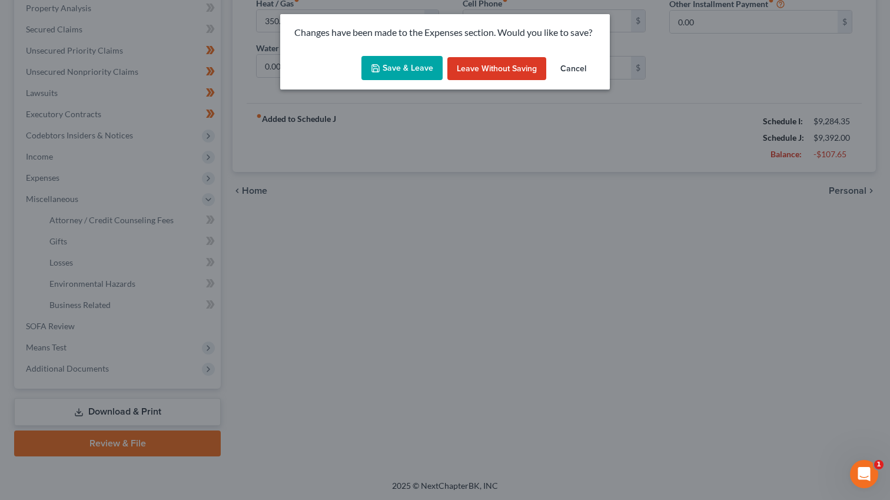
click at [422, 60] on button "Save & Leave" at bounding box center [402, 68] width 81 height 25
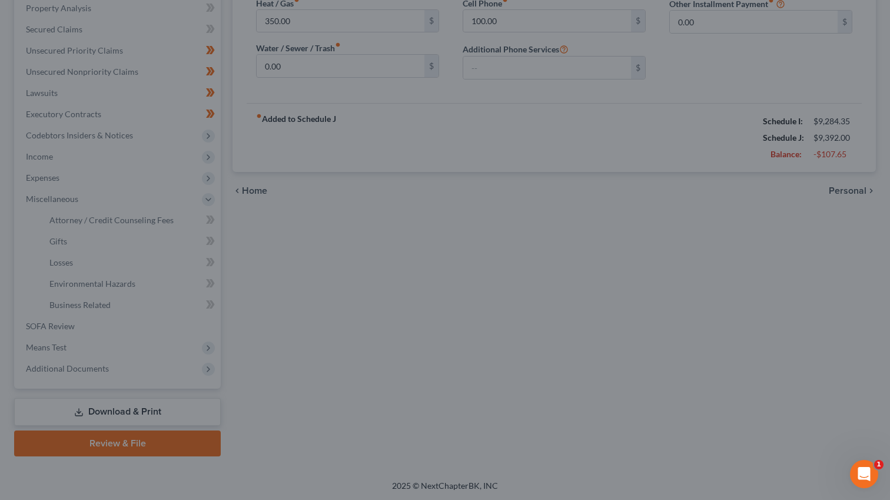
select select "1"
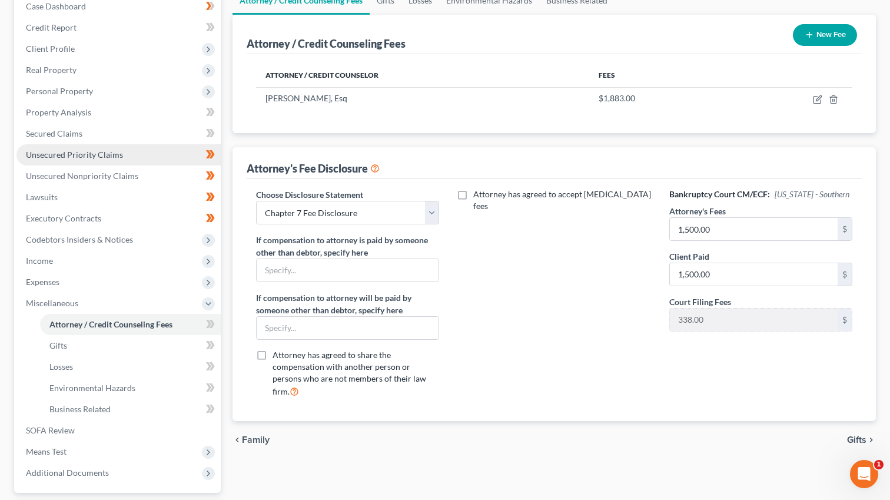
scroll to position [122, 0]
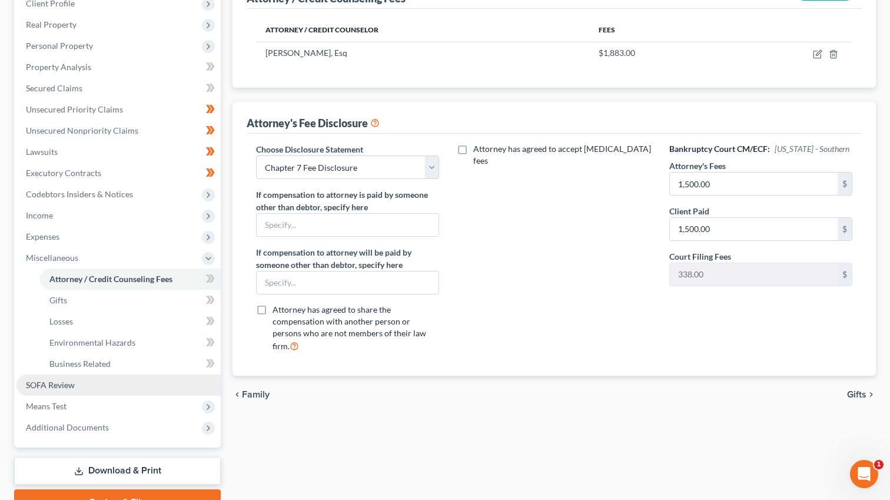
click at [73, 389] on span "SOFA Review" at bounding box center [50, 385] width 49 height 10
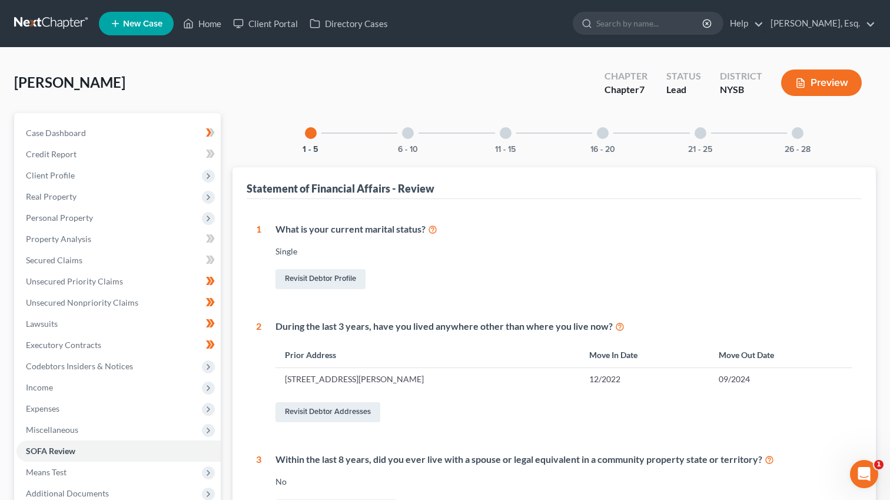
click at [614, 137] on div "16 - 20" at bounding box center [603, 133] width 40 height 40
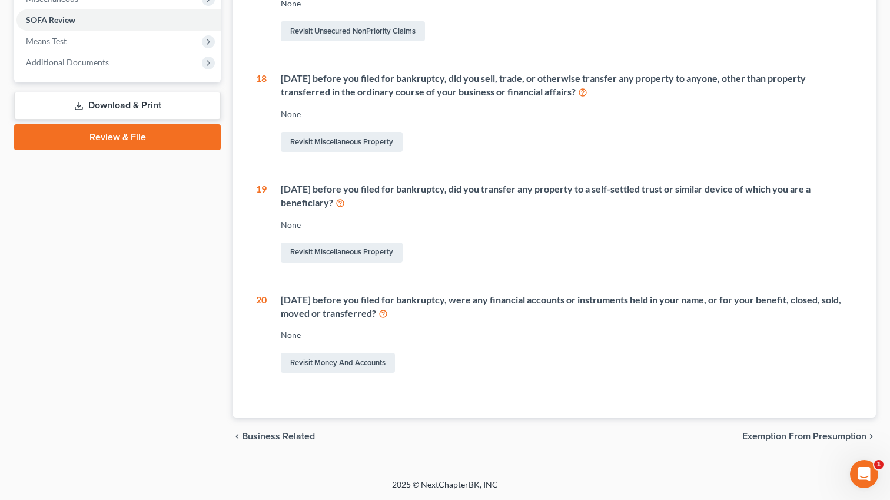
scroll to position [442, 0]
click at [383, 367] on link "Revisit Money and Accounts" at bounding box center [338, 363] width 114 height 20
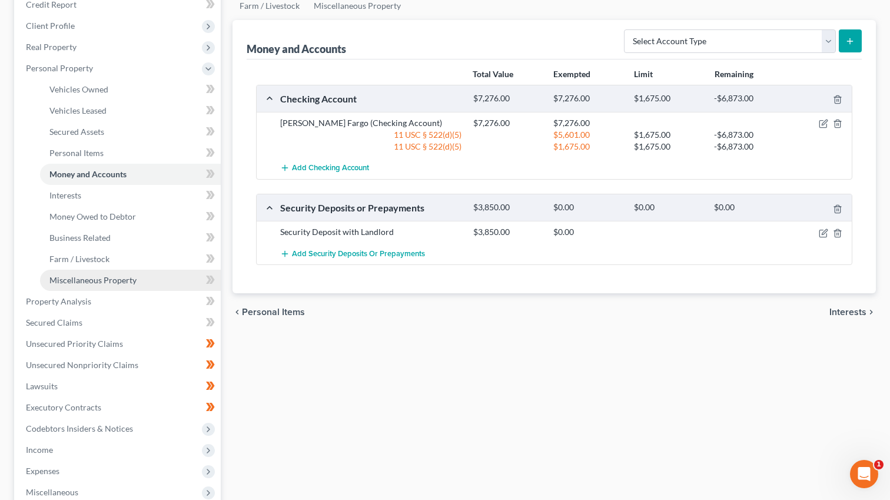
scroll to position [279, 0]
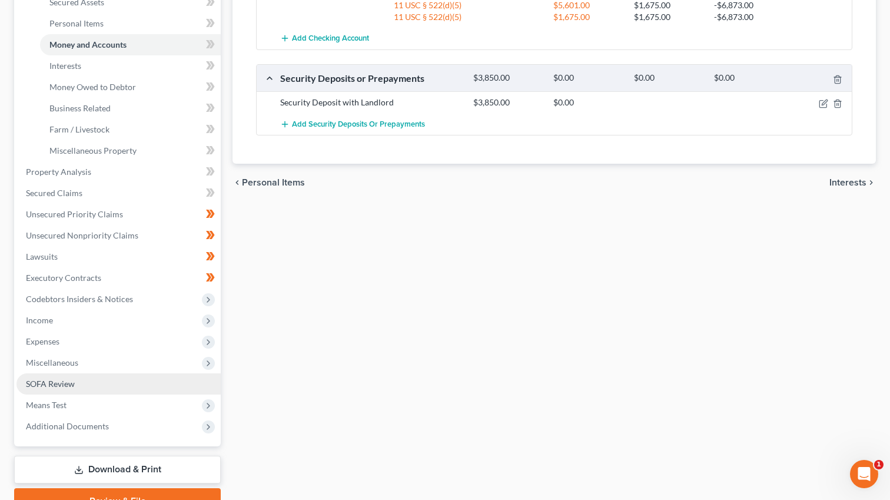
click at [64, 383] on span "SOFA Review" at bounding box center [50, 384] width 49 height 10
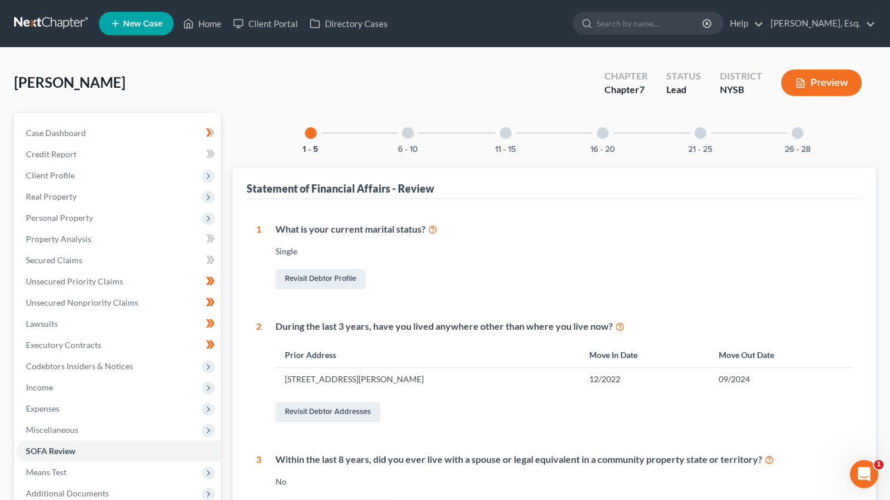
click at [596, 137] on div "16 - 20" at bounding box center [603, 133] width 40 height 40
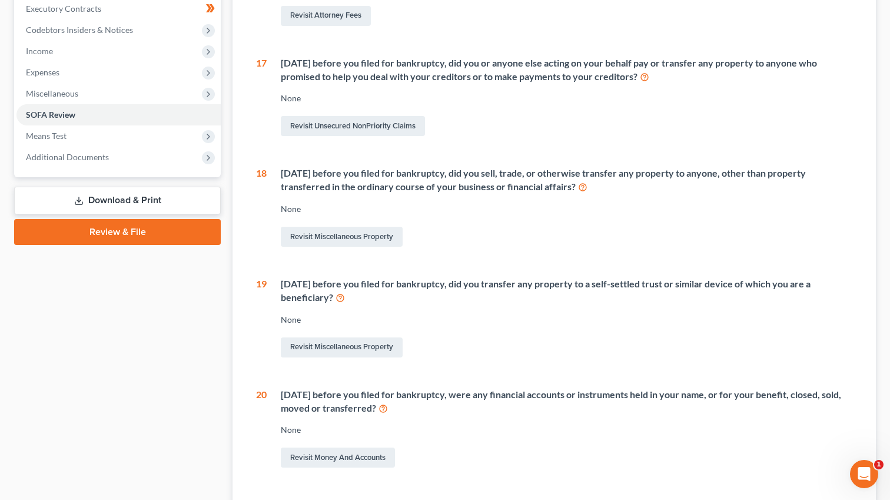
scroll to position [442, 0]
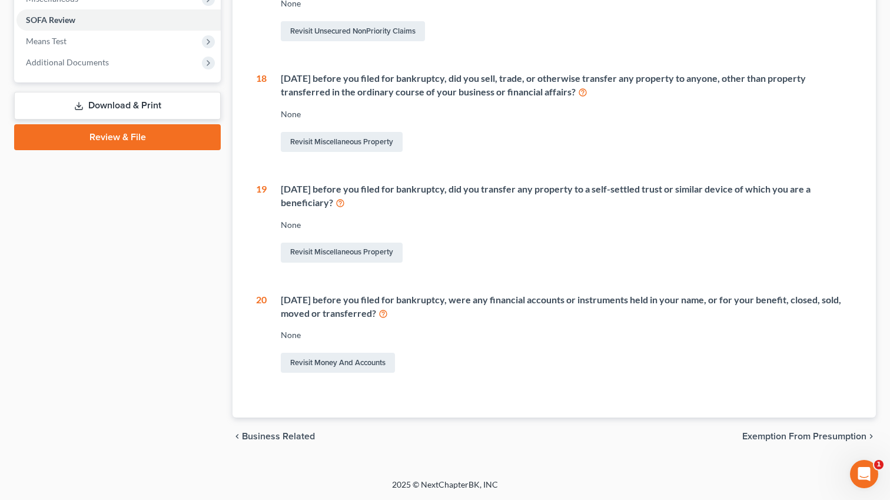
click at [364, 299] on div "[DATE] before you filed for bankruptcy, were any financial accounts or instrume…" at bounding box center [567, 306] width 572 height 27
click at [351, 367] on link "Revisit Money and Accounts" at bounding box center [338, 363] width 114 height 20
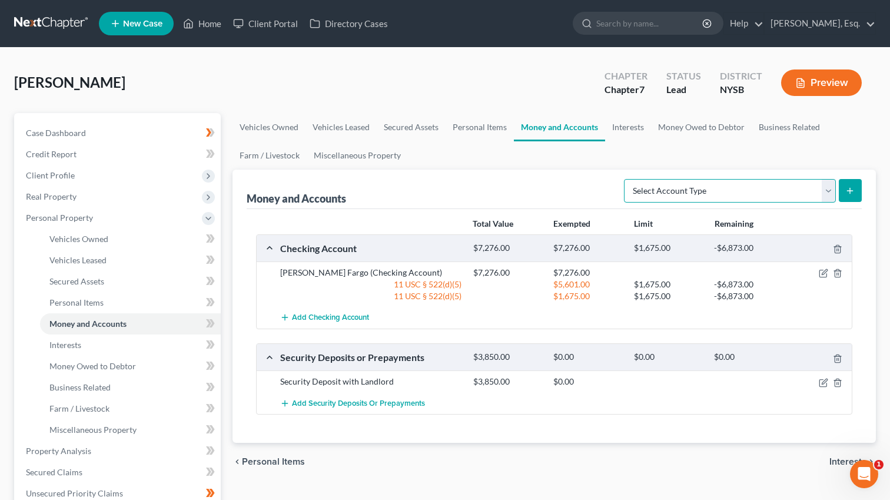
click at [761, 188] on select "Select Account Type Brokerage Cash on Hand Certificates of Deposit Checking Acc…" at bounding box center [730, 191] width 212 height 24
select select "checking"
click at [626, 179] on select "Select Account Type Brokerage Cash on Hand Certificates of Deposit Checking Acc…" at bounding box center [730, 191] width 212 height 24
click at [858, 185] on button "submit" at bounding box center [850, 190] width 23 height 23
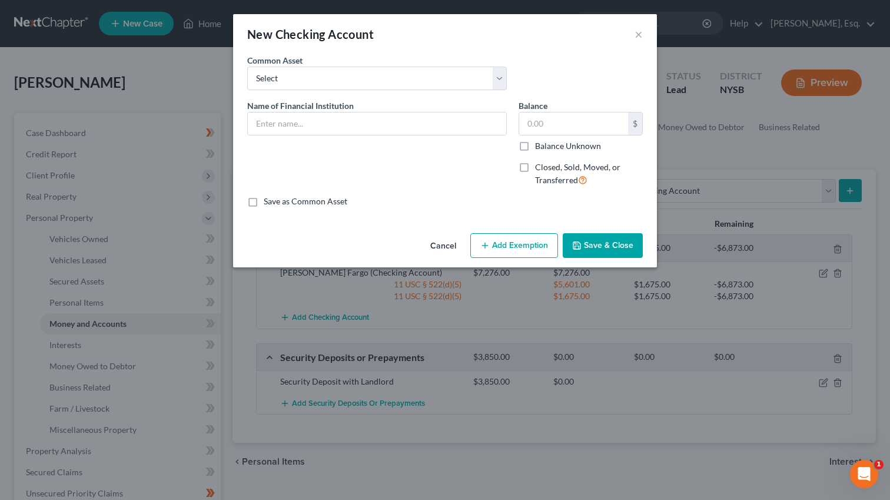
click at [535, 173] on label "Closed, Sold, Moved, or Transferred" at bounding box center [589, 173] width 108 height 25
click at [535, 168] on label "Closed, Sold, Moved, or Transferred" at bounding box center [589, 173] width 108 height 25
click at [540, 168] on input "Closed, Sold, Moved, or Transferred" at bounding box center [544, 165] width 8 height 8
checkbox input "true"
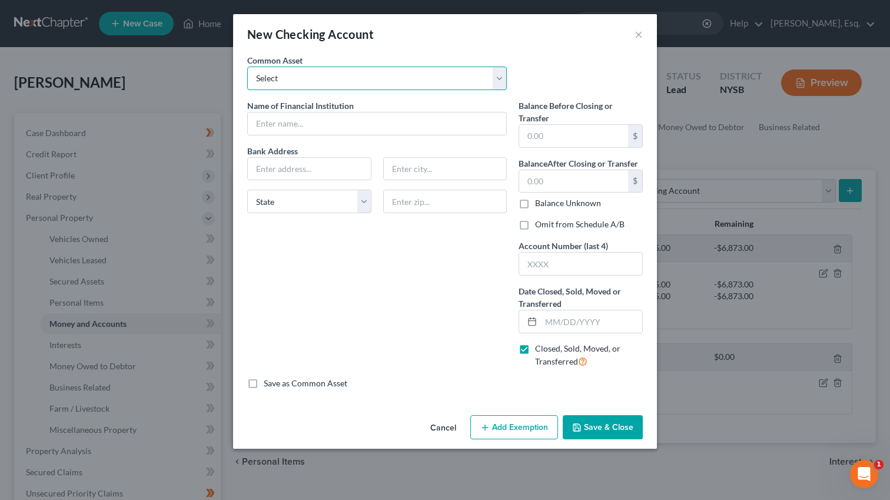
click at [330, 74] on select "Select Bank of America Capital One TD Bank Chase Citizens Bank KeyBank Citibank…" at bounding box center [377, 79] width 260 height 24
select select "2"
click at [247, 67] on select "Select Bank of America Capital One TD Bank Chase Citizens Bank KeyBank Citibank…" at bounding box center [377, 79] width 260 height 24
type input "TD Bank"
click at [563, 320] on input "text" at bounding box center [591, 321] width 101 height 22
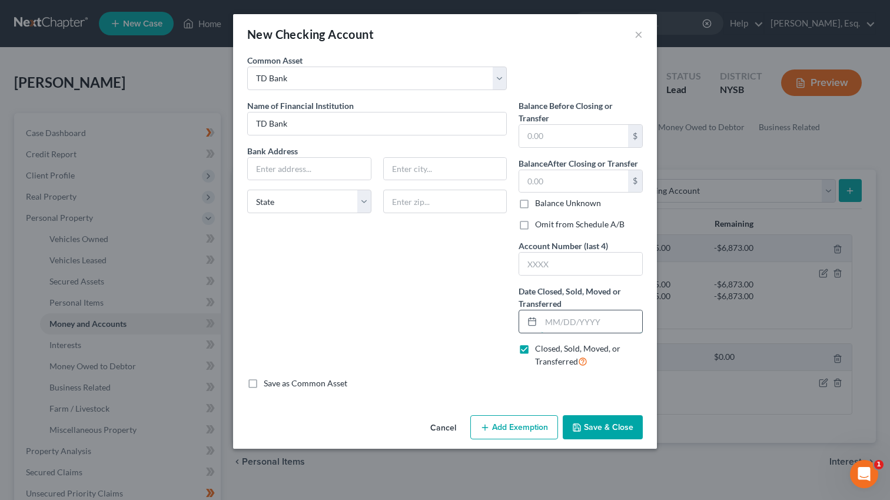
type input "J"
type input "S"
type input "06/2025"
click at [607, 435] on button "Save & Close" at bounding box center [603, 427] width 80 height 25
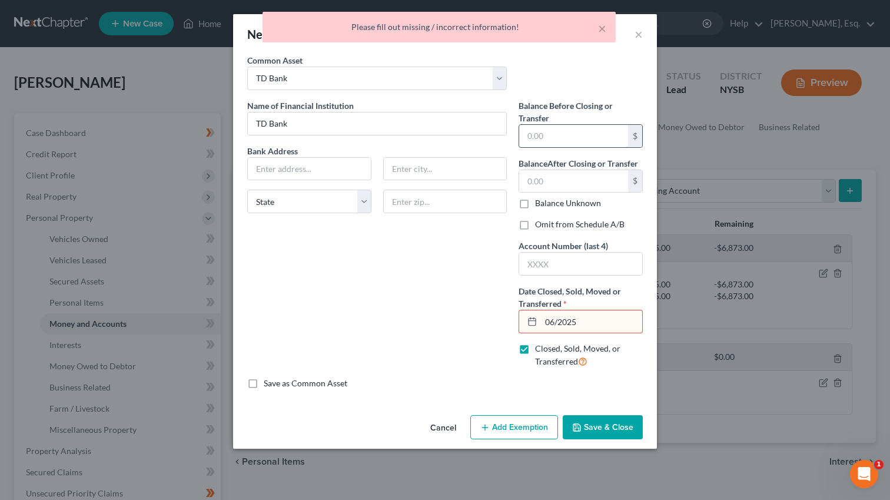
click at [552, 133] on input "text" at bounding box center [573, 136] width 109 height 22
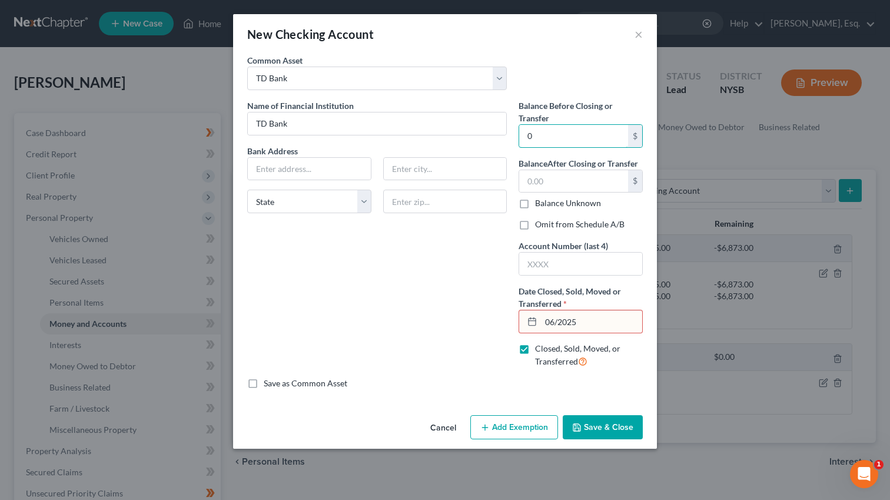
type input "0"
click at [406, 377] on div "Save as Common Asset" at bounding box center [445, 383] width 396 height 12
click at [565, 184] on input "text" at bounding box center [573, 181] width 109 height 22
type input "0"
click at [606, 419] on button "Save & Close" at bounding box center [603, 427] width 80 height 25
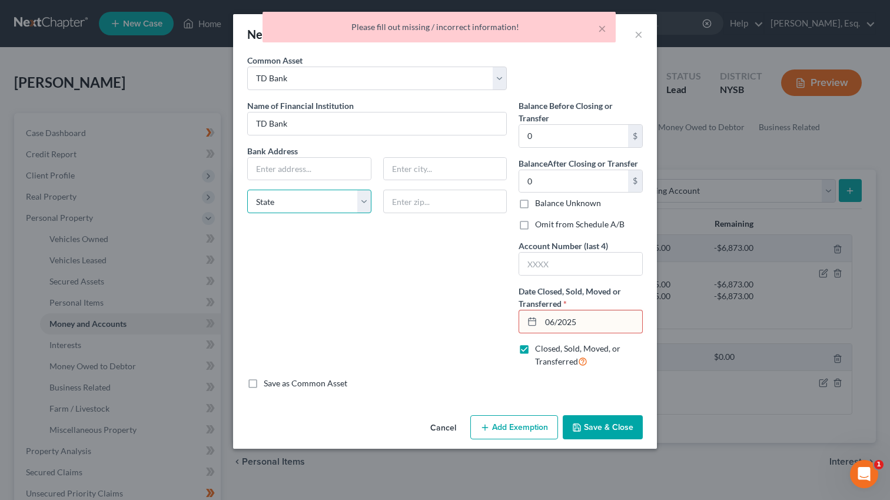
click at [347, 203] on select "State [US_STATE] AK AR AZ CA CO CT DE DC [GEOGRAPHIC_DATA] [GEOGRAPHIC_DATA] GU…" at bounding box center [309, 202] width 124 height 24
select select "35"
click at [247, 190] on select "State [US_STATE] AK AR AZ CA CO CT DE DC [GEOGRAPHIC_DATA] [GEOGRAPHIC_DATA] GU…" at bounding box center [309, 202] width 124 height 24
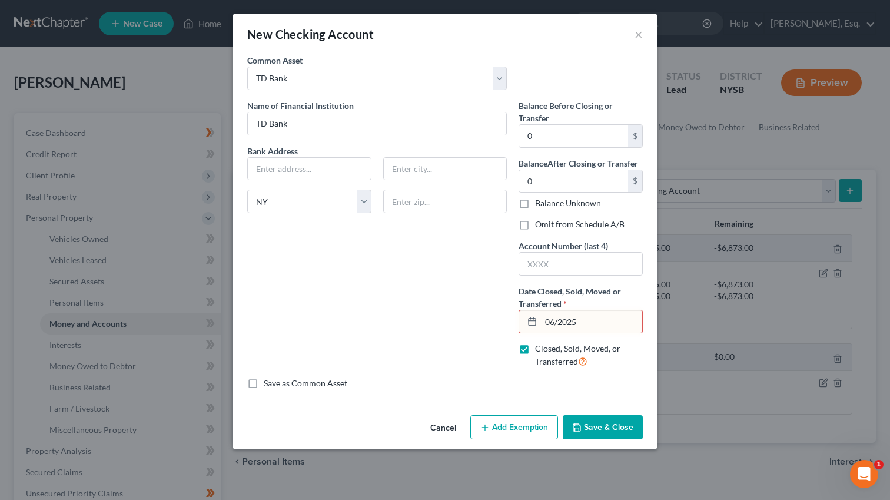
click at [579, 424] on icon "button" at bounding box center [576, 427] width 7 height 7
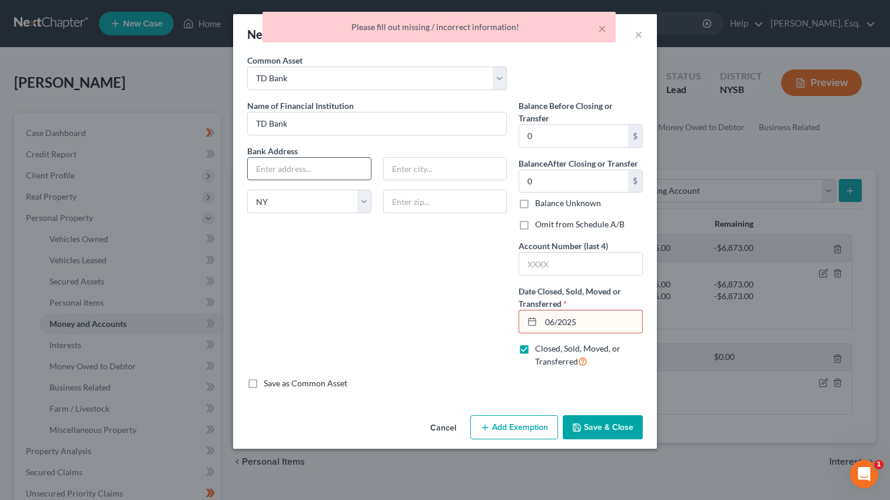
click at [314, 177] on input "text" at bounding box center [309, 169] width 123 height 22
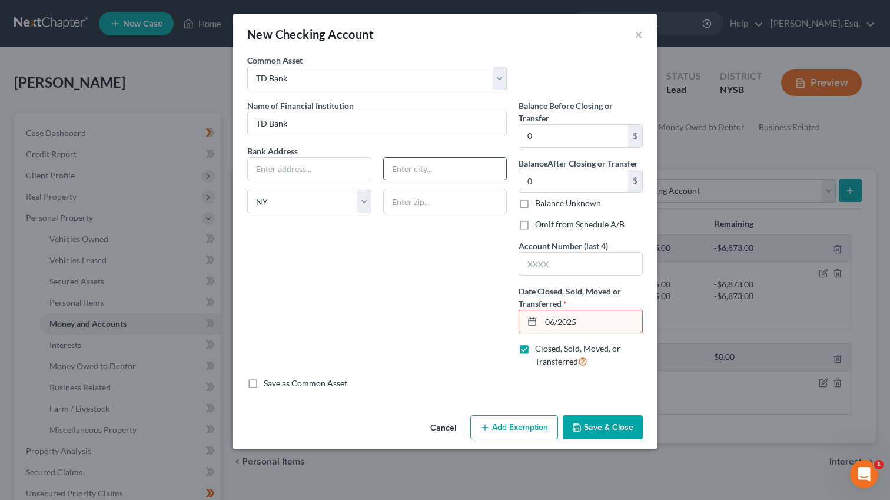
click at [419, 170] on input "text" at bounding box center [445, 169] width 123 height 22
type input "Ossining"
click at [608, 422] on button "Save & Close" at bounding box center [603, 427] width 80 height 25
click at [297, 174] on input "text" at bounding box center [309, 169] width 123 height 22
paste input "[STREET_ADDRESS]"
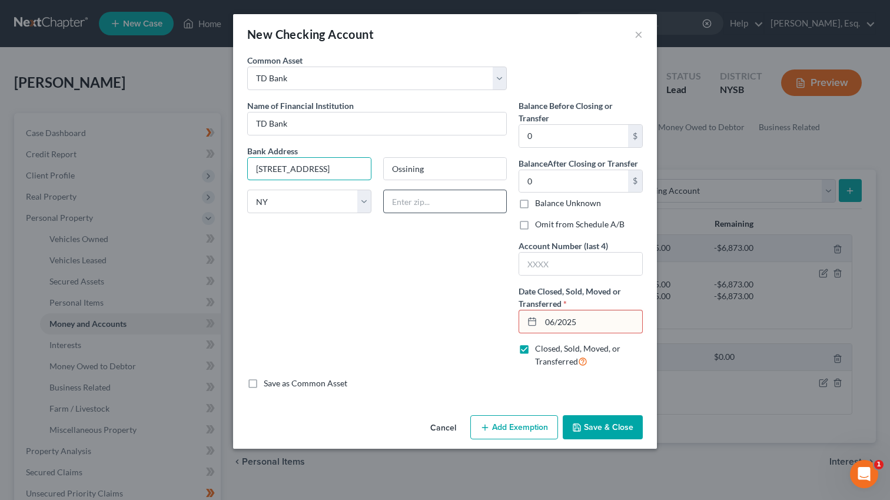
type input "[STREET_ADDRESS]"
click at [454, 202] on input "text" at bounding box center [445, 202] width 124 height 24
type input "10562"
click at [433, 354] on div "Name of Financial Institution * TD Bank Bank Address [STREET_ADDRESS][GEOGRAPHI…" at bounding box center [376, 239] width 271 height 278
click at [621, 428] on button "Save & Close" at bounding box center [603, 427] width 80 height 25
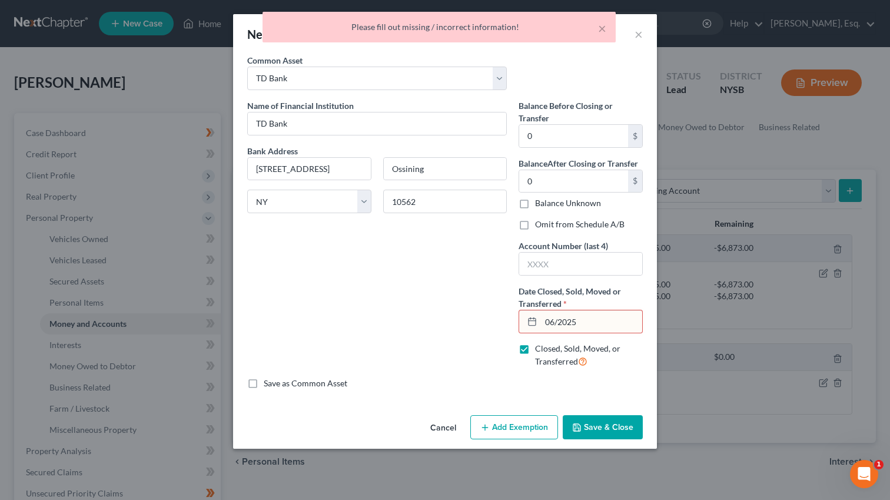
click at [551, 326] on input "06/2025" at bounding box center [591, 321] width 101 height 22
click at [564, 324] on input "06/2025" at bounding box center [591, 321] width 101 height 22
click at [559, 324] on input "06/2025" at bounding box center [591, 321] width 101 height 22
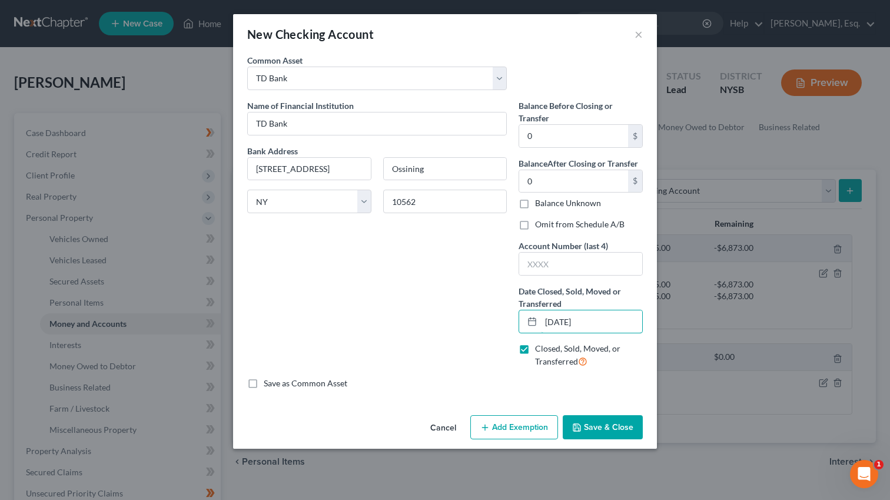
type input "[DATE]"
click at [602, 425] on button "Save & Close" at bounding box center [603, 427] width 80 height 25
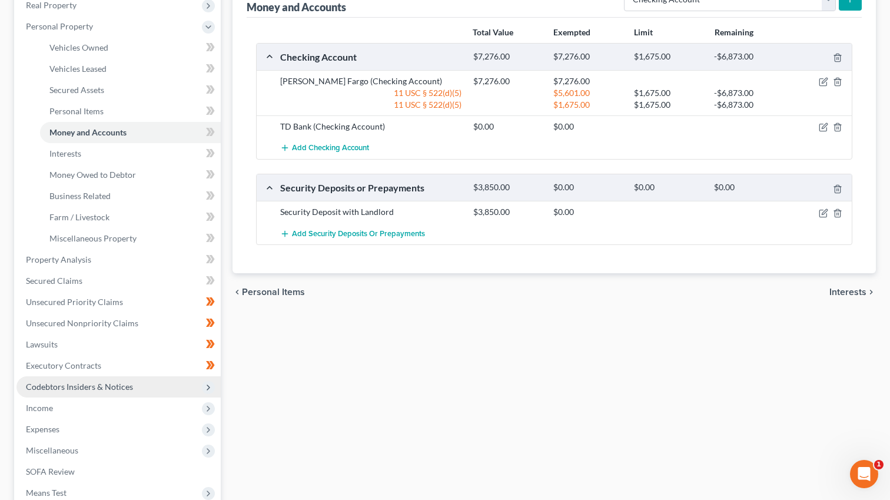
scroll to position [201, 0]
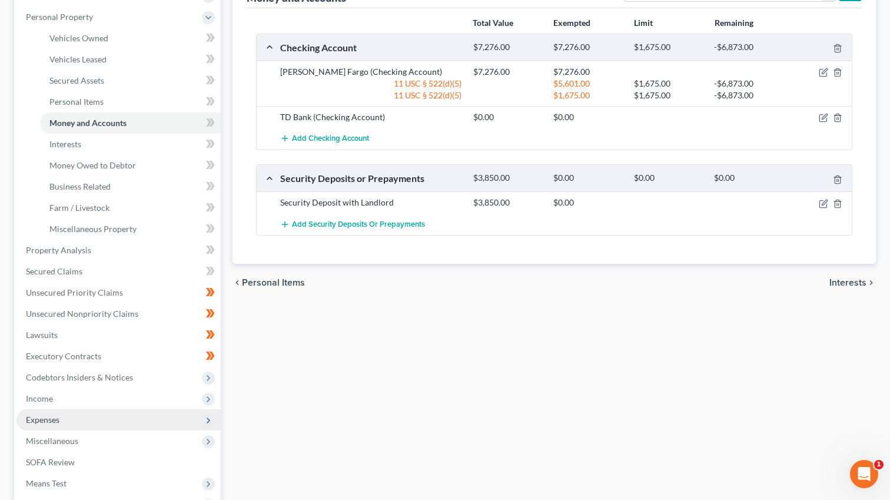
click at [70, 414] on span "Expenses" at bounding box center [118, 419] width 204 height 21
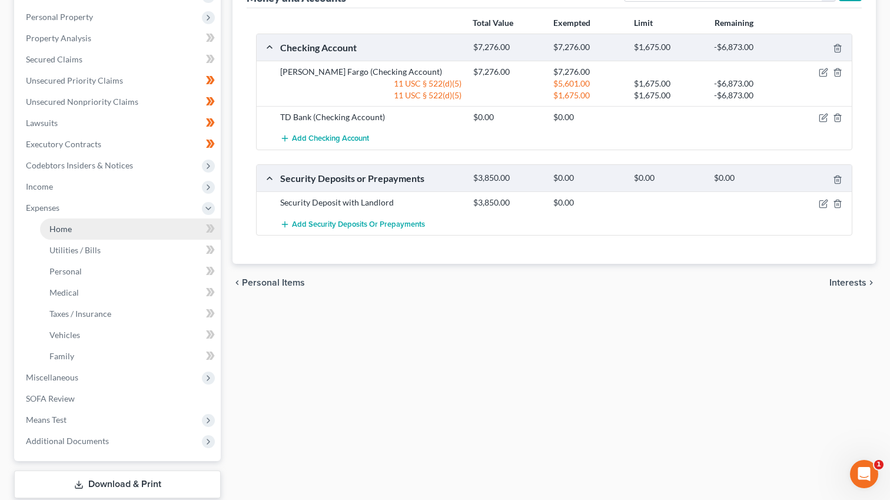
click at [182, 219] on link "Home" at bounding box center [130, 228] width 181 height 21
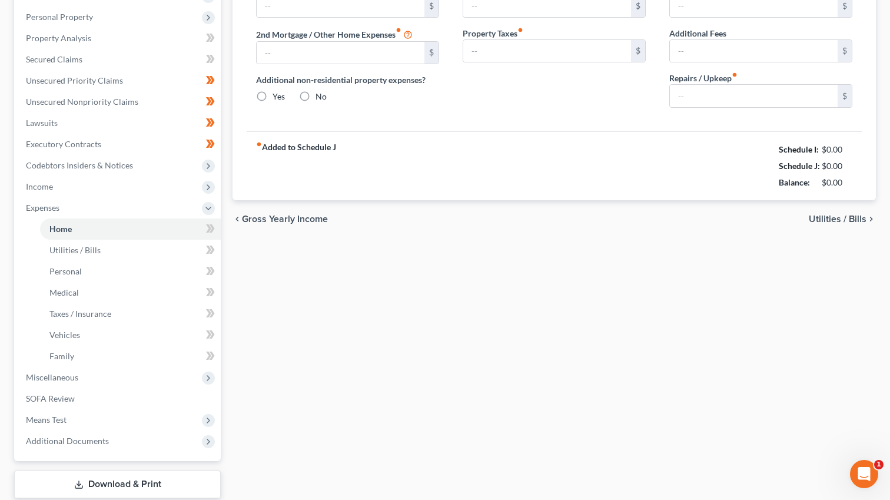
type input "3,850.00"
type input "0.00"
radio input "true"
type input "0.00"
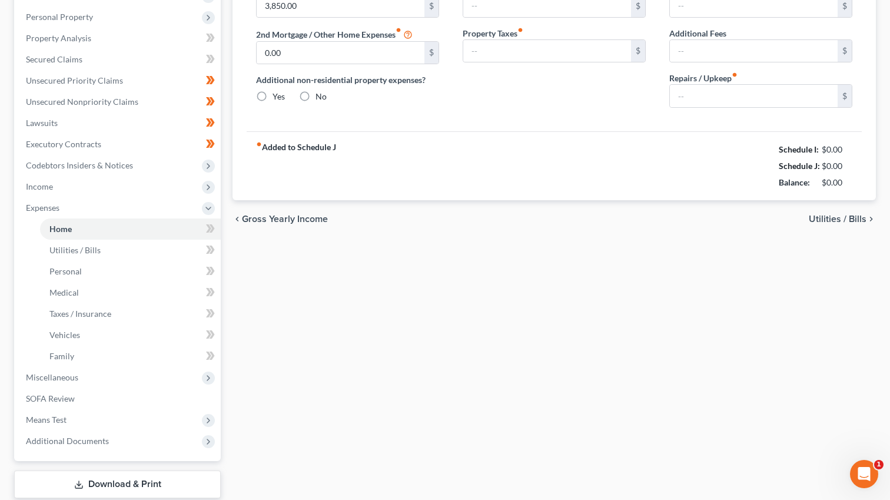
type input "0.00"
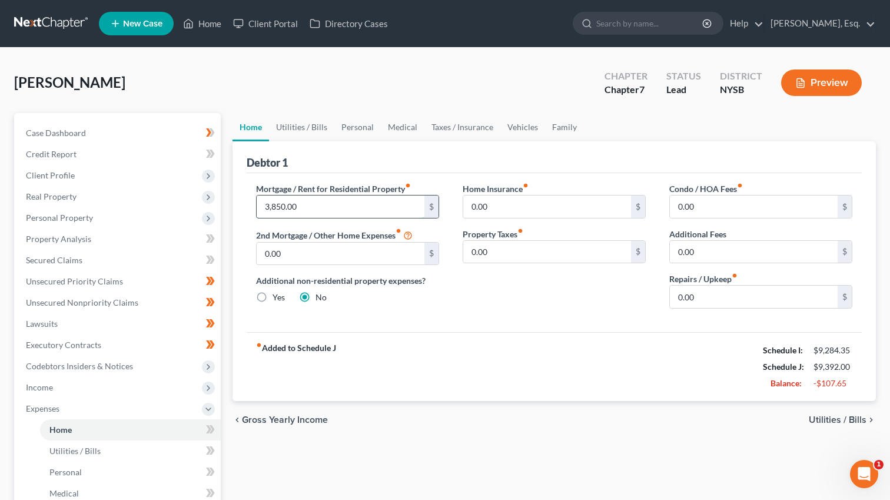
click at [339, 203] on input "3,850.00" at bounding box center [341, 206] width 168 height 22
type input "3,500"
click at [460, 123] on link "Taxes / Insurance" at bounding box center [463, 127] width 76 height 28
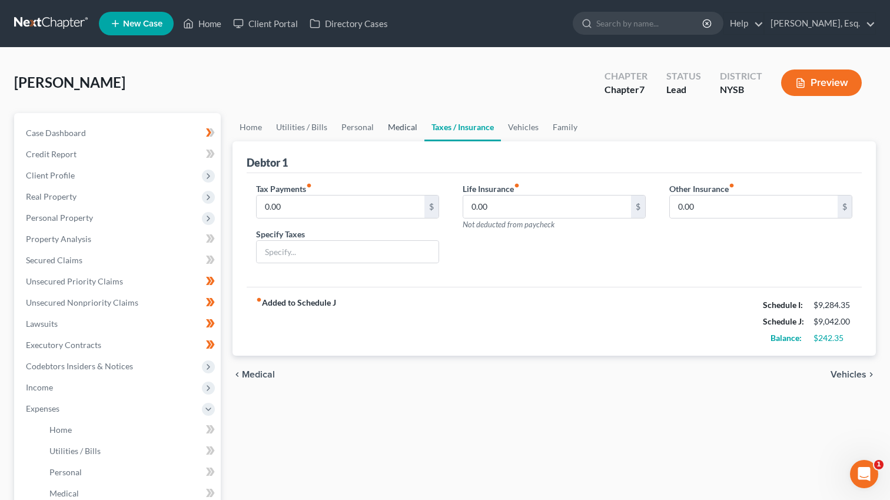
click at [400, 131] on link "Medical" at bounding box center [403, 127] width 44 height 28
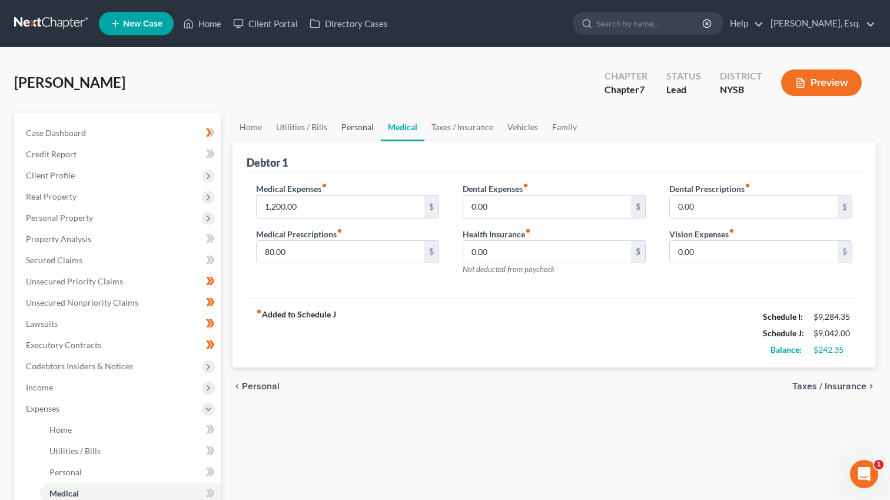
click at [350, 126] on link "Personal" at bounding box center [357, 127] width 47 height 28
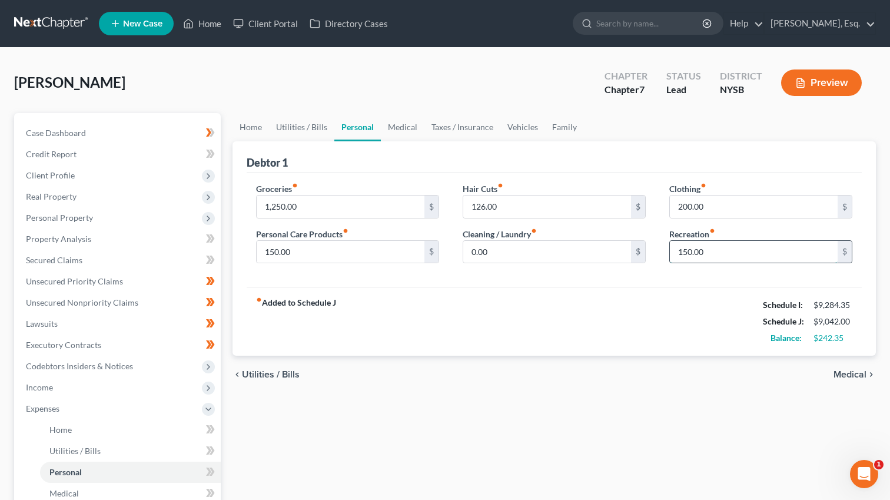
click at [684, 253] on input "150.00" at bounding box center [754, 252] width 168 height 22
type input "200.00"
click at [578, 310] on div "fiber_manual_record Added to Schedule J Schedule I: $9,284.35 Schedule J: $9,09…" at bounding box center [554, 321] width 615 height 69
click at [399, 132] on link "Medical" at bounding box center [403, 127] width 44 height 28
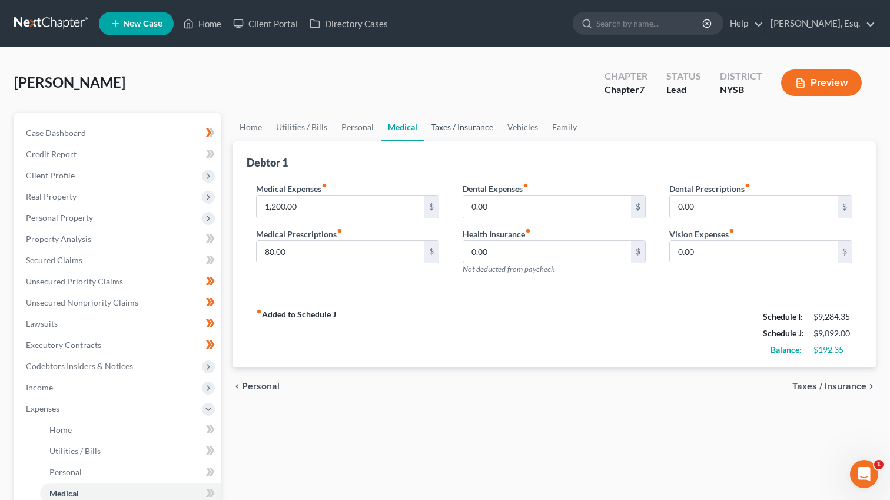
click at [442, 131] on link "Taxes / Insurance" at bounding box center [463, 127] width 76 height 28
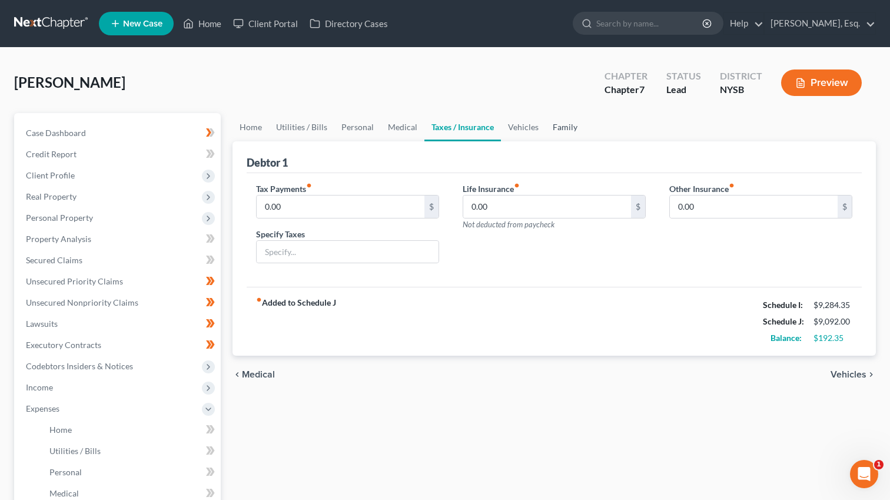
click at [552, 126] on link "Family" at bounding box center [565, 127] width 39 height 28
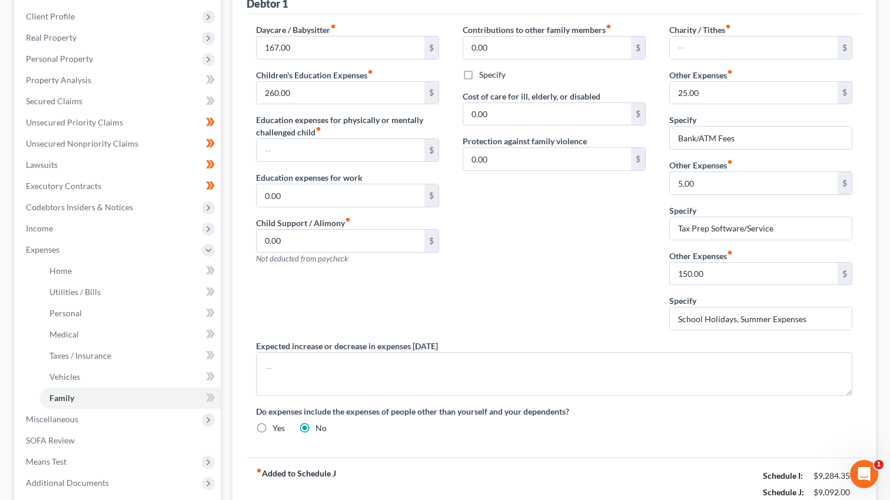
scroll to position [273, 0]
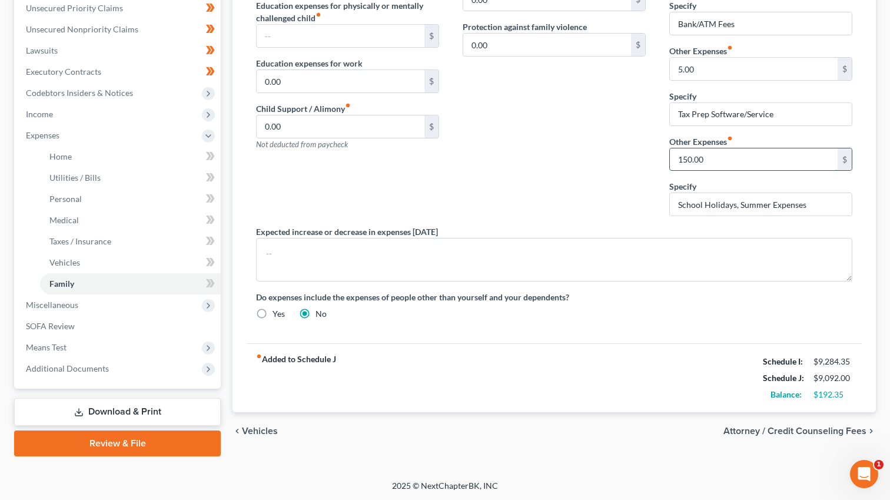
drag, startPoint x: 679, startPoint y: 160, endPoint x: 725, endPoint y: 158, distance: 46.6
click at [725, 158] on input "150.00" at bounding box center [754, 159] width 168 height 22
click at [629, 301] on label "Do expenses include the expenses of people other than yourself and your depende…" at bounding box center [554, 297] width 596 height 12
click at [716, 160] on input "200" at bounding box center [754, 159] width 168 height 22
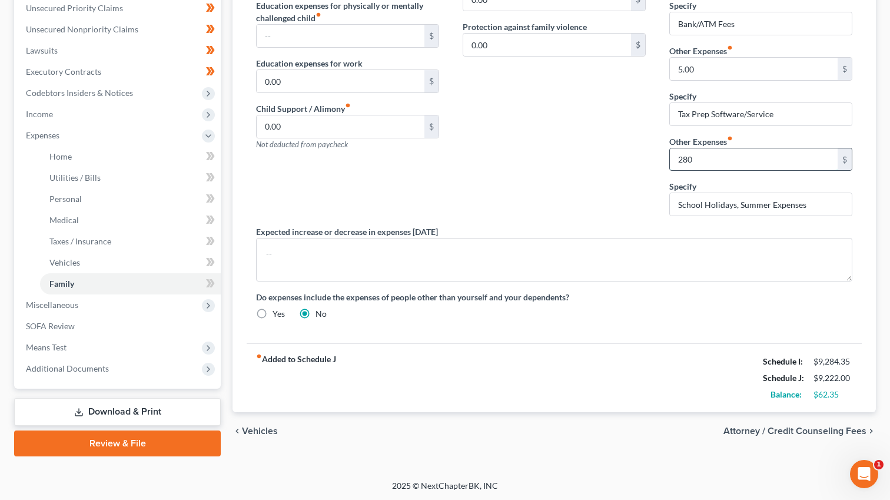
click at [683, 162] on input "280" at bounding box center [754, 159] width 168 height 22
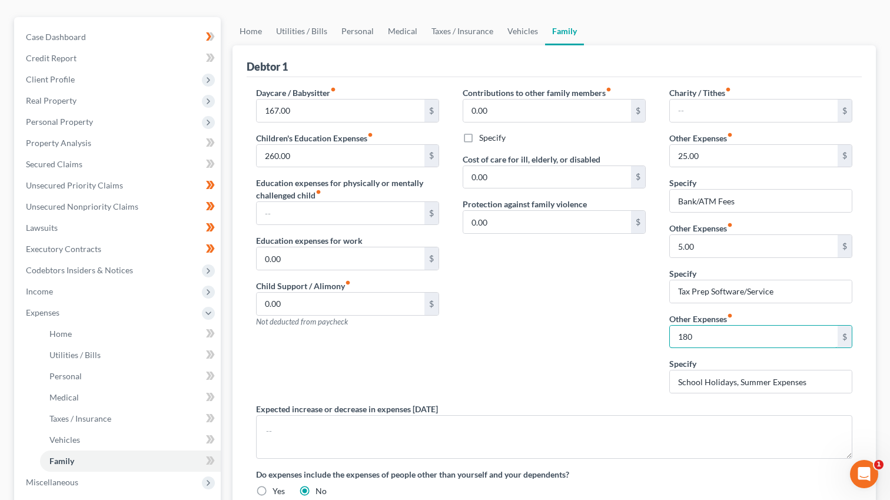
scroll to position [81, 0]
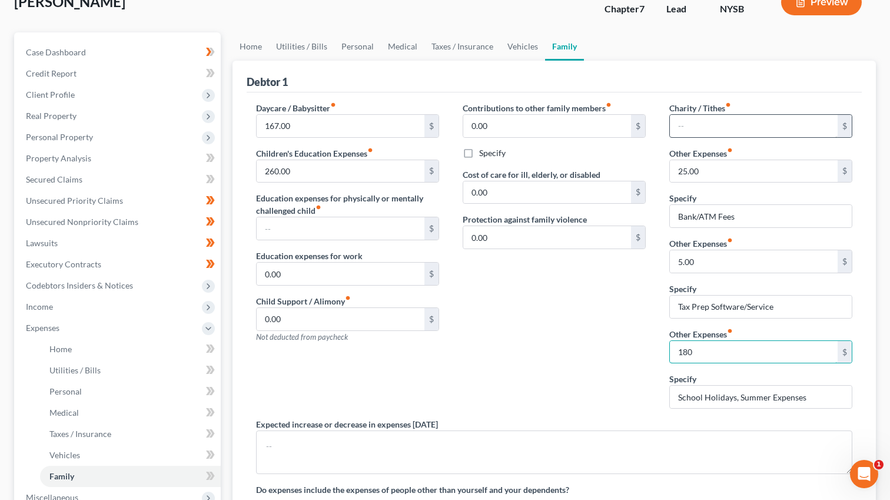
type input "180"
click at [704, 123] on input "text" at bounding box center [754, 126] width 168 height 22
type input "12"
click at [535, 370] on div "Contributions to other family members fiber_manual_record 0.00 $ Specify Cost o…" at bounding box center [554, 260] width 207 height 316
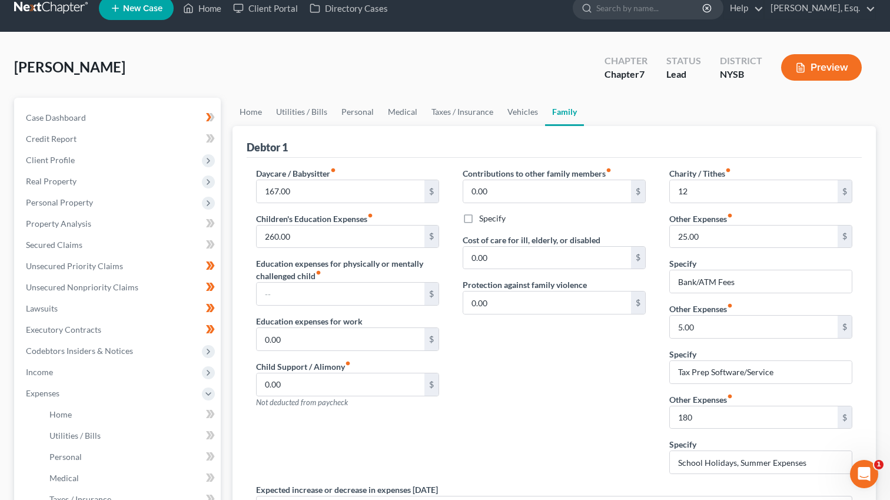
scroll to position [0, 0]
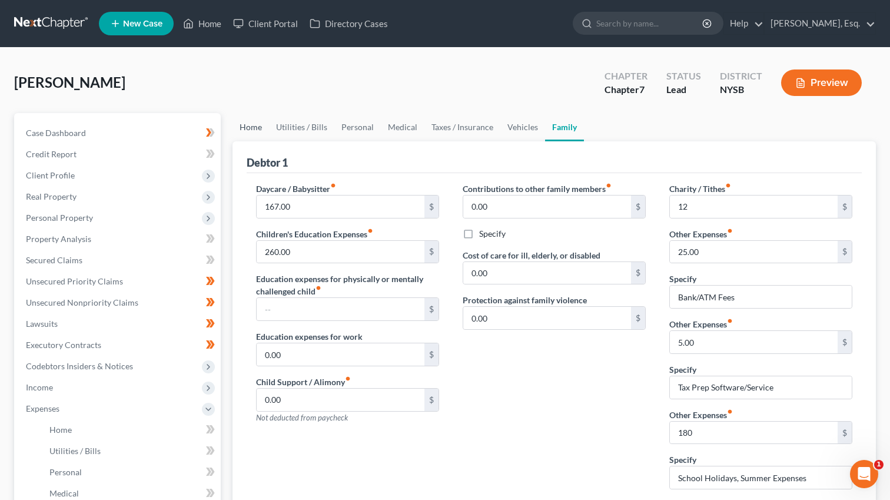
click at [258, 138] on link "Home" at bounding box center [251, 127] width 37 height 28
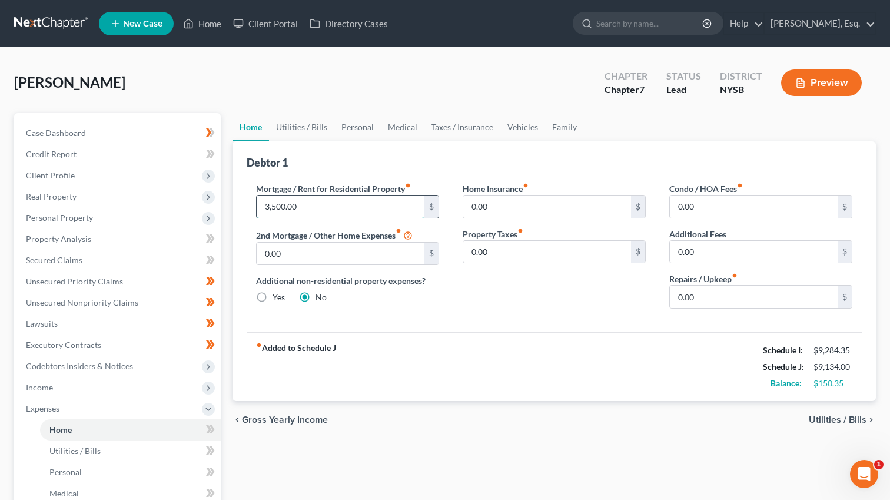
click at [274, 208] on input "3,500.00" at bounding box center [341, 206] width 168 height 22
drag, startPoint x: 301, startPoint y: 209, endPoint x: 237, endPoint y: 200, distance: 64.8
click at [237, 200] on div "Debtor 1 Mortgage / Rent for Residential Property fiber_manual_record 300.00 $ …" at bounding box center [555, 271] width 644 height 260
type input "3,500"
click at [296, 128] on link "Utilities / Bills" at bounding box center [301, 127] width 65 height 28
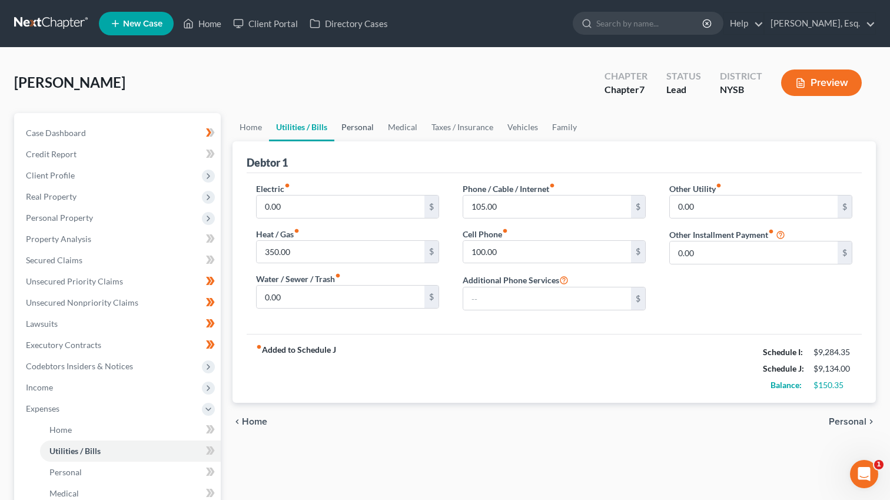
click at [353, 131] on link "Personal" at bounding box center [357, 127] width 47 height 28
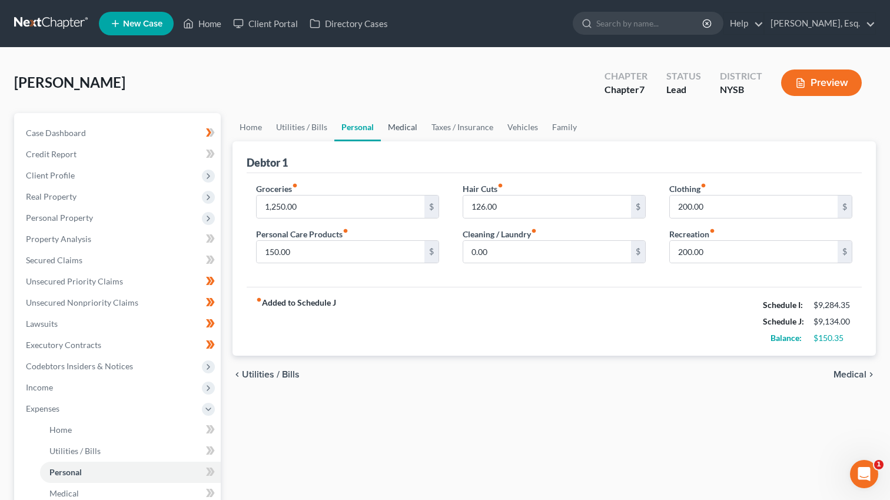
click at [406, 134] on link "Medical" at bounding box center [403, 127] width 44 height 28
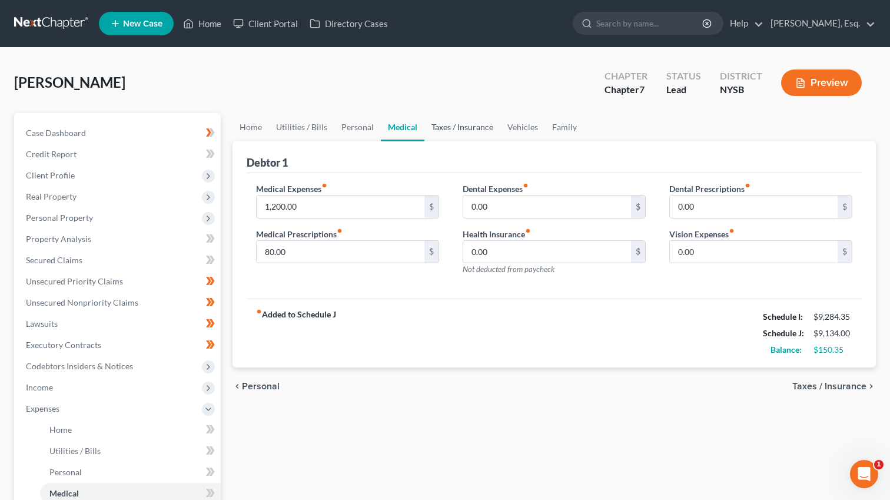
click at [455, 127] on link "Taxes / Insurance" at bounding box center [463, 127] width 76 height 28
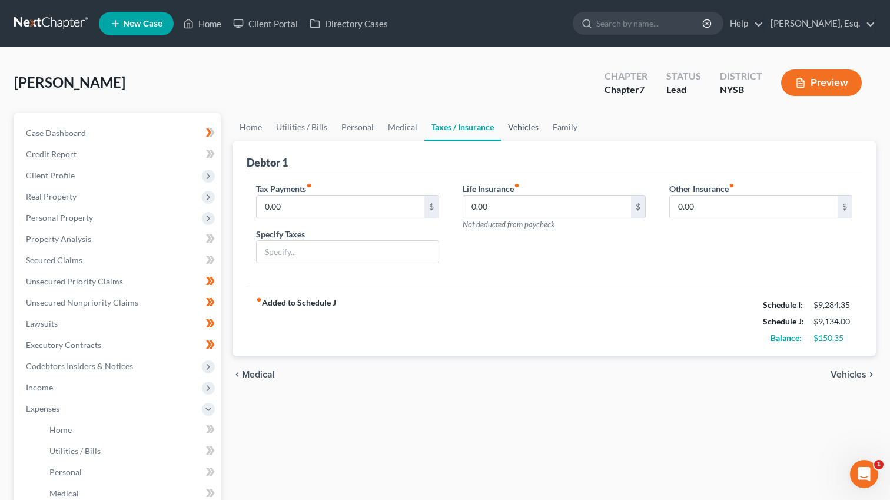
click at [516, 128] on link "Vehicles" at bounding box center [523, 127] width 45 height 28
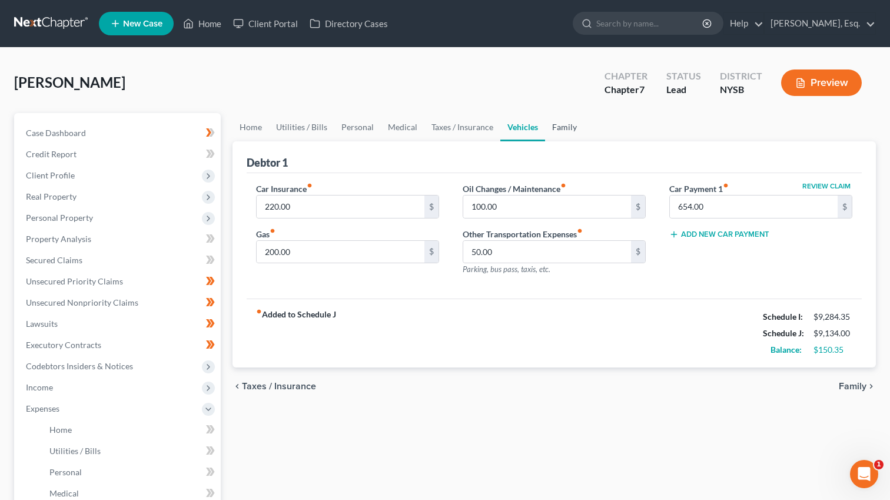
click at [559, 131] on link "Family" at bounding box center [564, 127] width 39 height 28
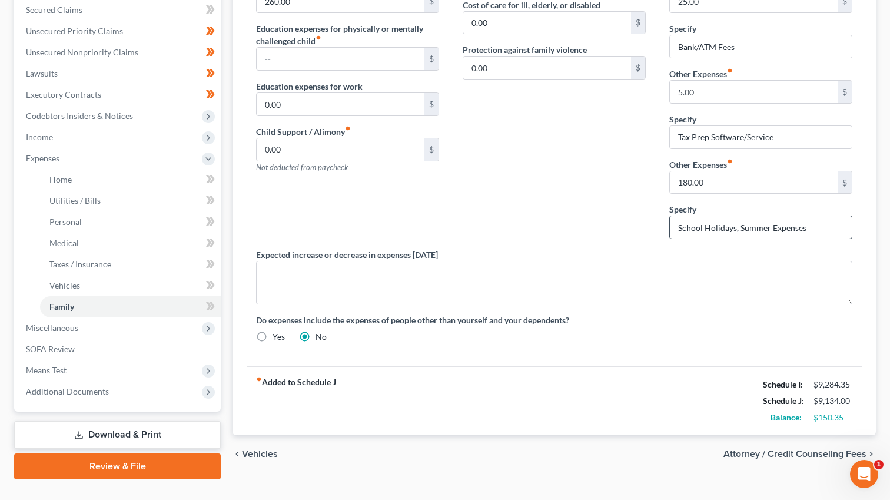
scroll to position [258, 0]
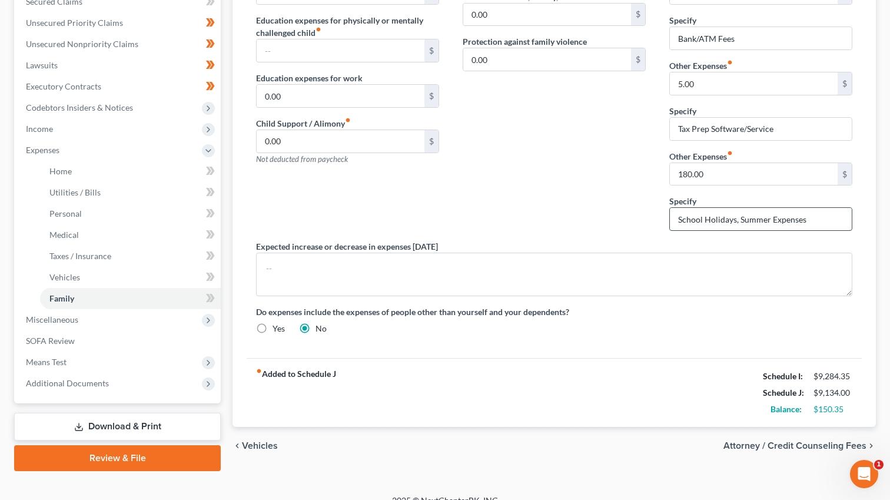
click at [764, 297] on div "Daycare / Babysitter fiber_manual_record 167.00 $ Children's Education Expenses…" at bounding box center [554, 134] width 620 height 420
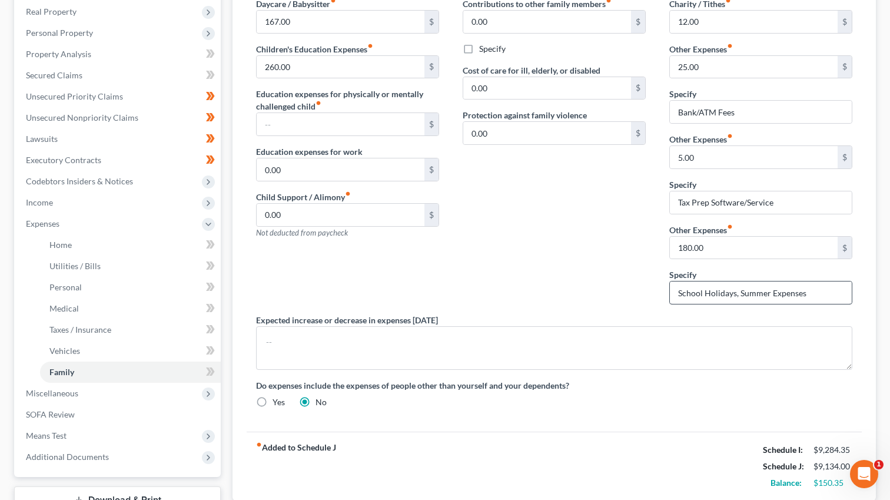
scroll to position [155, 0]
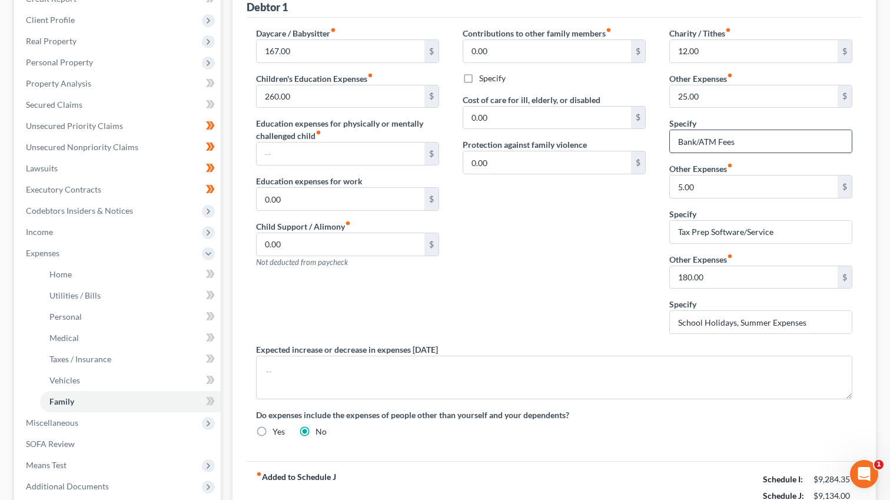
click at [745, 140] on input "Bank/ATM Fees" at bounding box center [761, 141] width 182 height 22
click at [750, 141] on input "Bank/ATM Fees/Tax" at bounding box center [761, 141] width 182 height 22
type input "Bank/ATM Fees/Tax Prep"
click at [758, 97] on input "25.00" at bounding box center [754, 96] width 168 height 22
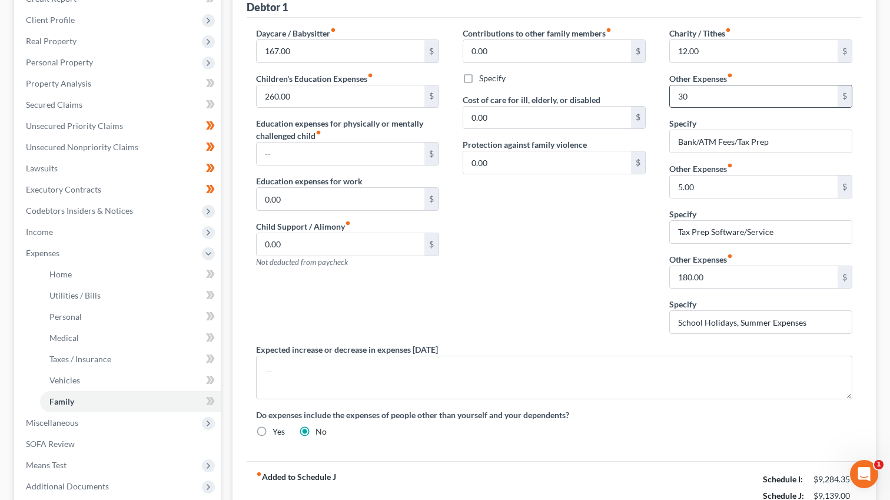
type input "30"
click at [751, 188] on input "5.00" at bounding box center [754, 186] width 168 height 22
type input "250"
type input "Upcoming Moving Expenses"
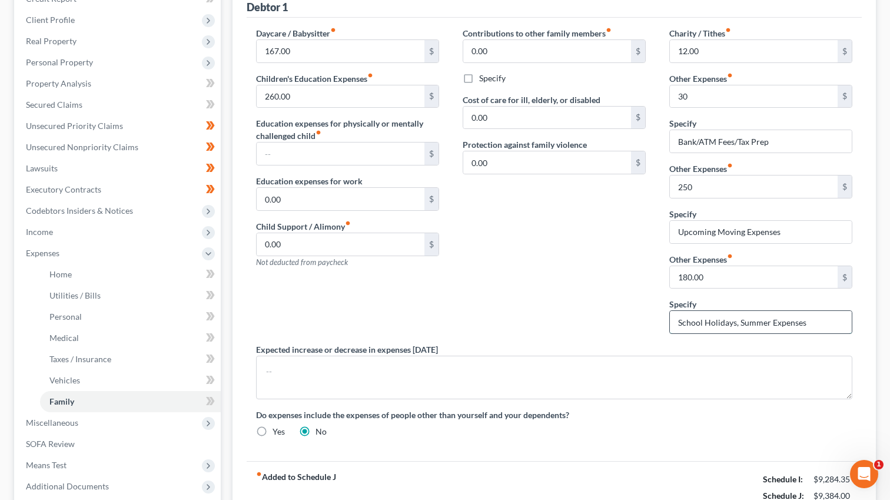
click at [700, 319] on input "School Holidays, Summer Expenses" at bounding box center [761, 322] width 182 height 22
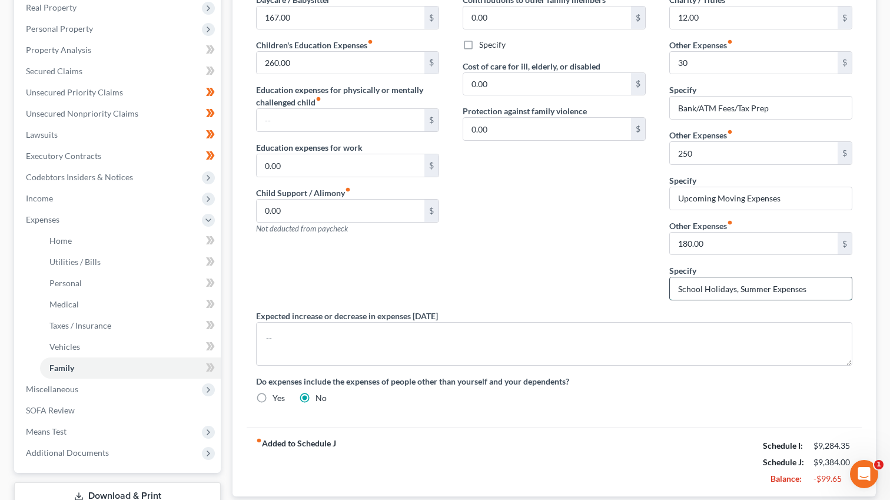
scroll to position [148, 0]
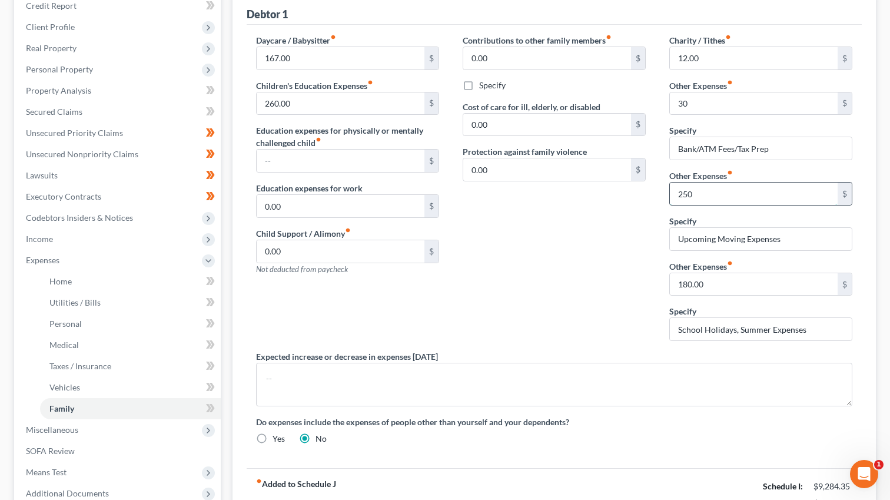
click at [684, 193] on input "250" at bounding box center [754, 194] width 168 height 22
type input "150"
click at [653, 313] on div "Contributions to other family members fiber_manual_record 0.00 $ Specify Cost o…" at bounding box center [554, 192] width 207 height 316
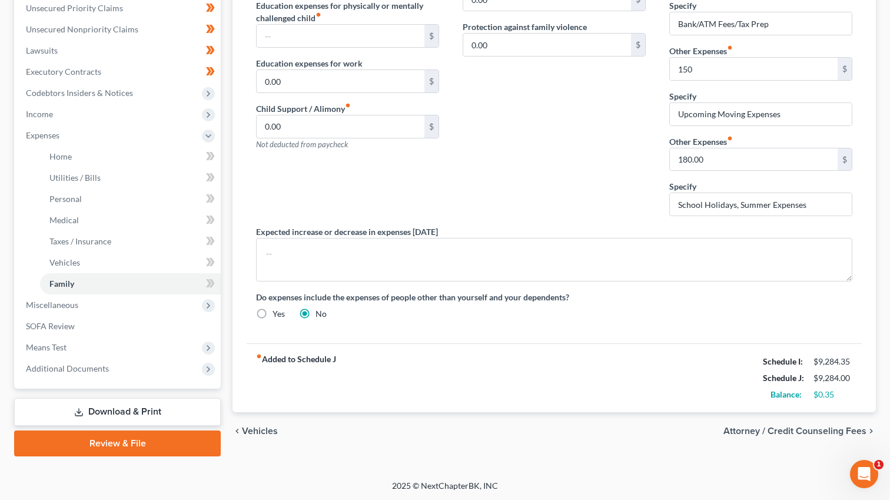
scroll to position [0, 0]
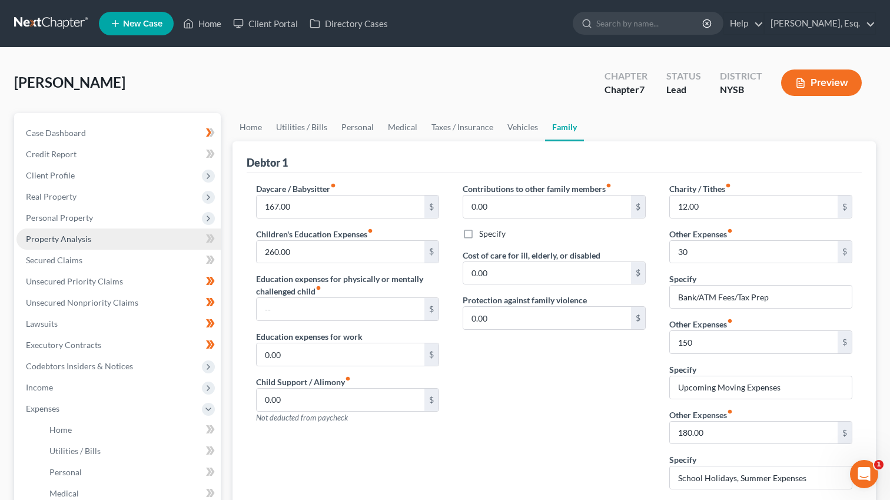
click at [142, 229] on link "Property Analysis" at bounding box center [118, 238] width 204 height 21
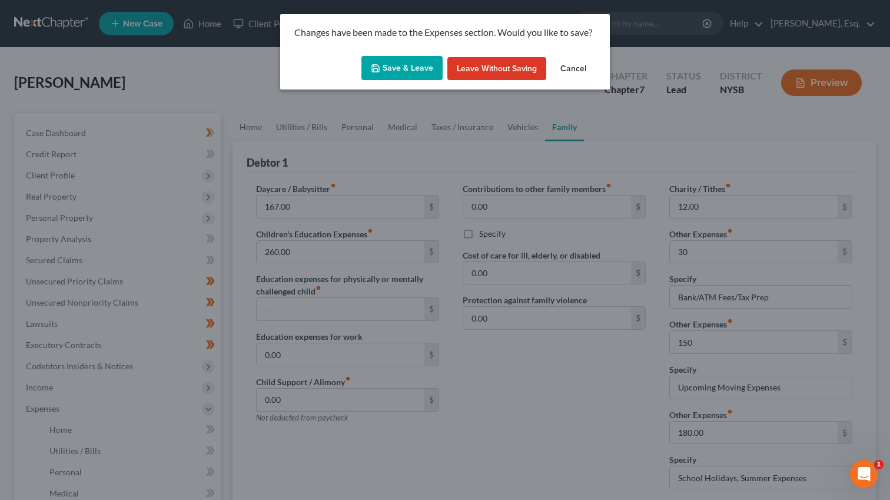
click at [415, 65] on button "Save & Leave" at bounding box center [402, 68] width 81 height 25
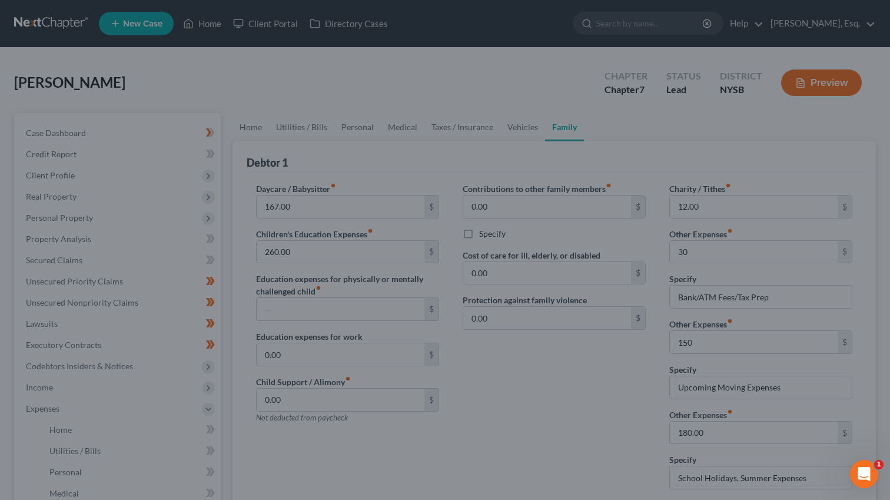
type input "30.00"
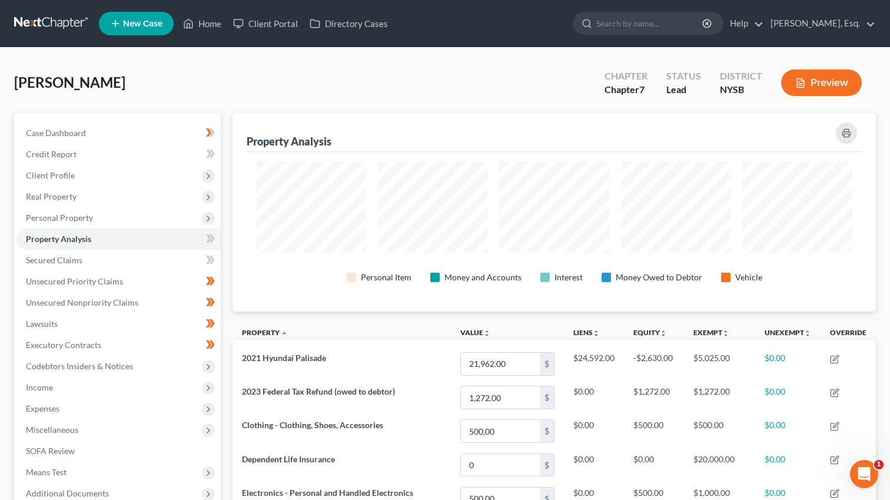
scroll to position [198, 644]
click at [72, 173] on span "Client Profile" at bounding box center [50, 175] width 49 height 10
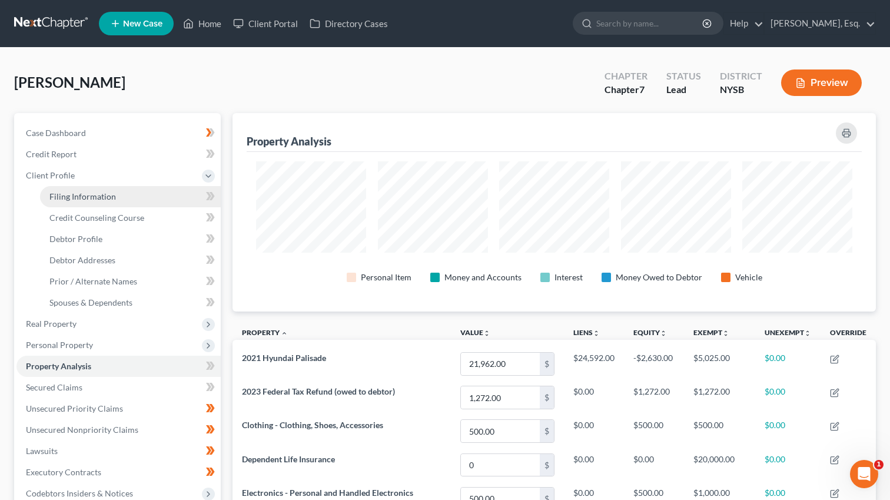
click at [97, 201] on link "Filing Information" at bounding box center [130, 196] width 181 height 21
select select "1"
select select "0"
select select "55"
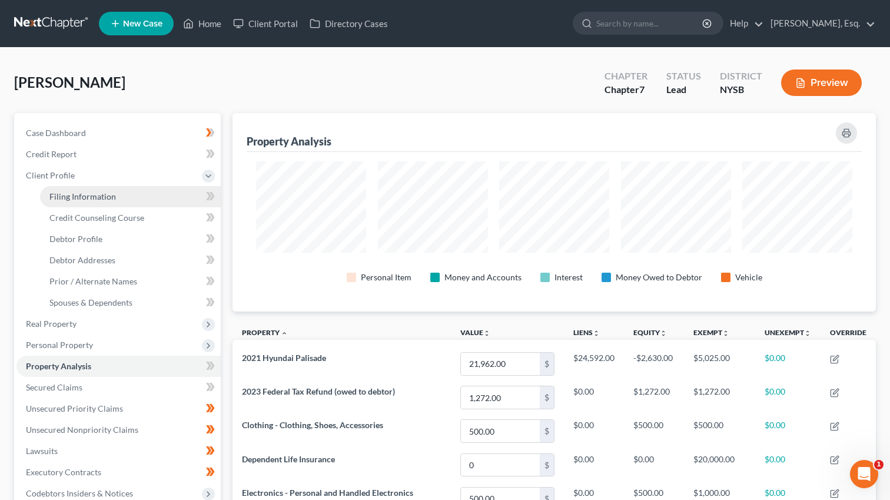
select select "0"
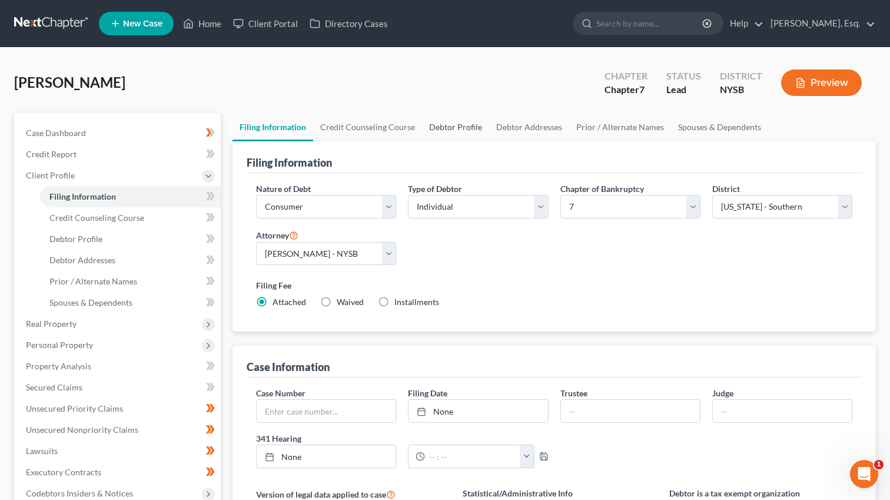
click at [448, 130] on link "Debtor Profile" at bounding box center [455, 127] width 67 height 28
select select "0"
select select "2"
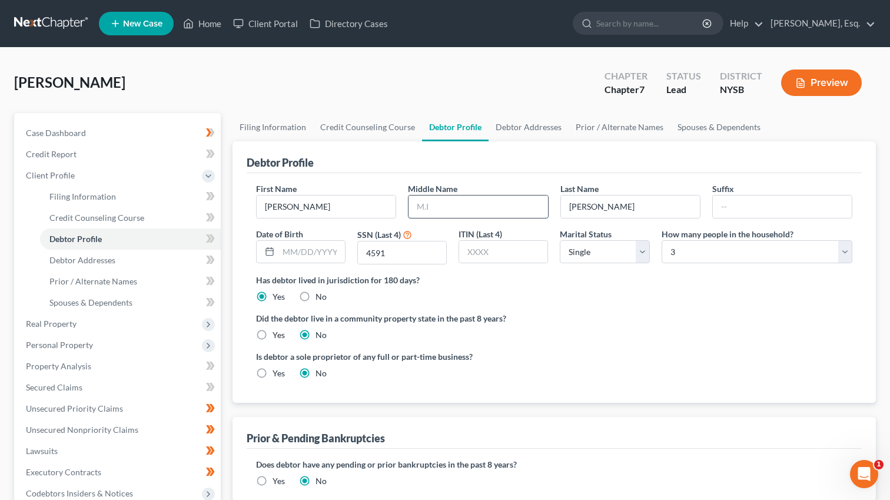
click at [506, 208] on input "text" at bounding box center [478, 206] width 139 height 22
type input "K"
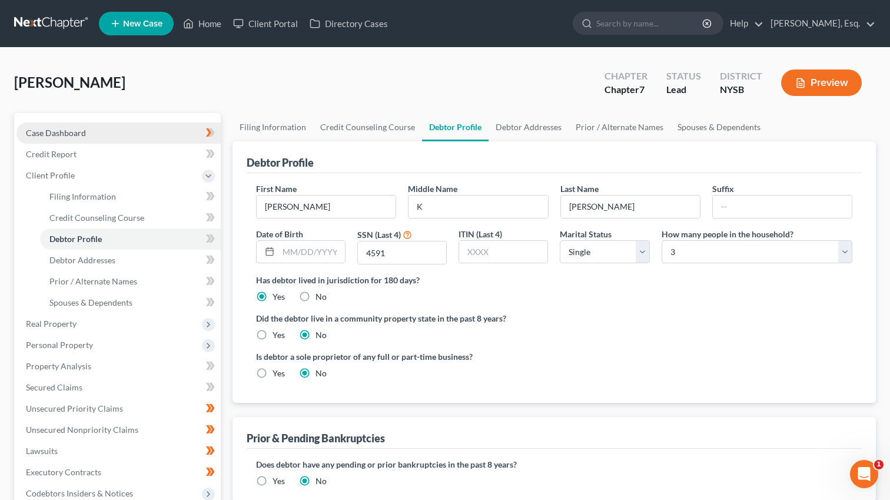
scroll to position [2, 0]
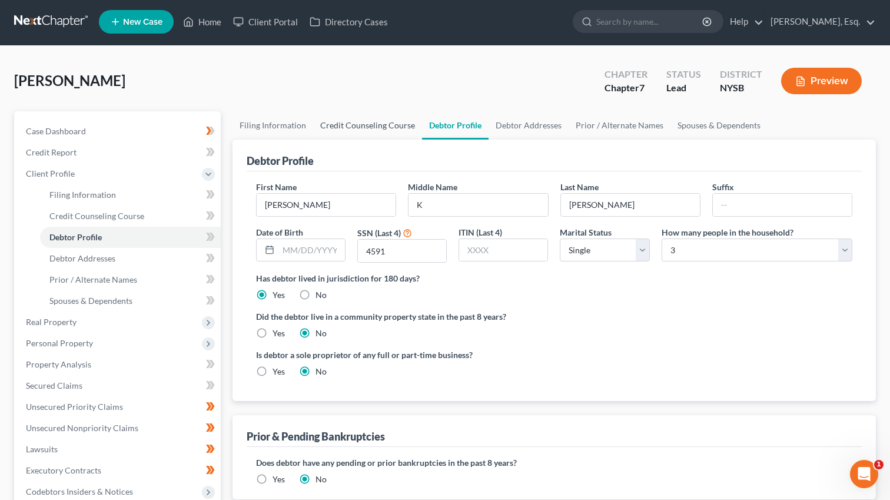
click at [366, 124] on link "Credit Counseling Course" at bounding box center [367, 125] width 109 height 28
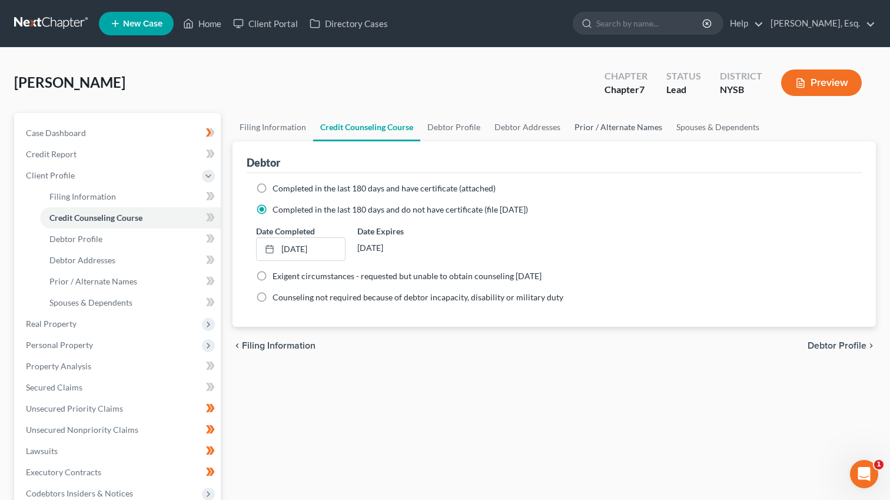
click at [643, 128] on link "Prior / Alternate Names" at bounding box center [619, 127] width 102 height 28
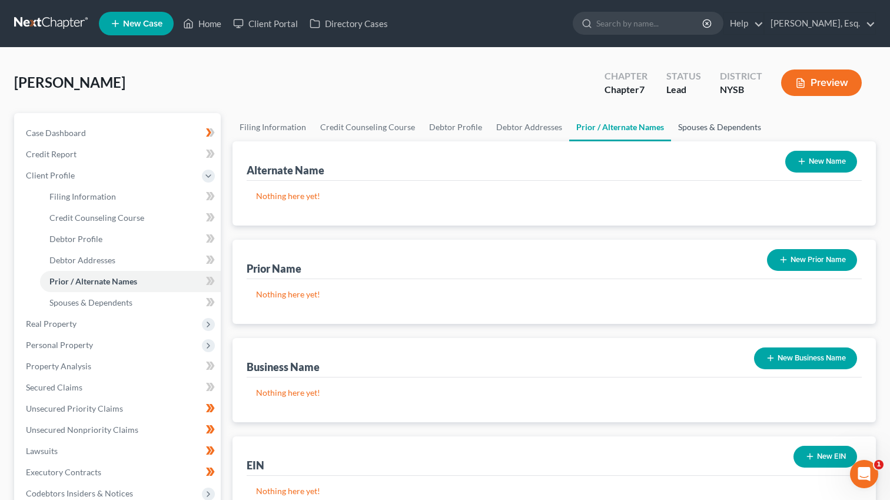
click at [705, 126] on link "Spouses & Dependents" at bounding box center [719, 127] width 97 height 28
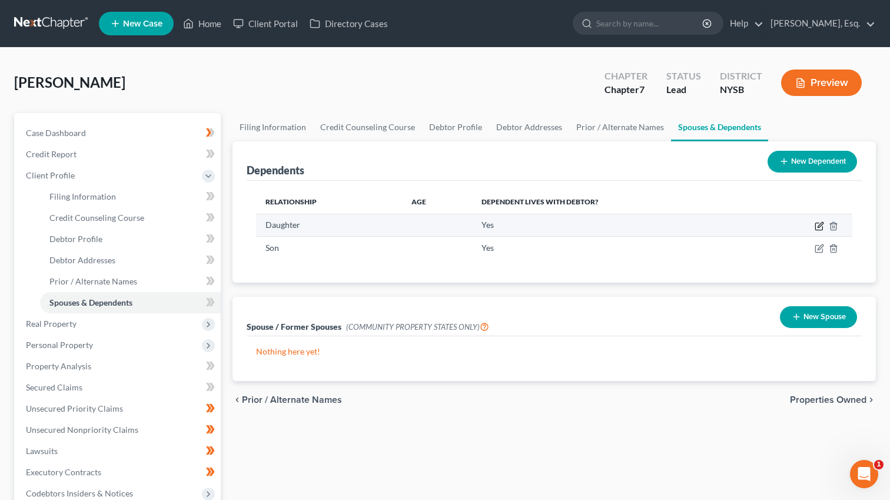
click at [824, 228] on icon "button" at bounding box center [819, 225] width 9 height 9
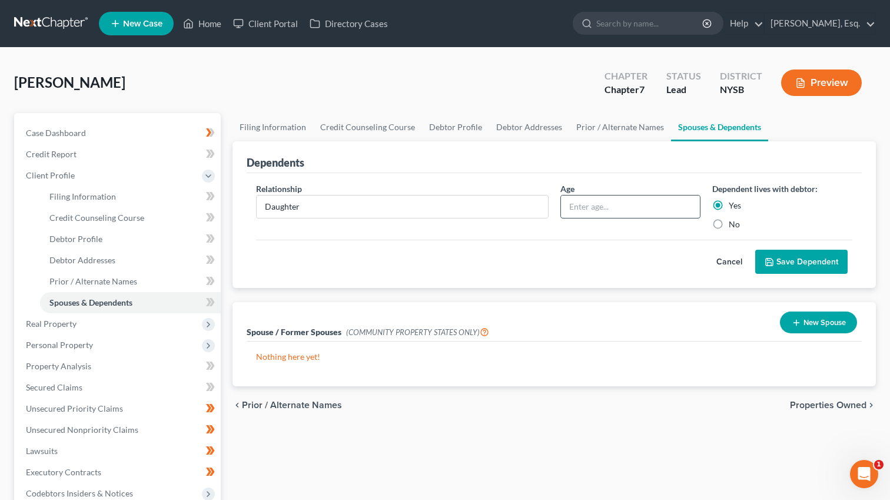
click at [589, 208] on input "text" at bounding box center [630, 206] width 139 height 22
type input "11"
click at [785, 261] on button "Save Dependent" at bounding box center [801, 262] width 92 height 25
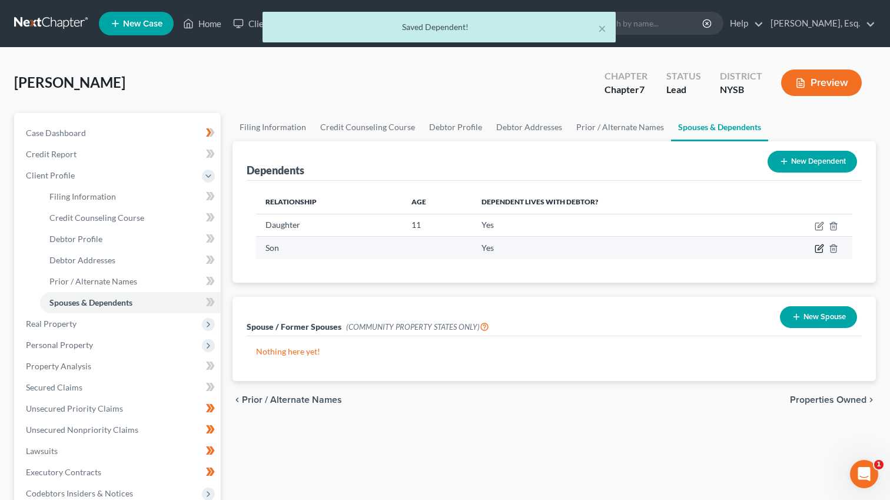
click at [819, 247] on icon "button" at bounding box center [820, 247] width 5 height 5
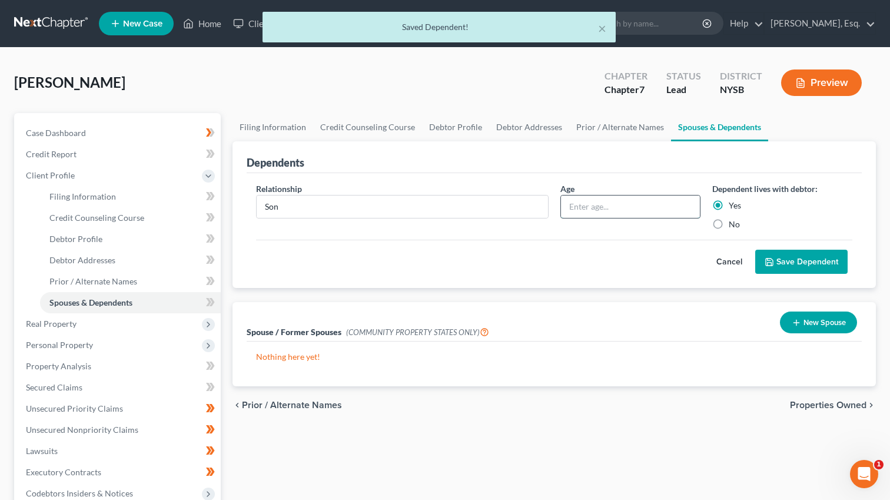
click at [634, 213] on input "text" at bounding box center [630, 206] width 139 height 22
type input "13"
click at [788, 262] on button "Save Dependent" at bounding box center [801, 262] width 92 height 25
